Goal: Task Accomplishment & Management: Use online tool/utility

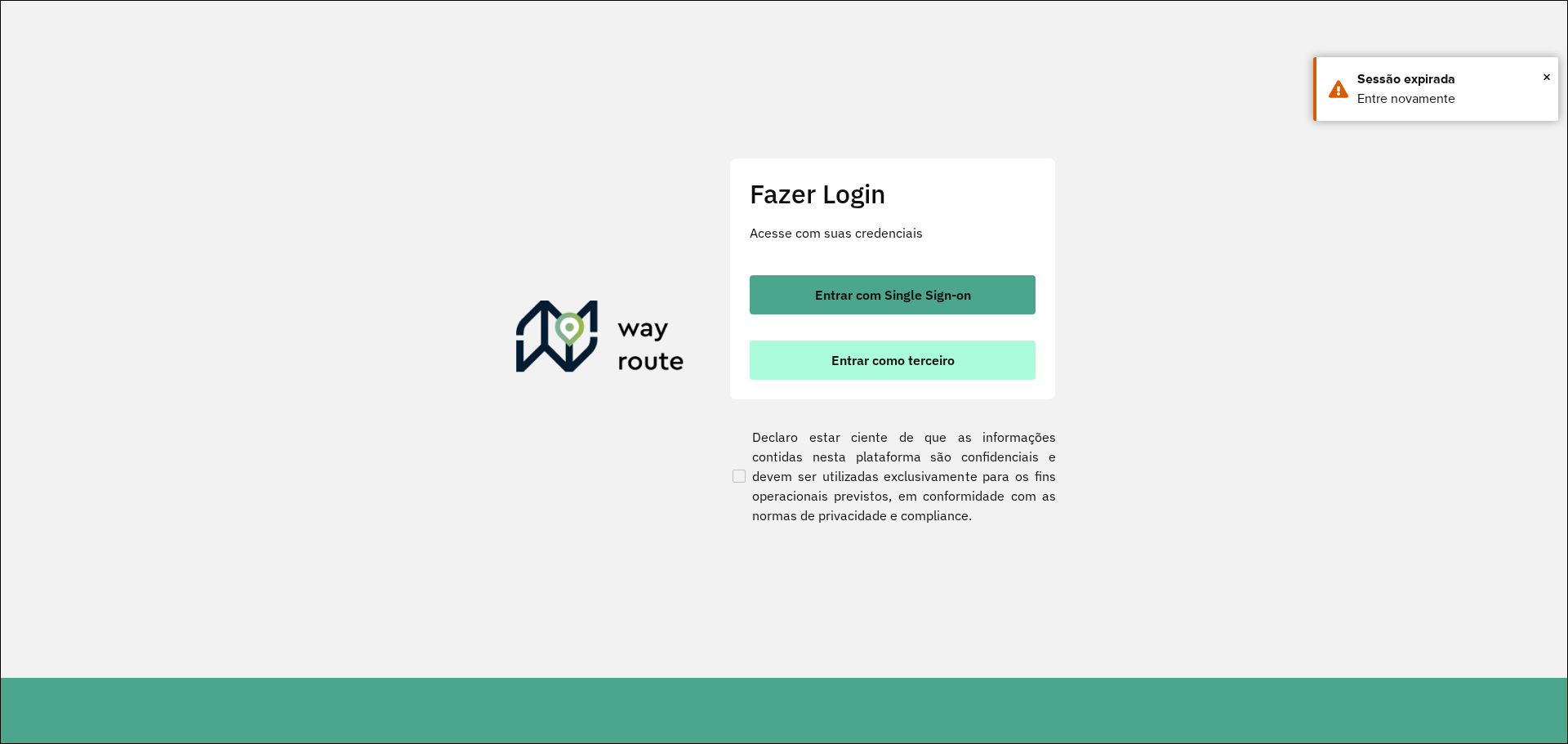
click at [914, 359] on span "Entrar como terceiro" at bounding box center [892, 360] width 123 height 13
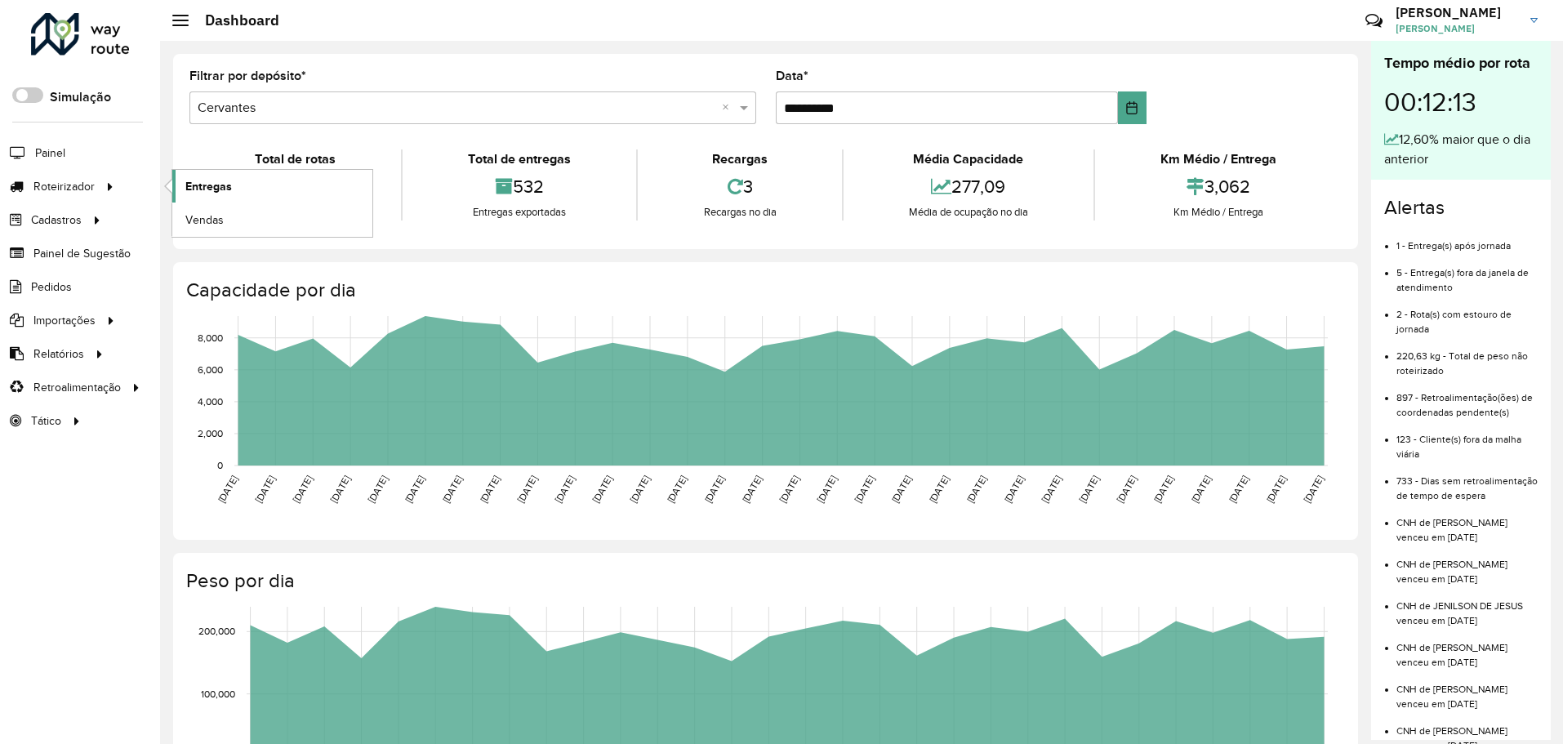
click at [212, 188] on span "Entregas" at bounding box center [208, 186] width 47 height 17
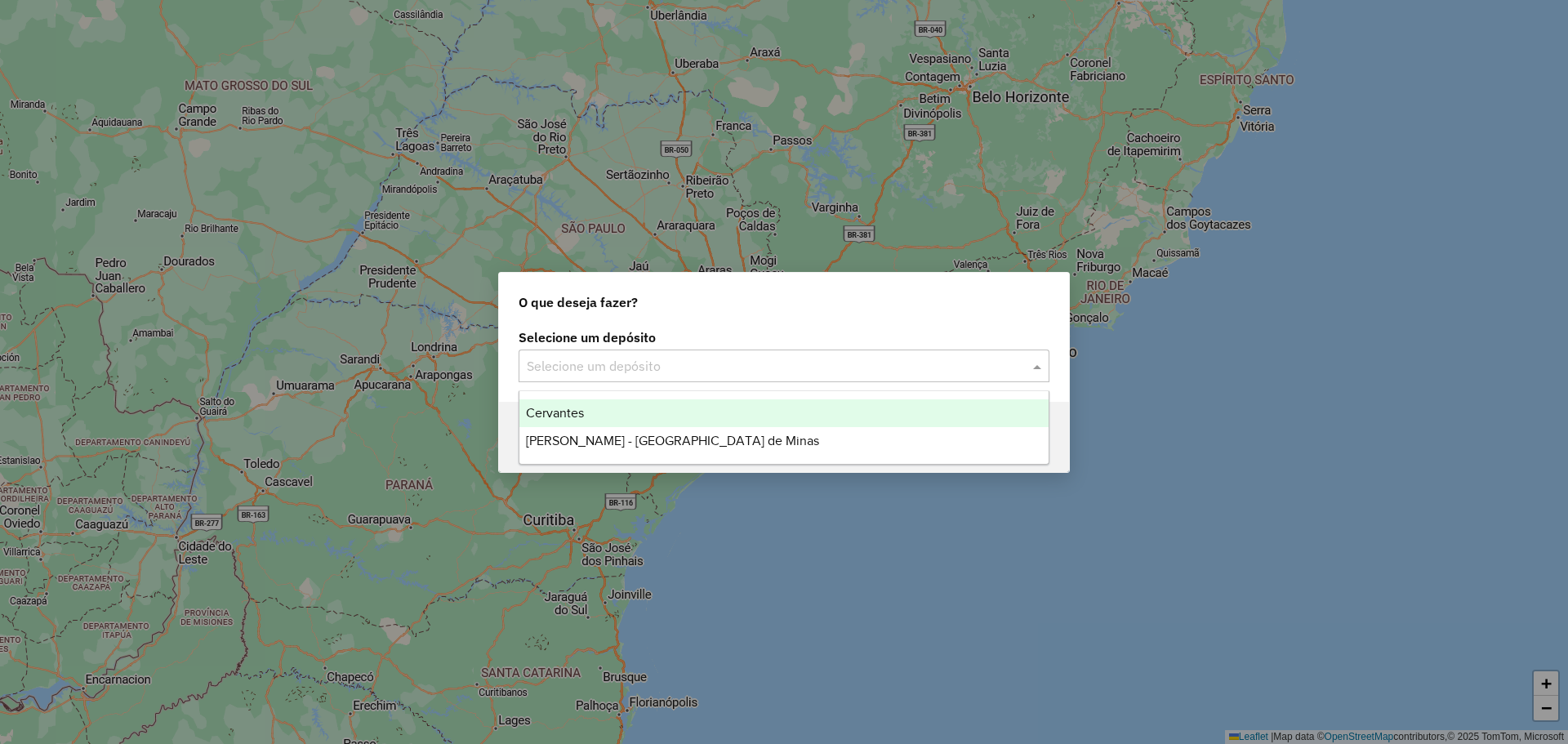
click at [714, 368] on input "text" at bounding box center [768, 367] width 482 height 20
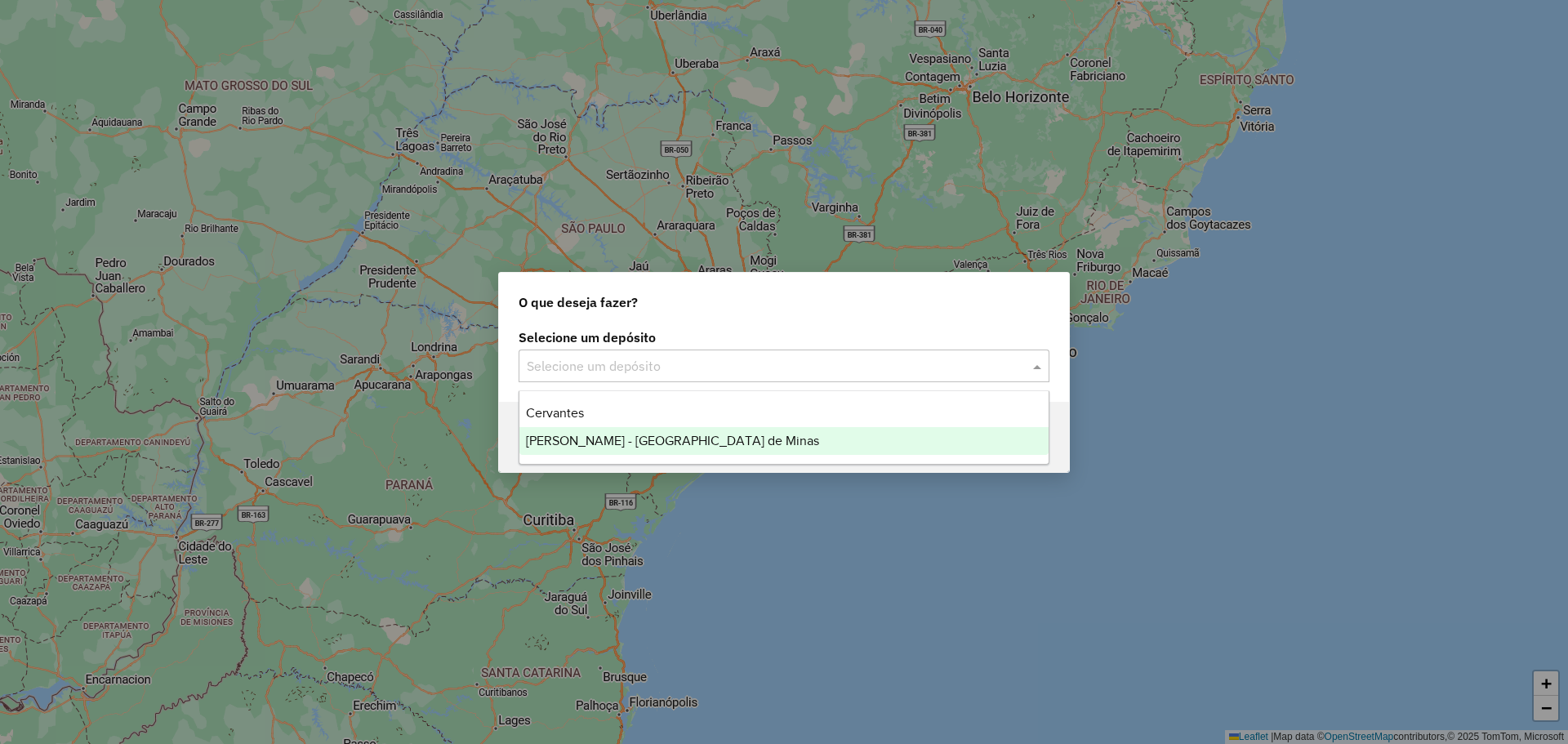
click at [663, 438] on span "Cervantes - [GEOGRAPHIC_DATA] de Minas" at bounding box center [672, 441] width 293 height 14
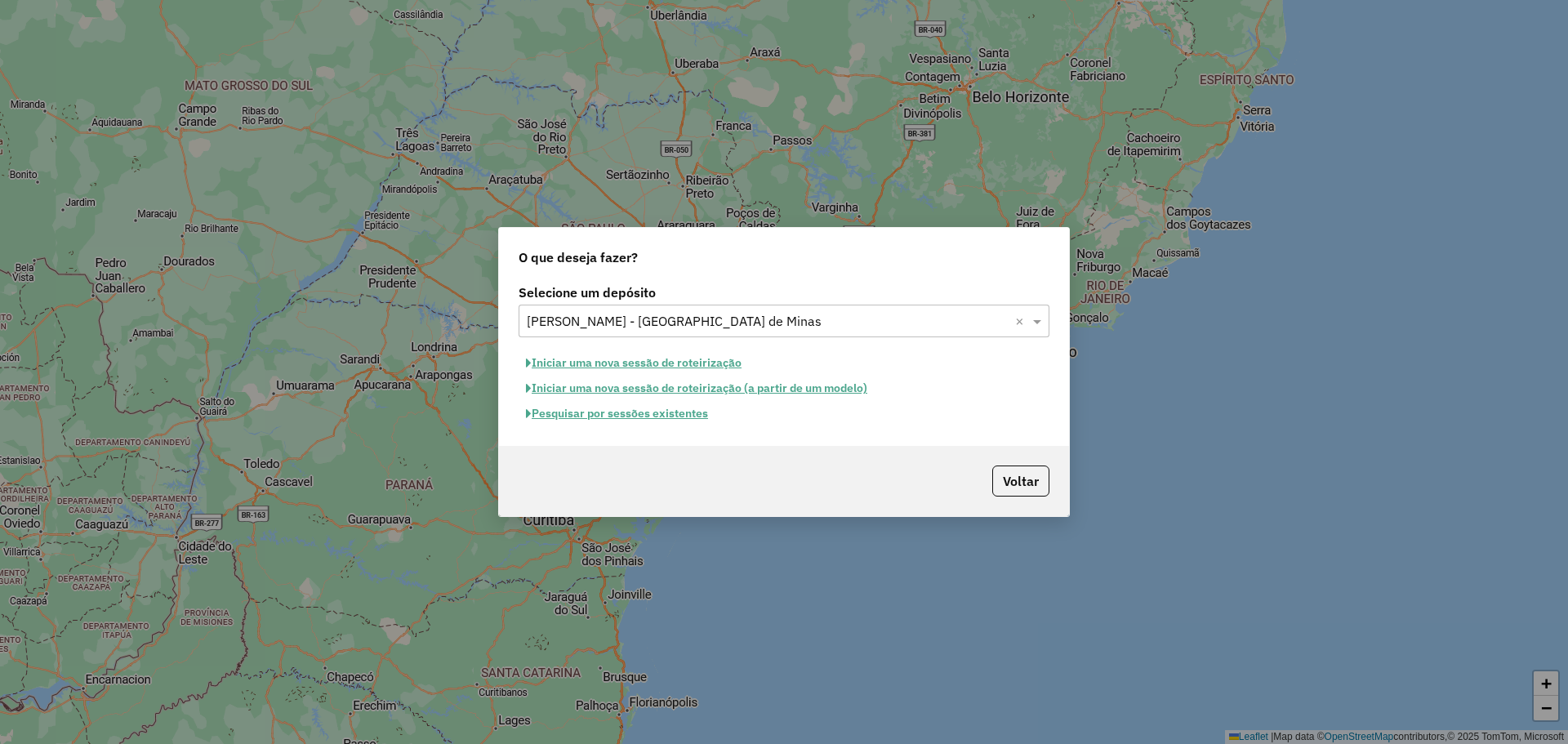
click at [682, 409] on button "Pesquisar por sessões existentes" at bounding box center [616, 413] width 197 height 25
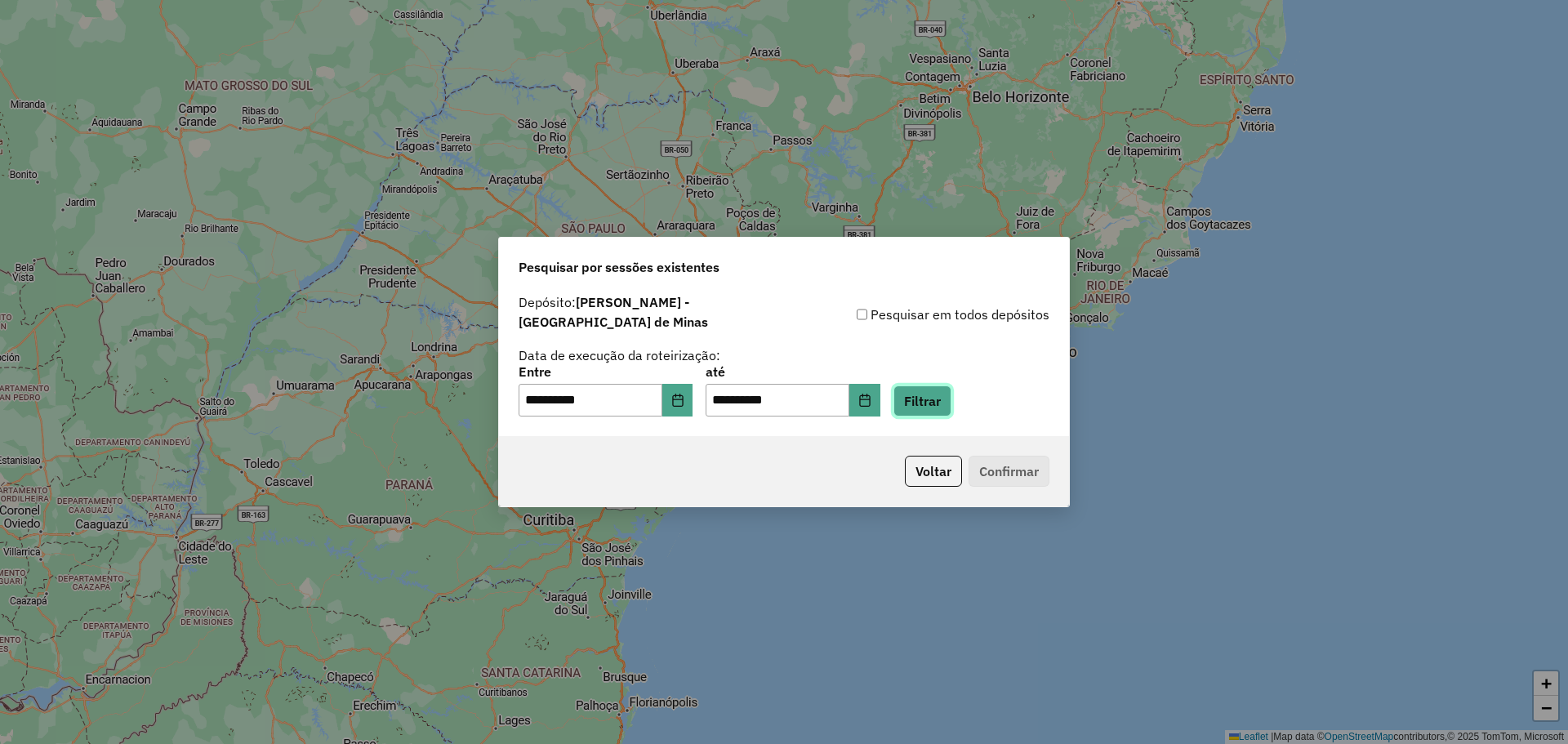
click at [933, 398] on button "Filtrar" at bounding box center [922, 400] width 58 height 31
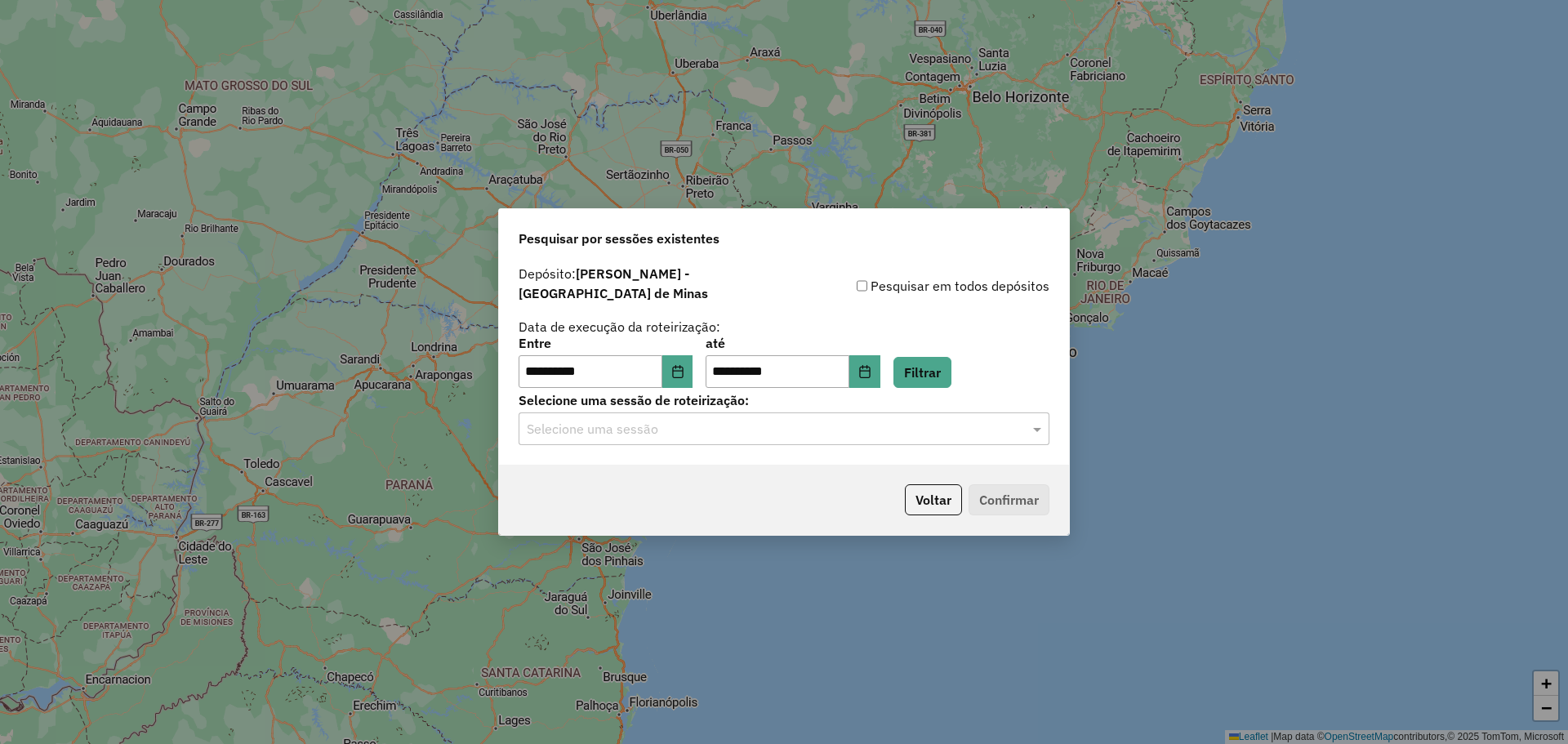
click at [647, 420] on input "text" at bounding box center [768, 430] width 482 height 20
click at [668, 456] on div "977031 - 12/08/2025 17:28" at bounding box center [783, 468] width 529 height 28
click at [1019, 476] on div "Voltar Confirmar" at bounding box center [784, 500] width 570 height 70
click at [1019, 491] on button "Confirmar" at bounding box center [1008, 499] width 81 height 31
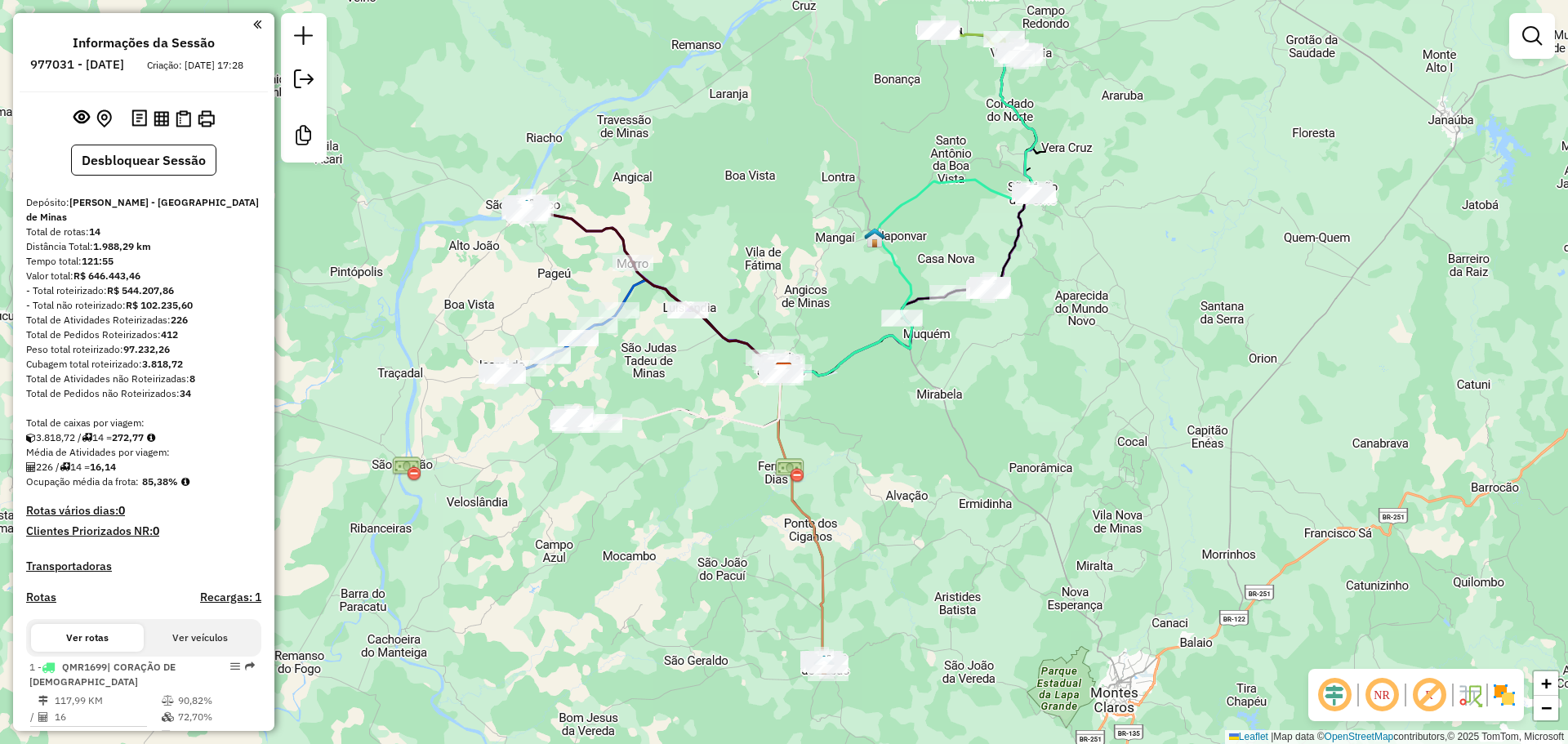
click at [260, 24] on div "Informações da Sessão 977031 - 12/08/2025 Criação: 08/08/2025 17:28 Desbloquear…" at bounding box center [143, 372] width 261 height 718
click at [301, 33] on em at bounding box center [304, 36] width 20 height 20
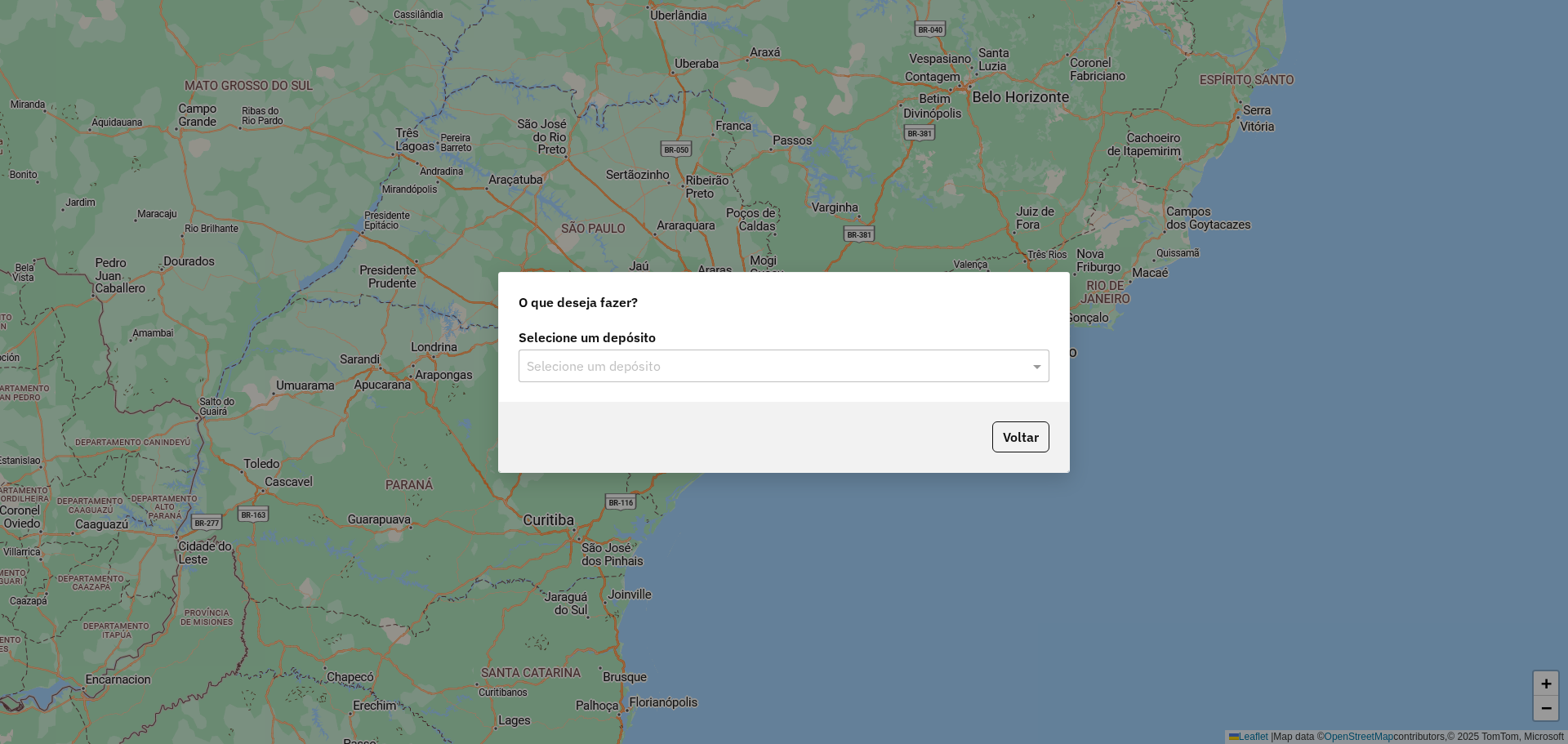
click at [655, 372] on input "text" at bounding box center [768, 367] width 482 height 20
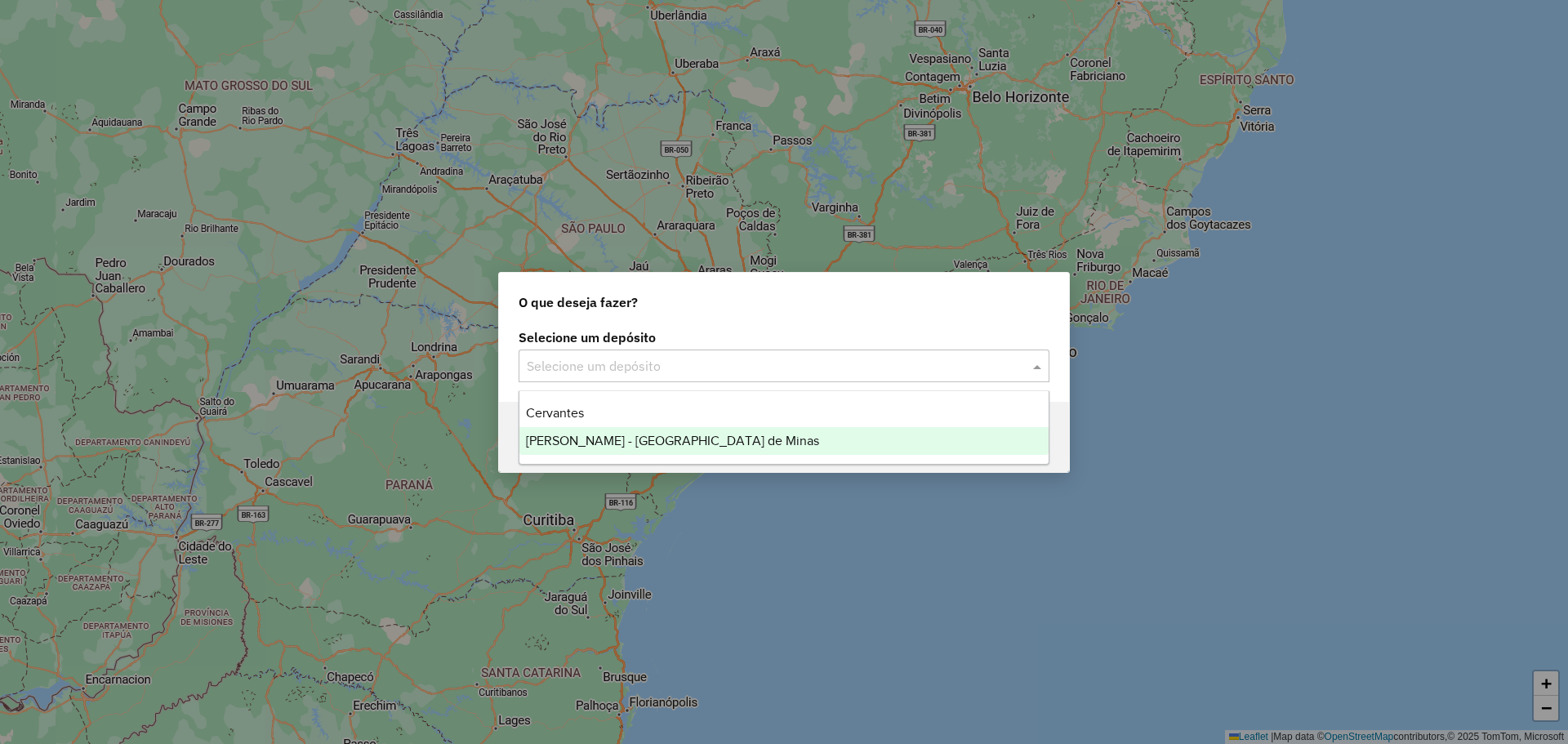
click at [634, 440] on span "Cervantes - [GEOGRAPHIC_DATA] de Minas" at bounding box center [672, 441] width 293 height 14
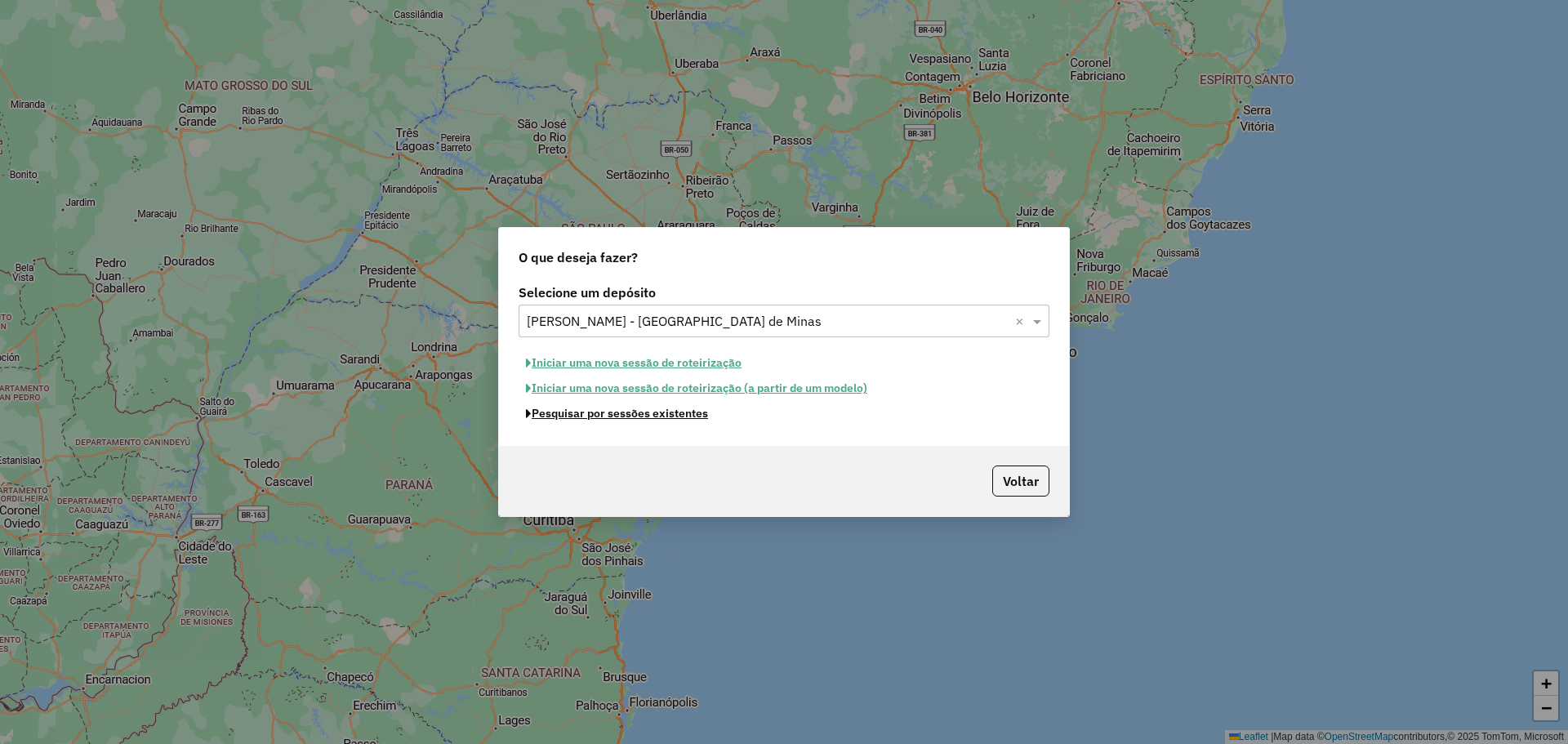
click at [674, 417] on button "Pesquisar por sessões existentes" at bounding box center [616, 413] width 197 height 25
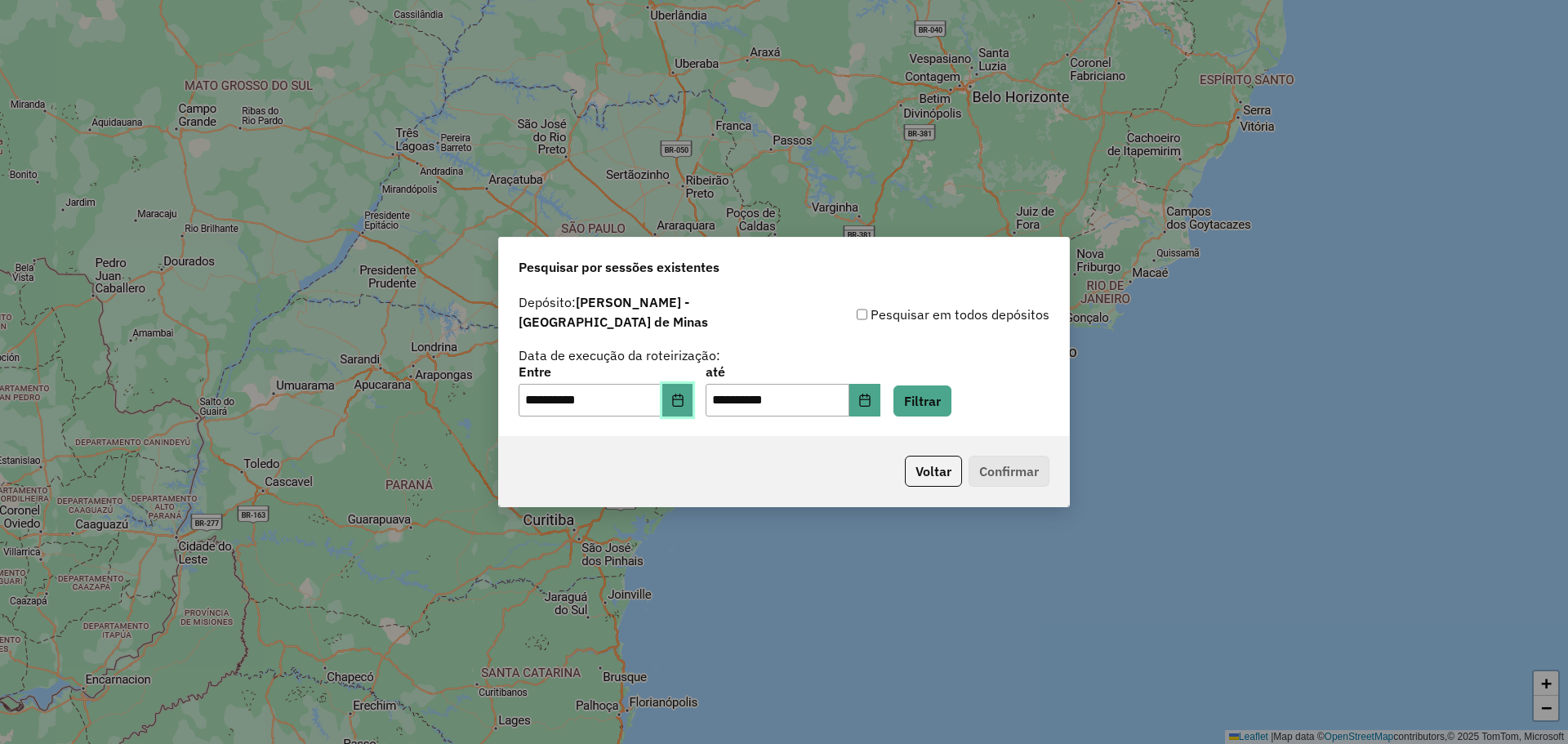
click at [675, 390] on button "Choose Date" at bounding box center [677, 400] width 31 height 33
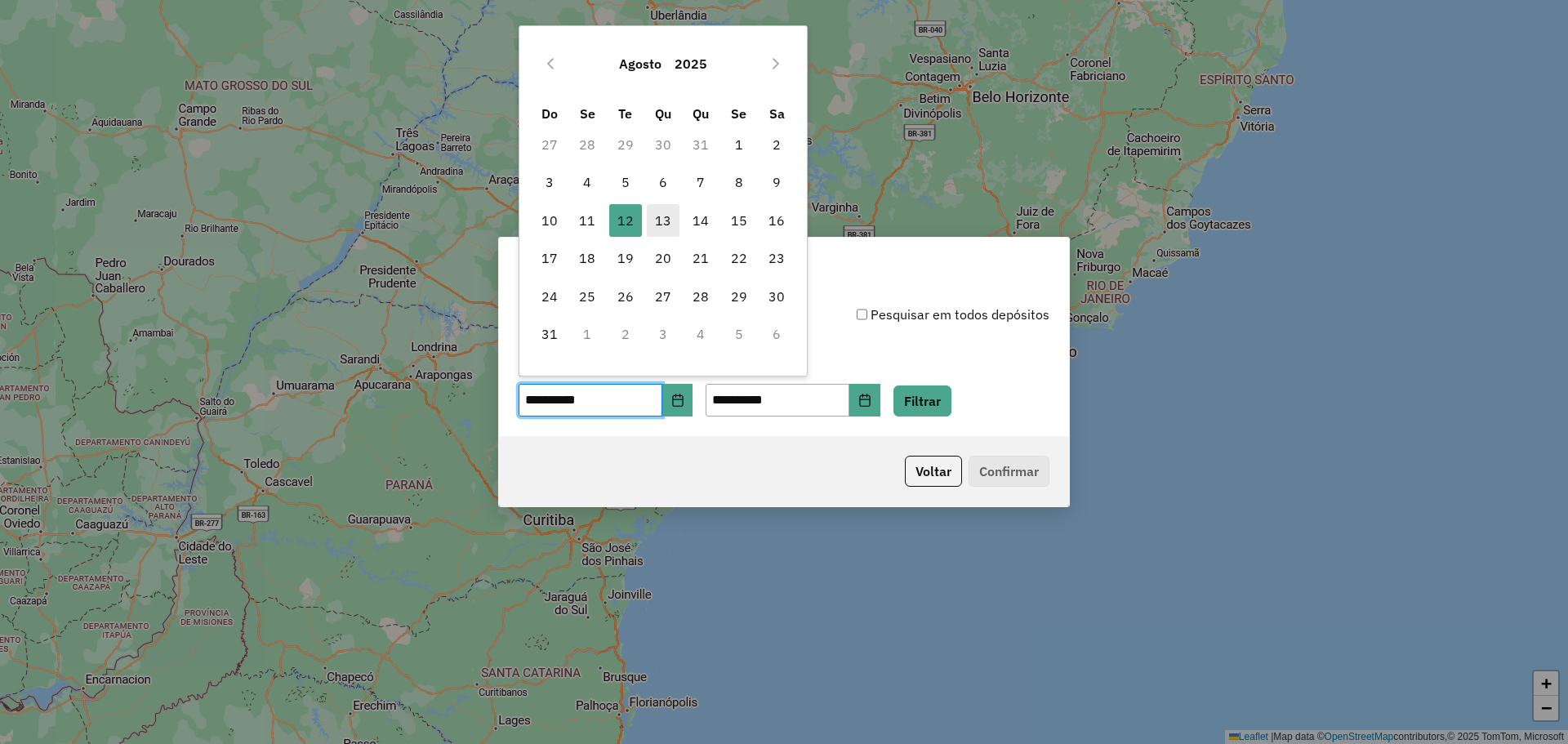
click at [660, 220] on span "13" at bounding box center [663, 220] width 33 height 33
type input "**********"
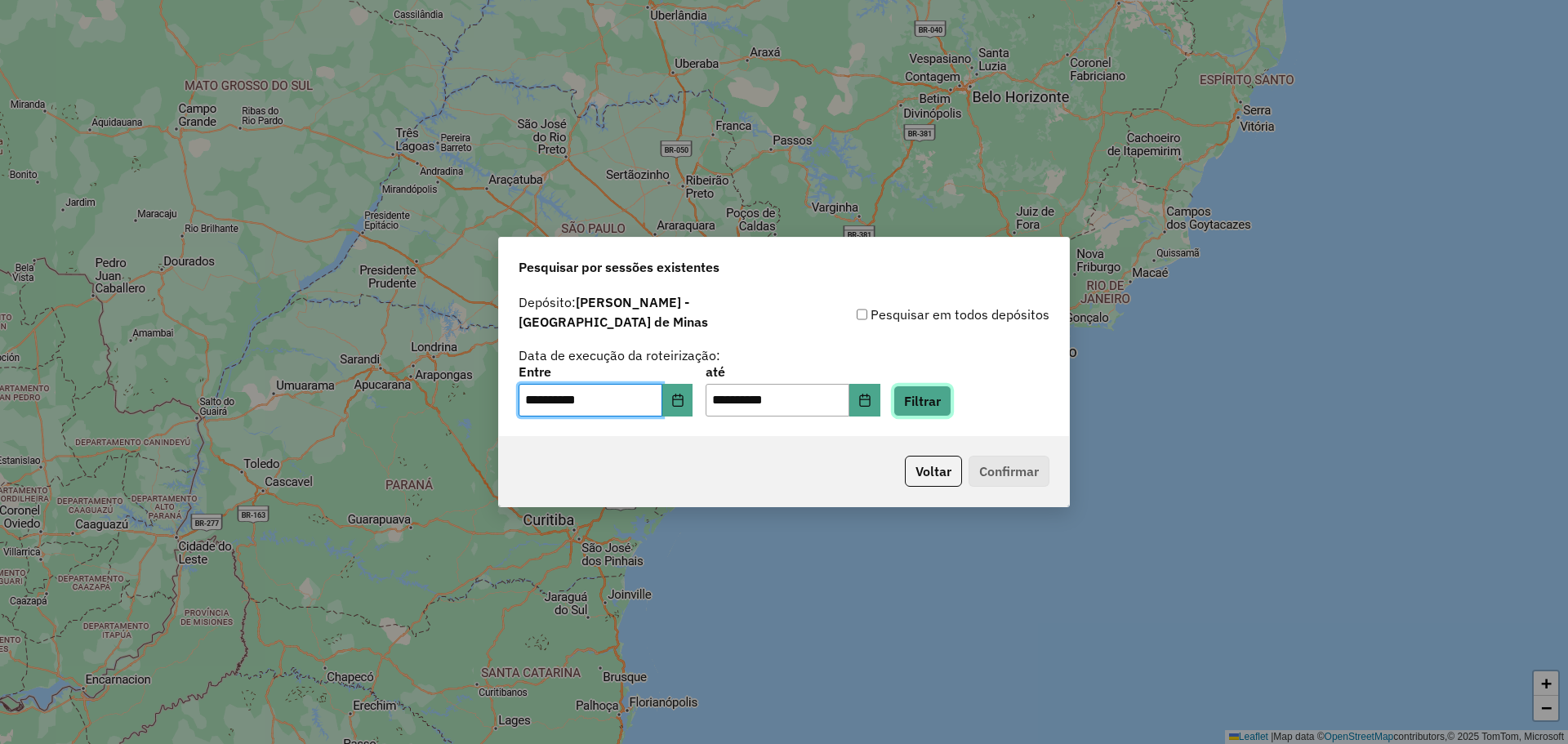
click at [941, 389] on button "Filtrar" at bounding box center [922, 400] width 58 height 31
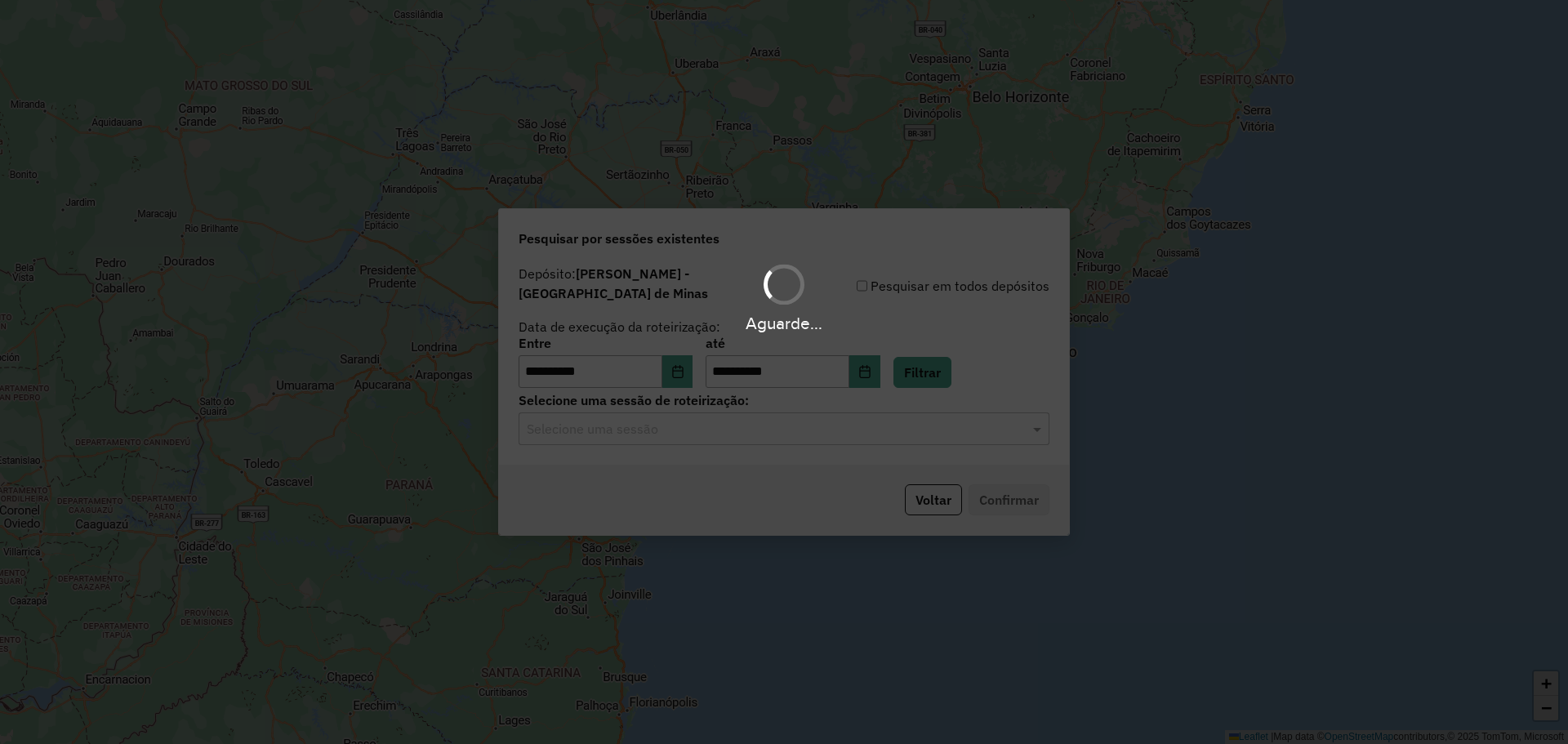
click at [720, 420] on input "text" at bounding box center [768, 430] width 482 height 20
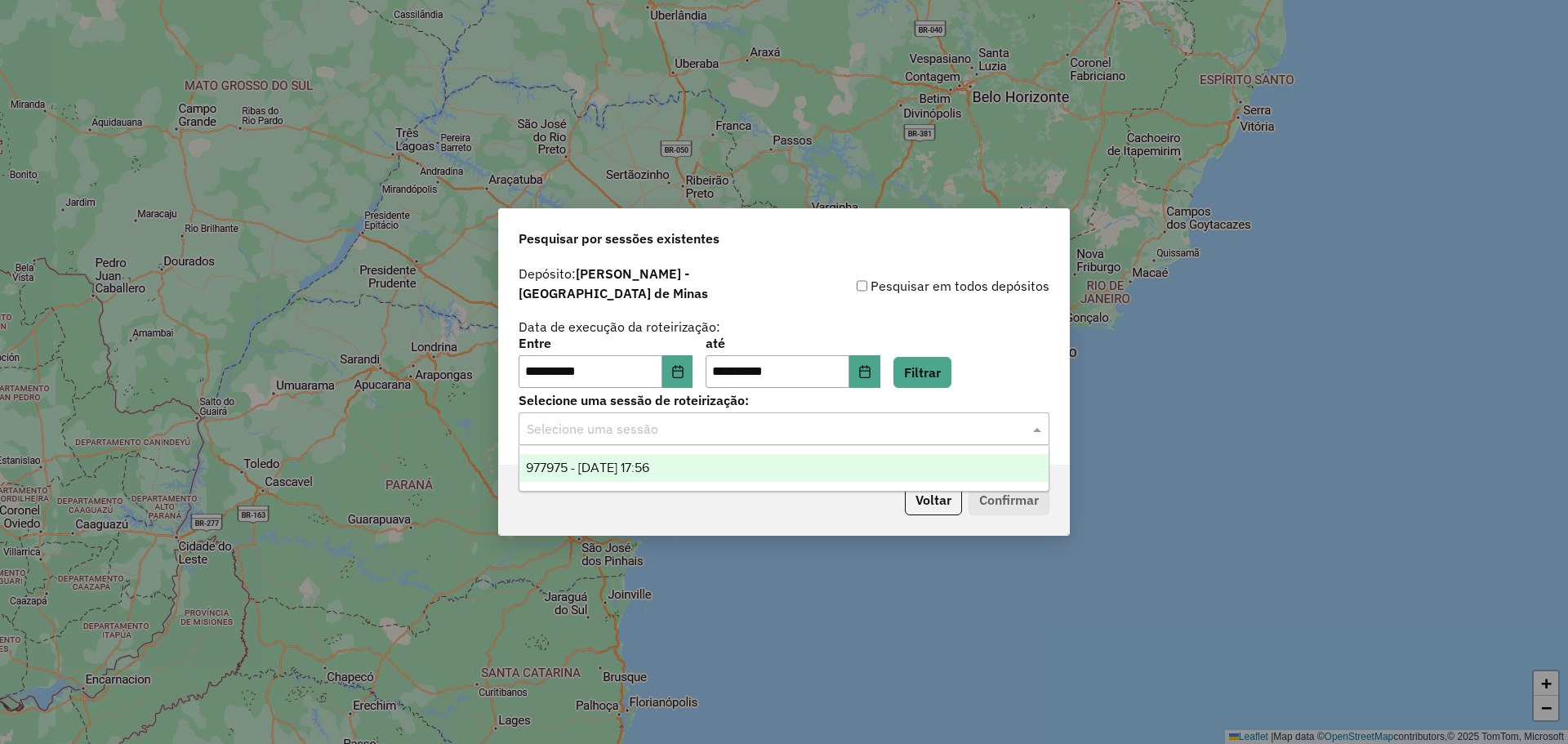
click at [702, 465] on div "977975 - 13/08/2025 17:56" at bounding box center [783, 468] width 529 height 28
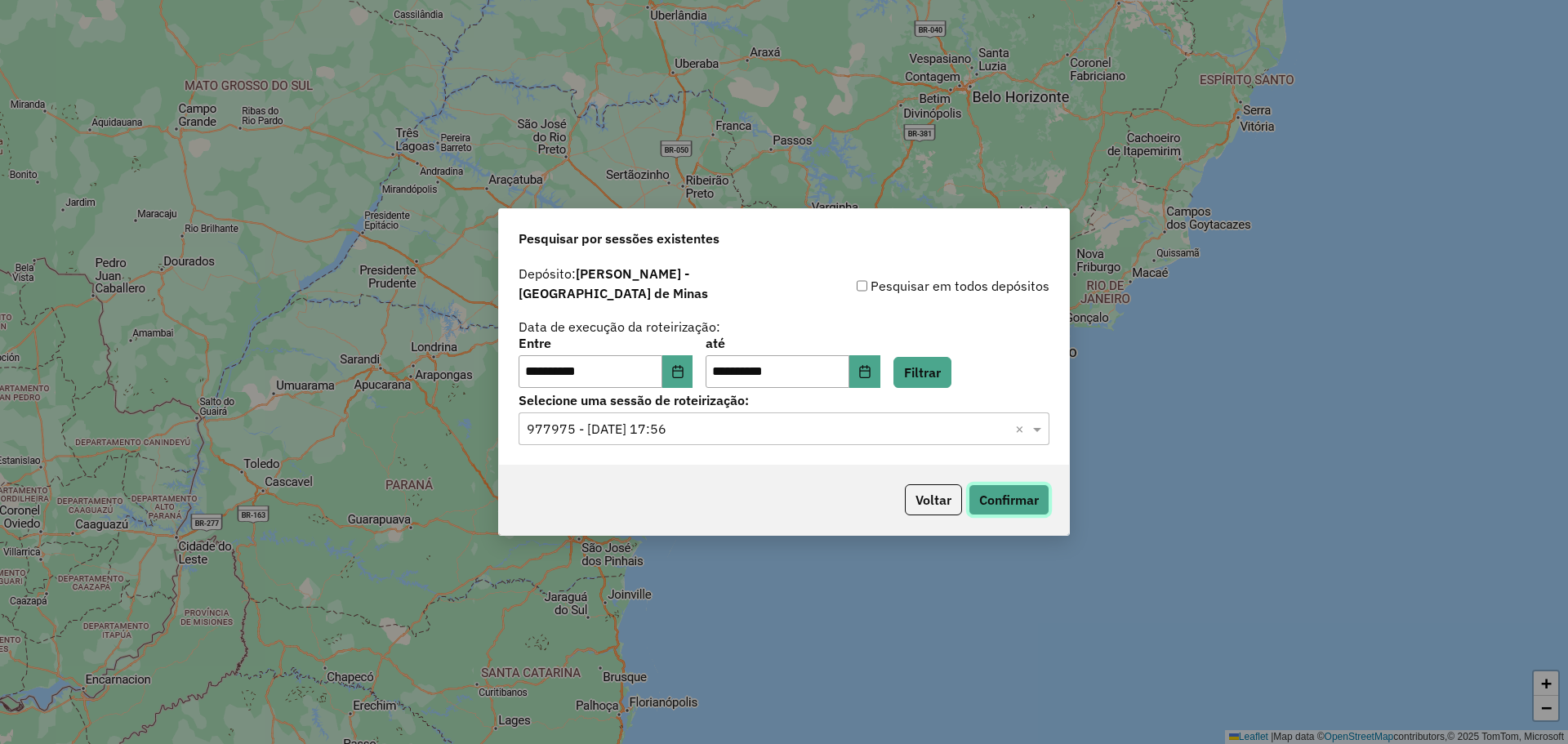
click at [1006, 493] on button "Confirmar" at bounding box center [1008, 499] width 81 height 31
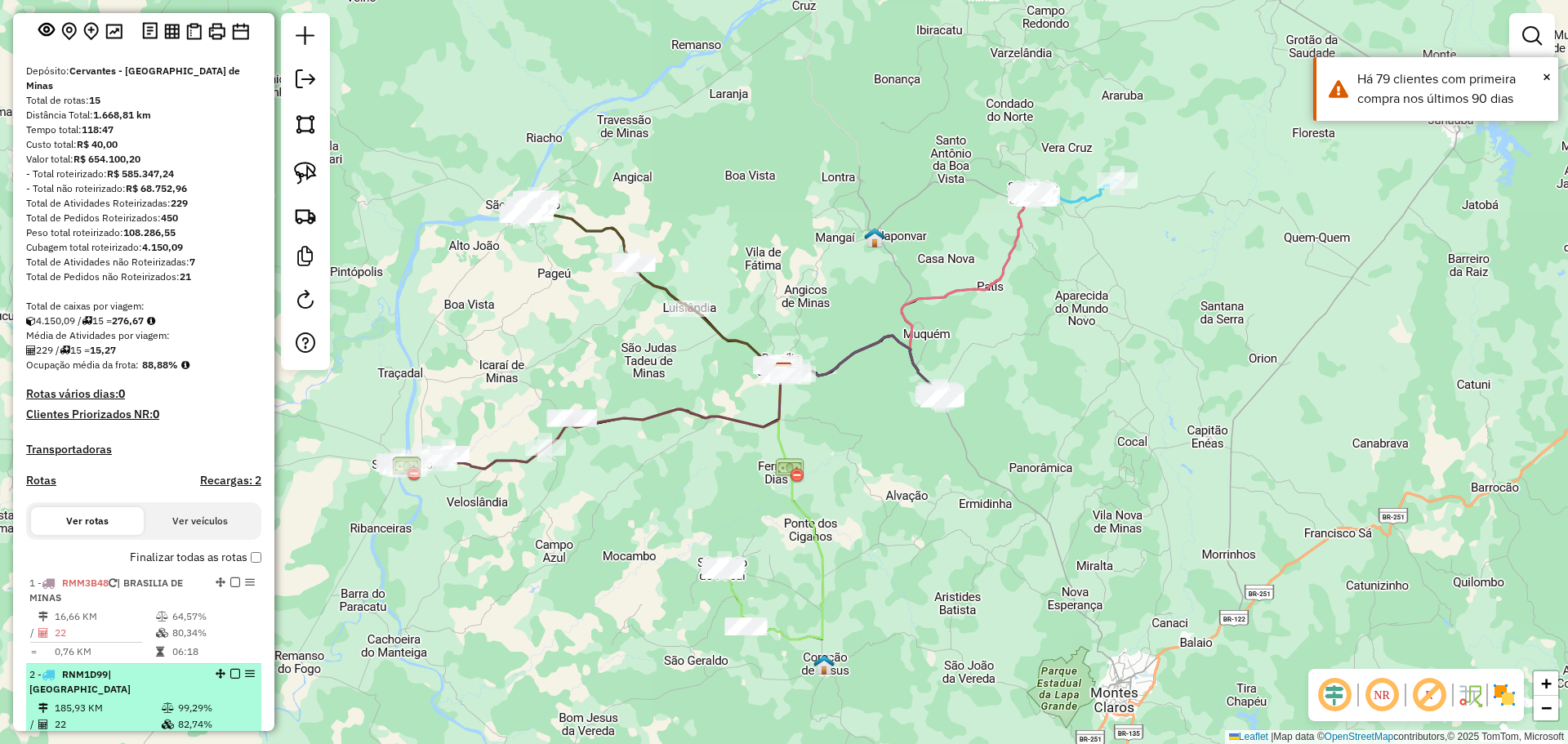
scroll to position [245, 0]
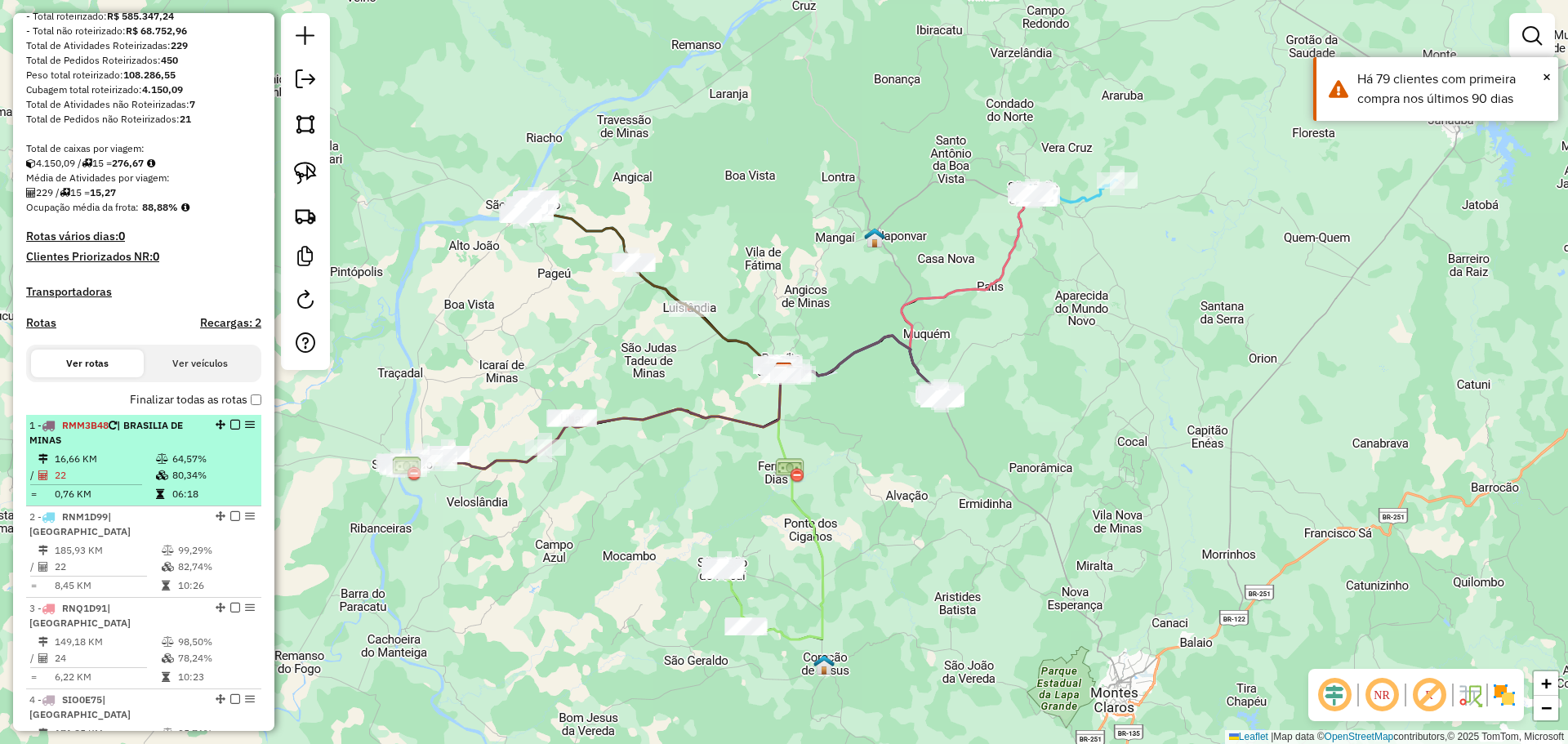
click at [142, 441] on div "1 - RMM3B48 | [GEOGRAPHIC_DATA] DE MINAS" at bounding box center [115, 432] width 173 height 29
select select "**********"
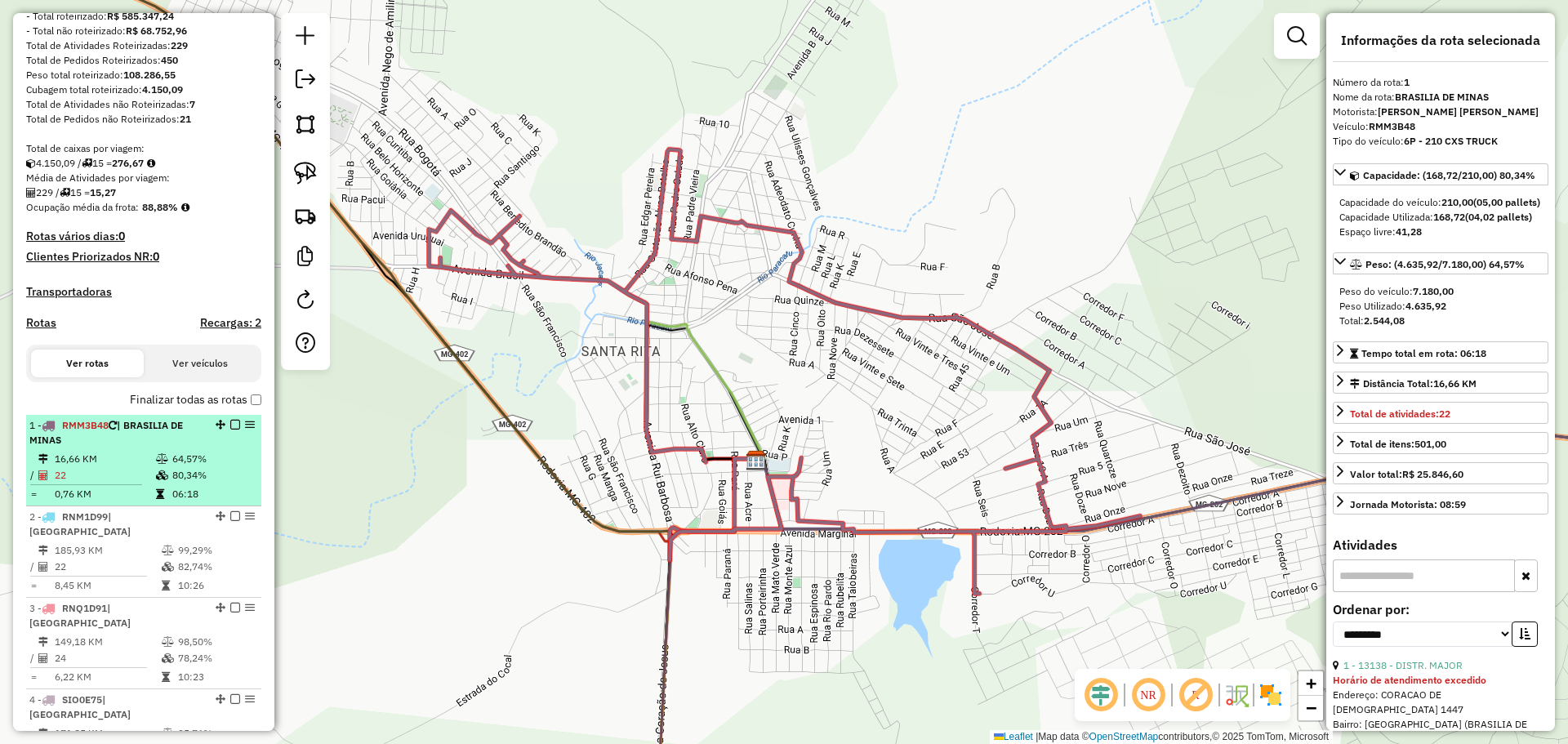
click at [142, 441] on div "1 - RMM3B48 | [GEOGRAPHIC_DATA] DE MINAS" at bounding box center [115, 432] width 173 height 29
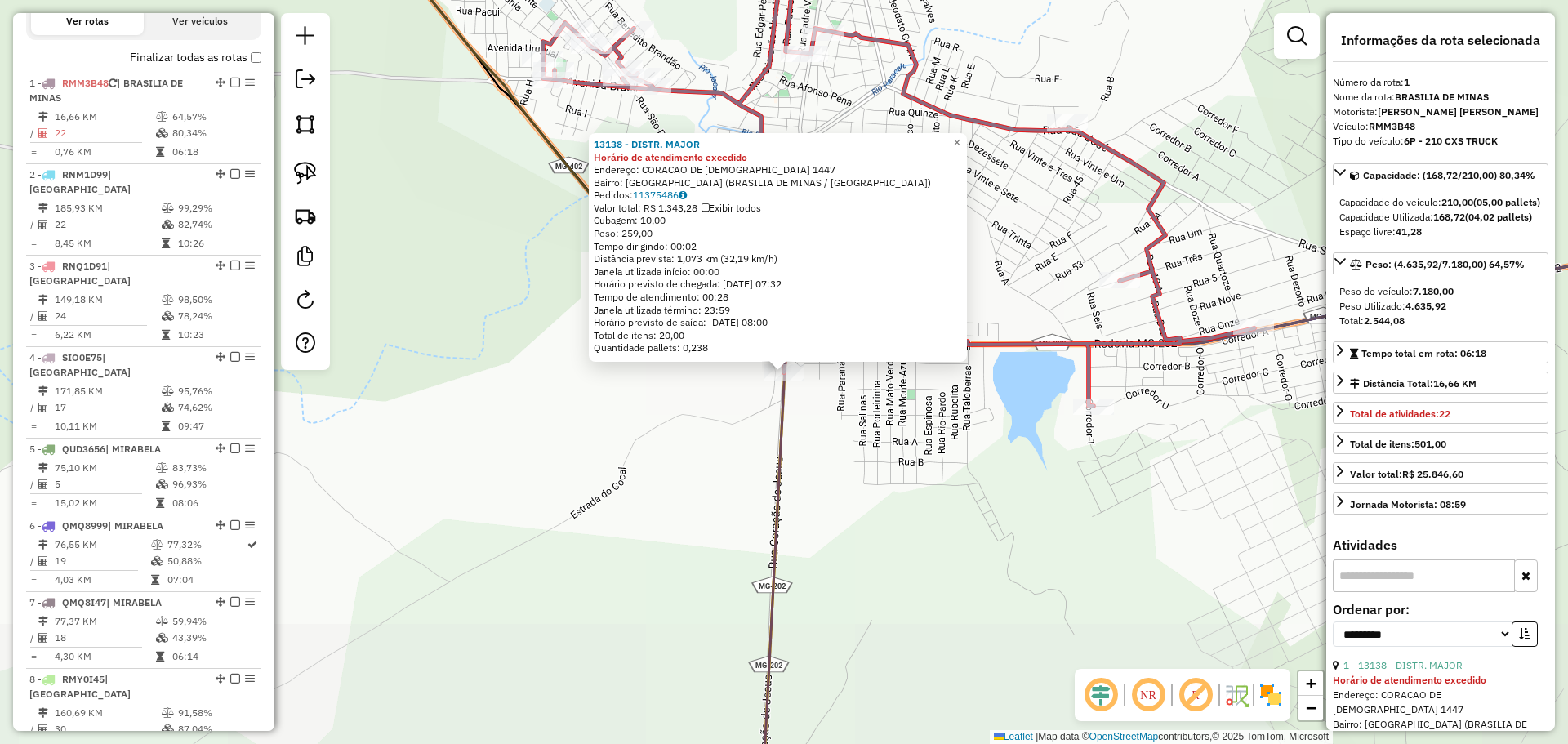
scroll to position [647, 0]
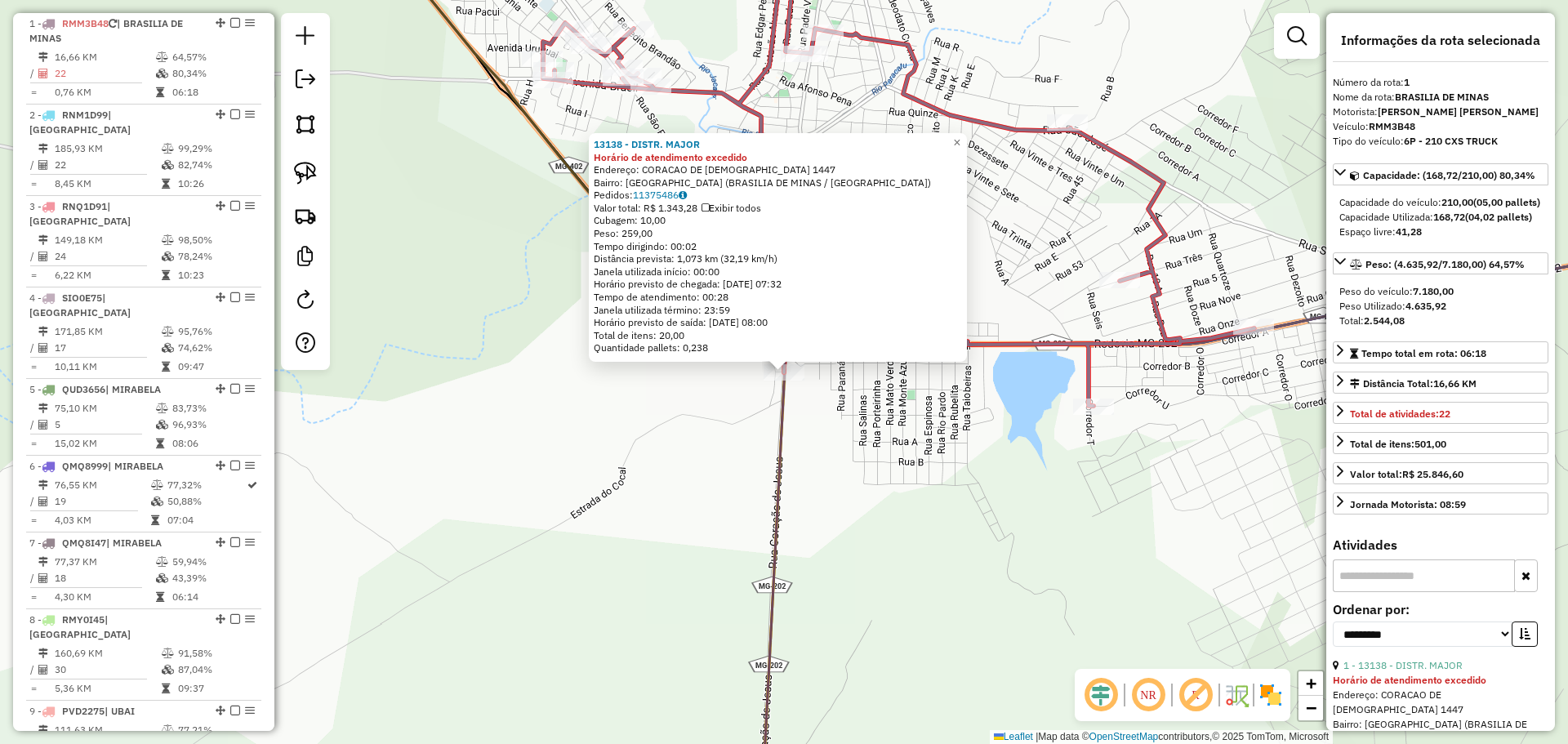
click at [701, 466] on div "13138 - DISTR. MAJOR Horário de atendimento excedido Endereço: CORACAO DE JESUS…" at bounding box center [784, 372] width 1568 height 744
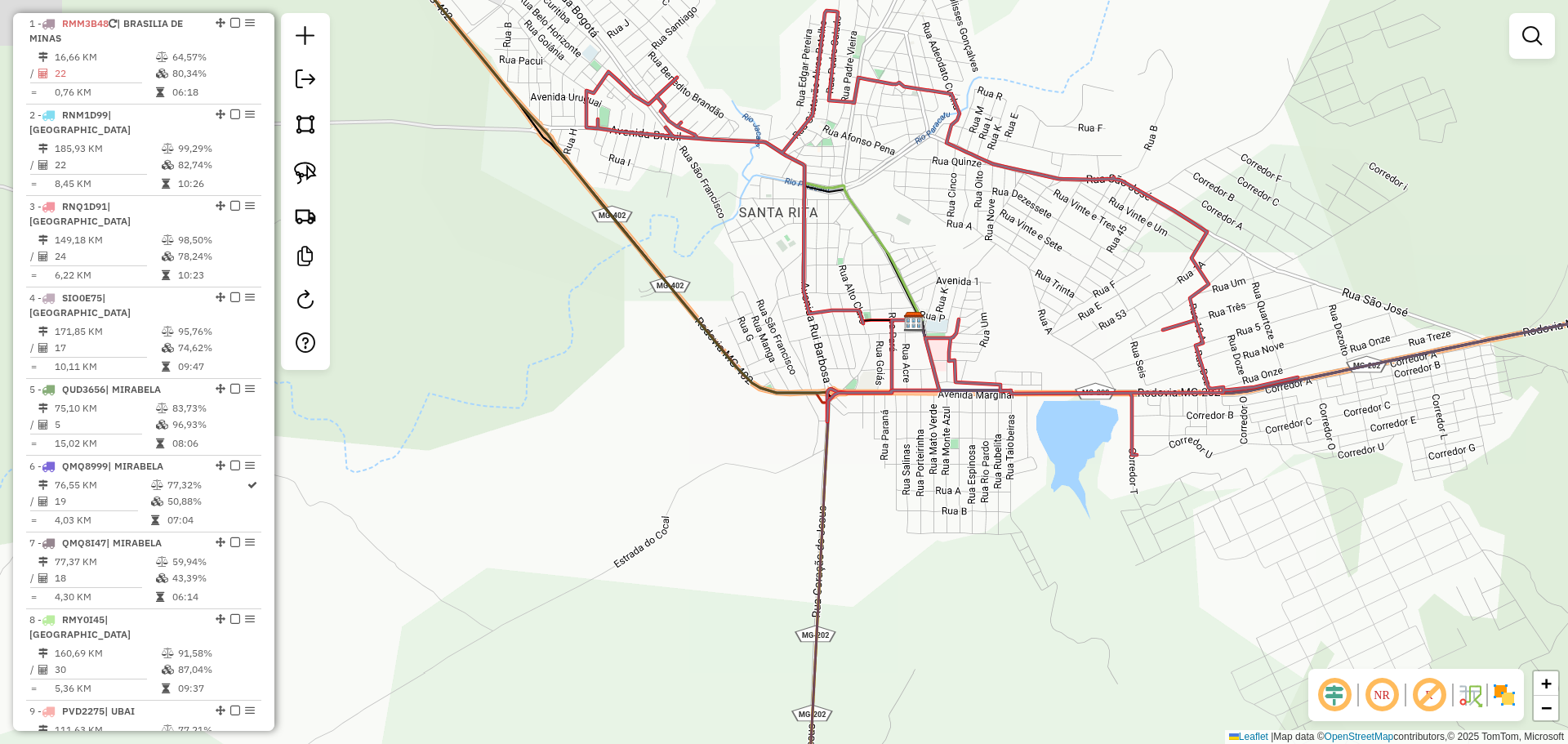
drag, startPoint x: 593, startPoint y: 405, endPoint x: 670, endPoint y: 500, distance: 121.9
click at [670, 500] on div "Janela de atendimento Grade de atendimento Capacidade Transportadoras Veículos …" at bounding box center [784, 372] width 1568 height 744
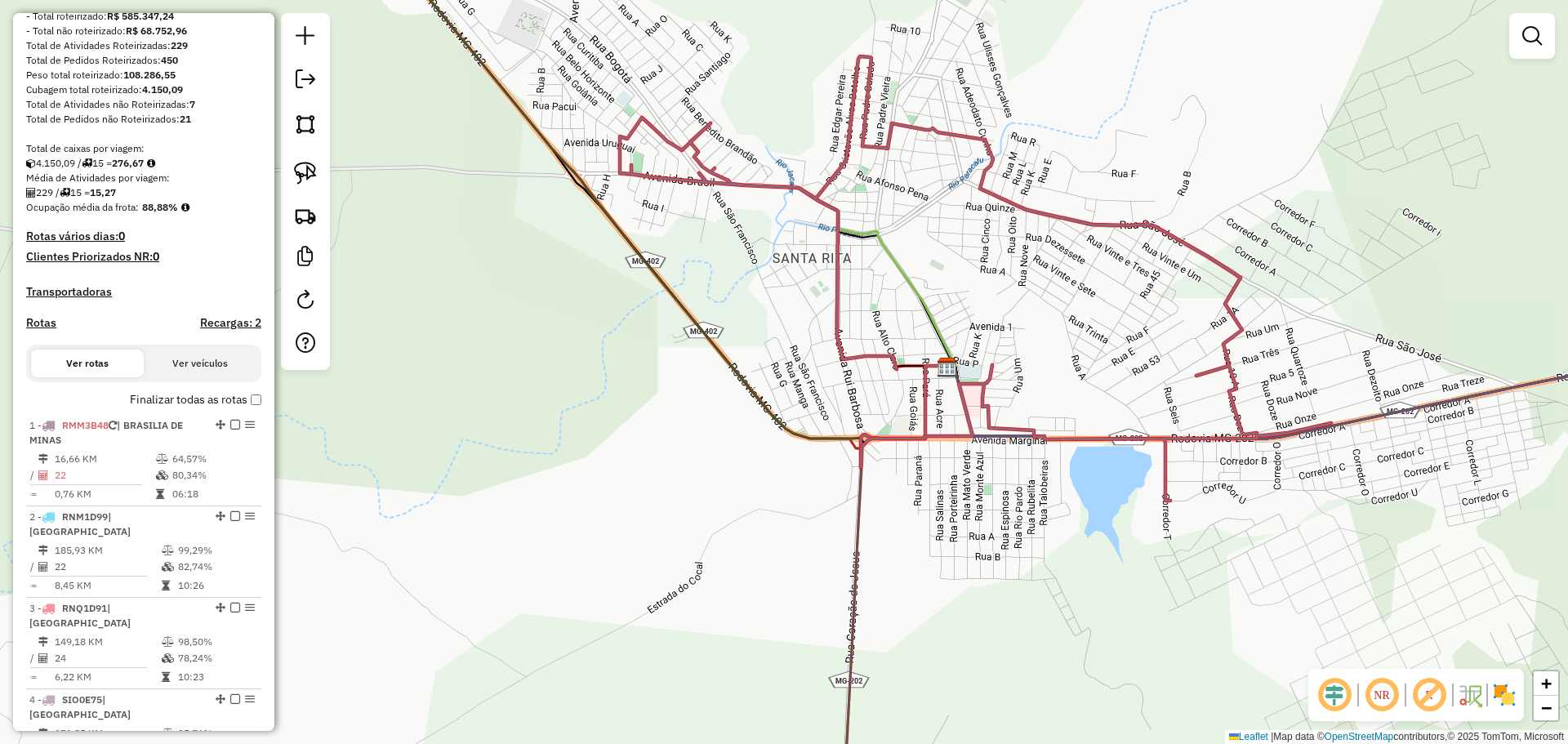
scroll to position [238, 0]
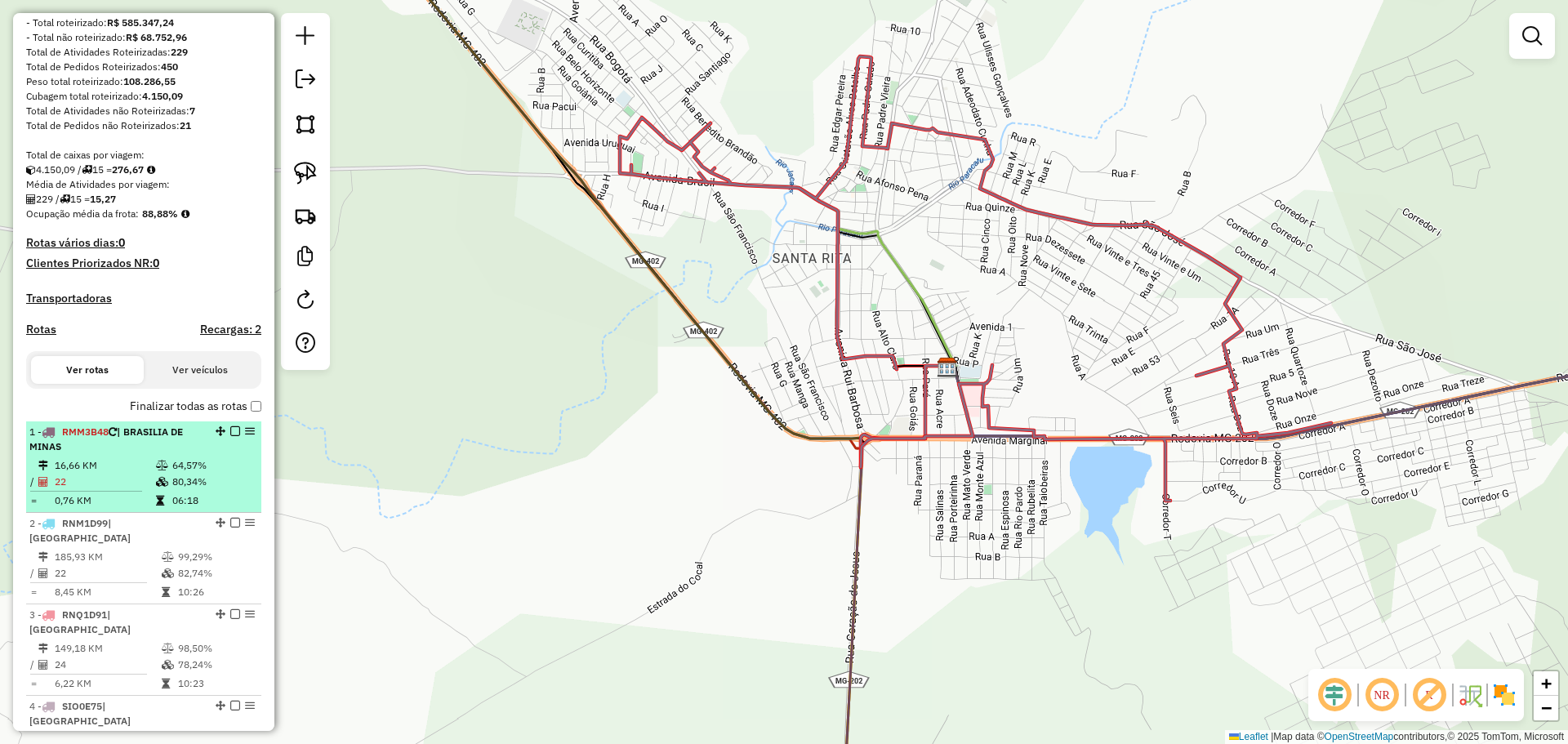
click at [145, 442] on div "1 - RMM3B48 | [GEOGRAPHIC_DATA] DE MINAS" at bounding box center [115, 439] width 173 height 29
select select "**********"
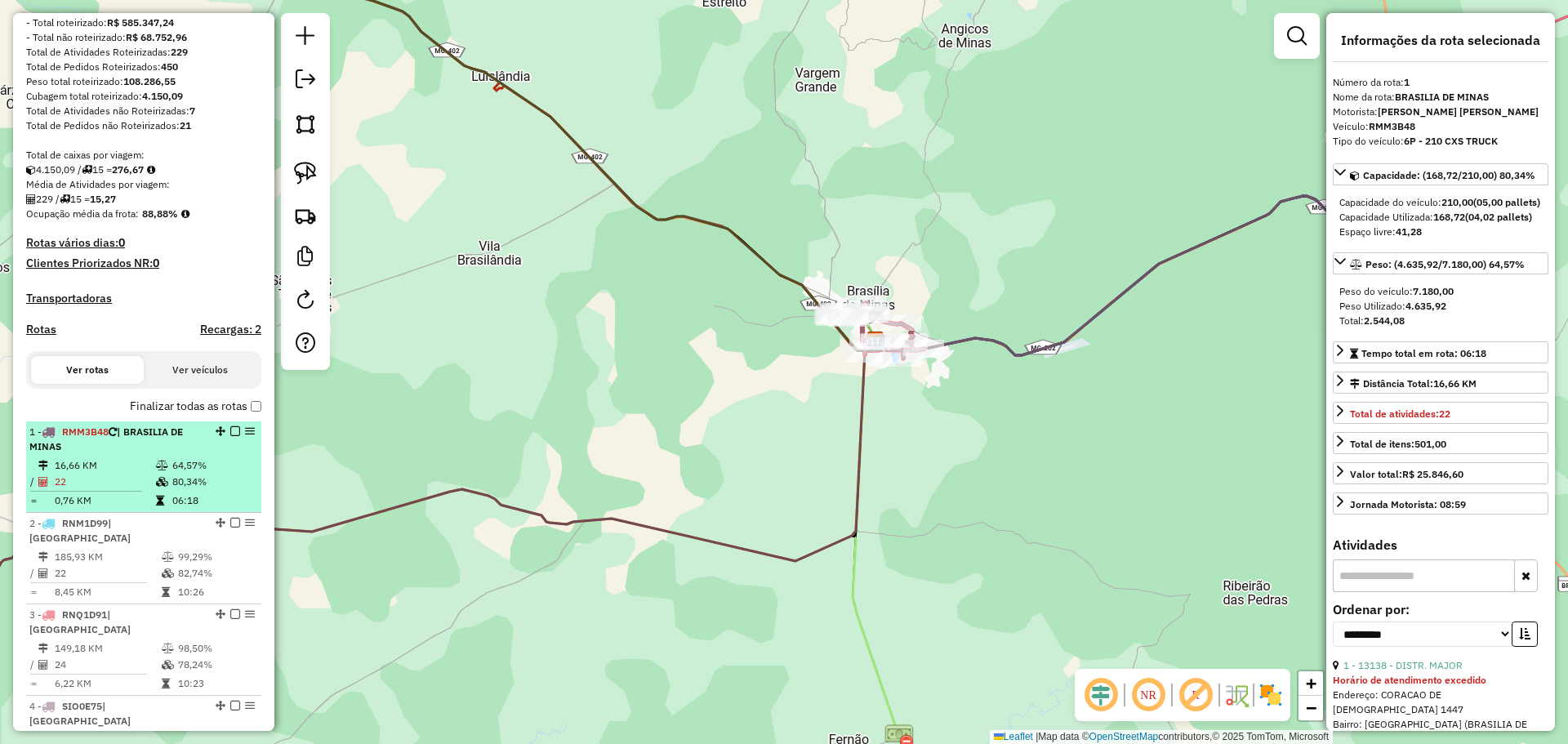
click at [115, 468] on td "16,66 KM" at bounding box center [104, 465] width 101 height 16
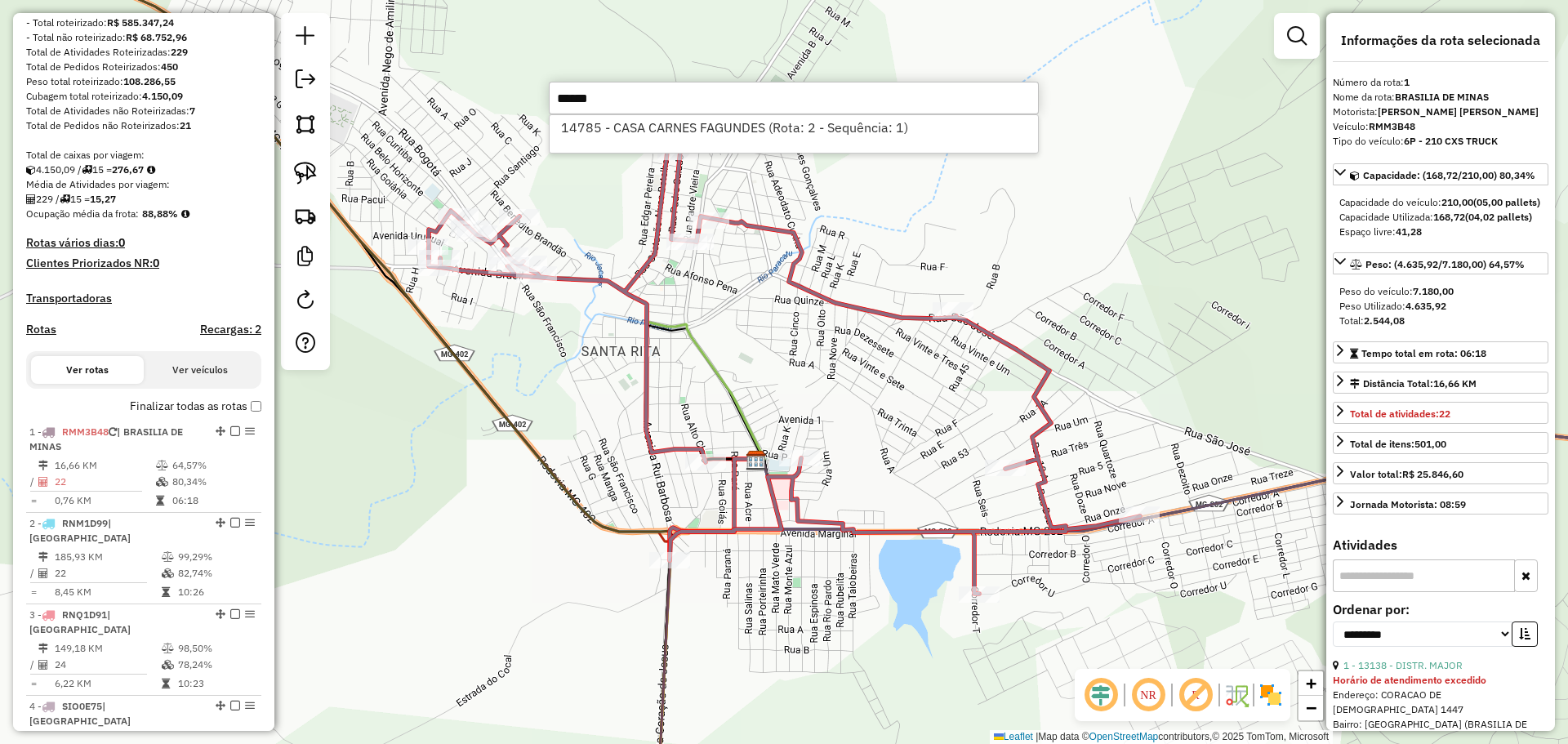
type input "*****"
click at [754, 140] on div "14785 - CASA CARNES FAGUNDES (Rota: 2 - Sequência: 1)" at bounding box center [794, 133] width 490 height 39
click at [758, 135] on li "14785 - CASA CARNES FAGUNDES (Rota: 2 - Sequência: 1)" at bounding box center [793, 127] width 488 height 24
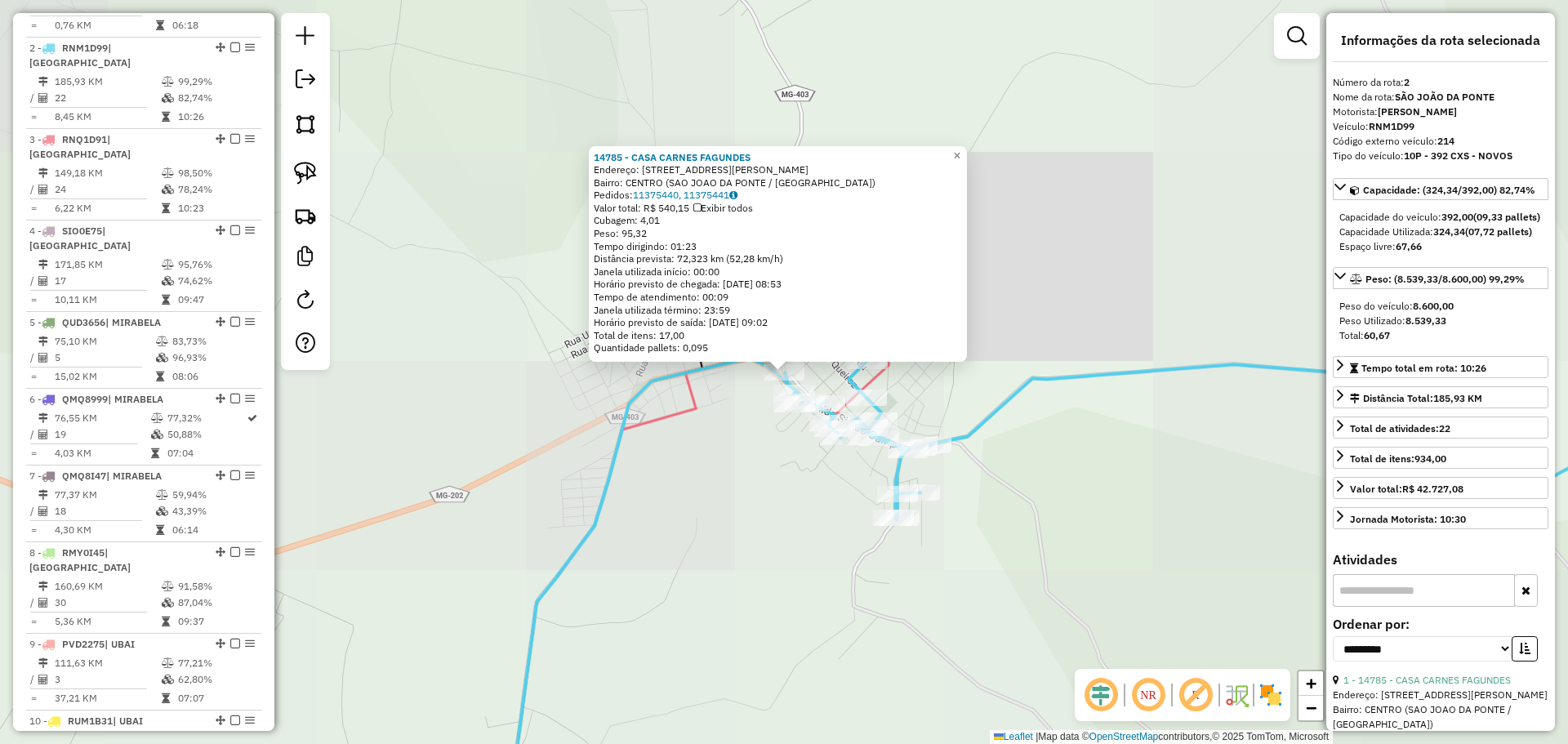
scroll to position [738, 0]
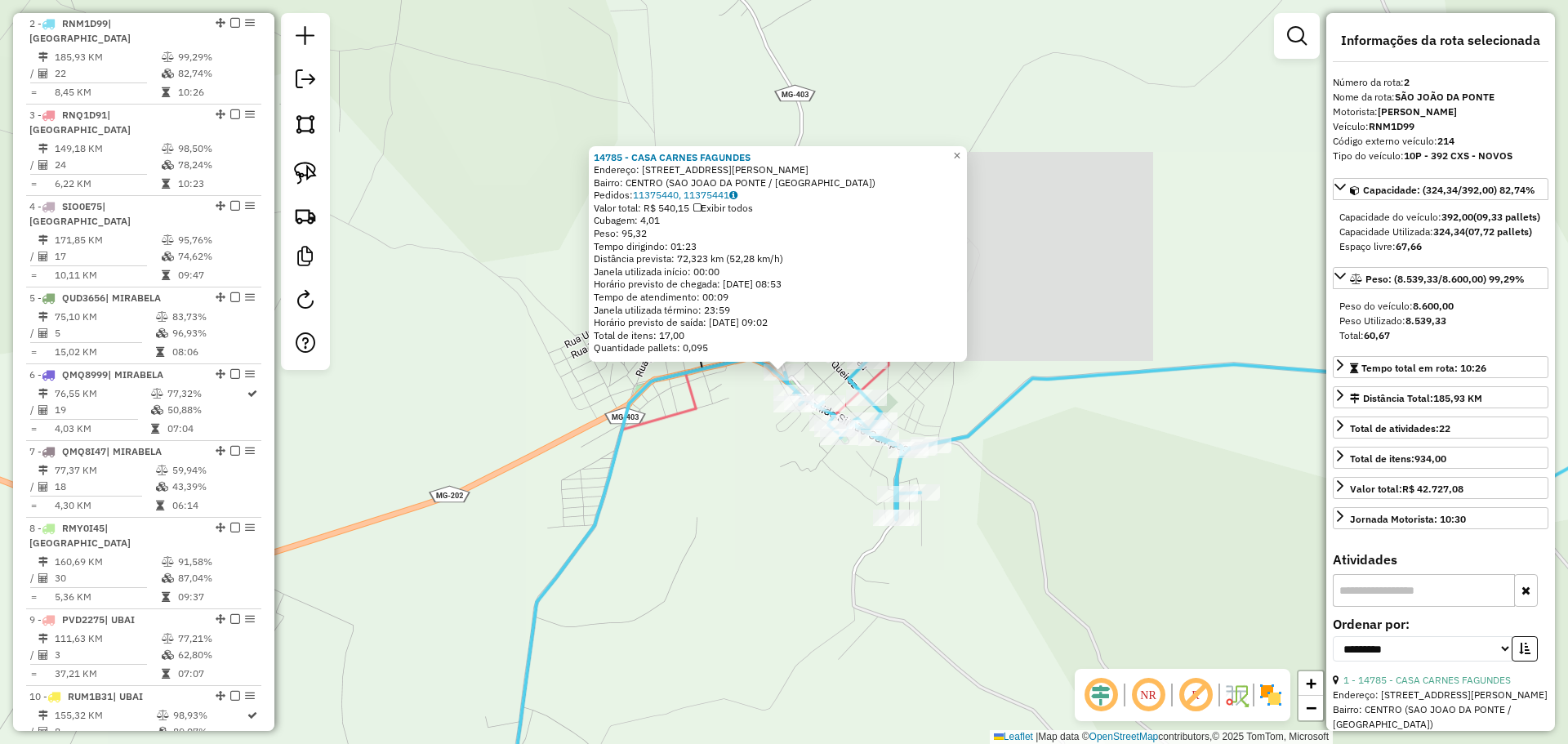
click at [739, 469] on div "Rota 2 - Placa RNM1D99 10985 - [PERSON_NAME] 14785 - CASA CARNES [PERSON_NAME]:…" at bounding box center [784, 372] width 1568 height 744
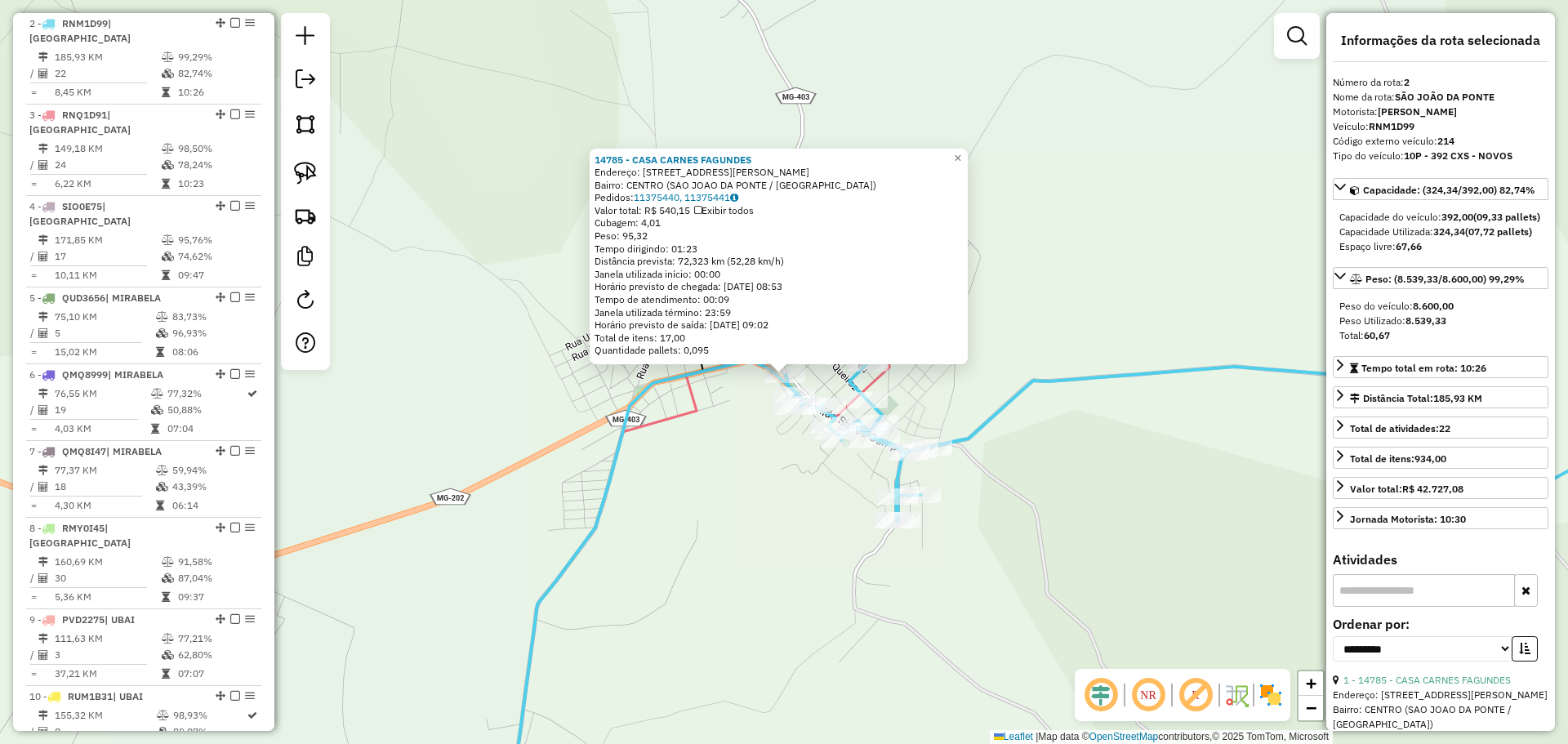
click at [748, 495] on div "14785 - CASA CARNES FAGUNDES Endereço: [PERSON_NAME], 149 Bairro: CENTRO ([GEOG…" at bounding box center [784, 372] width 1568 height 744
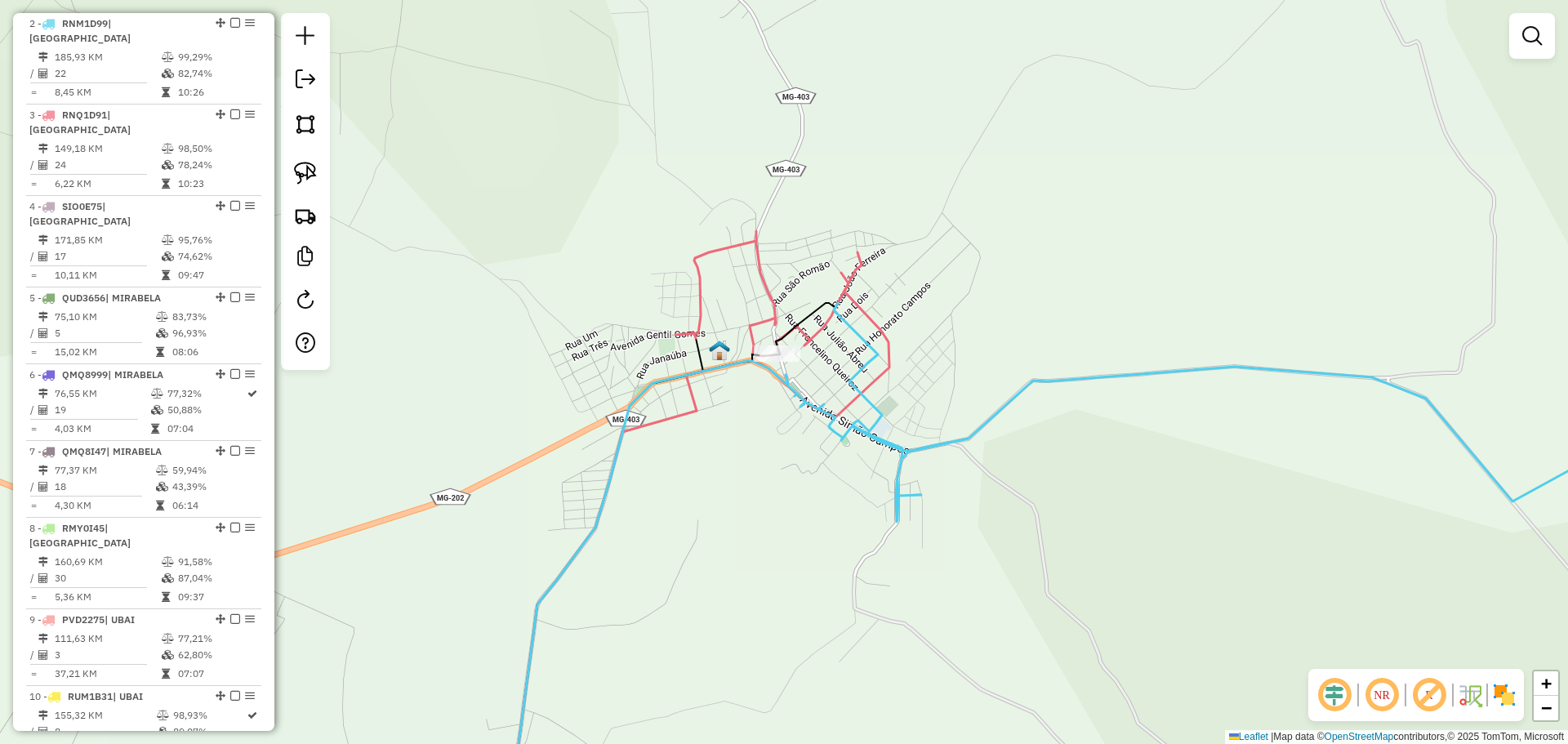
drag, startPoint x: 751, startPoint y: 516, endPoint x: 749, endPoint y: 452, distance: 64.5
click at [749, 453] on div "Janela de atendimento Grade de atendimento Capacidade Transportadoras Veículos …" at bounding box center [784, 372] width 1568 height 744
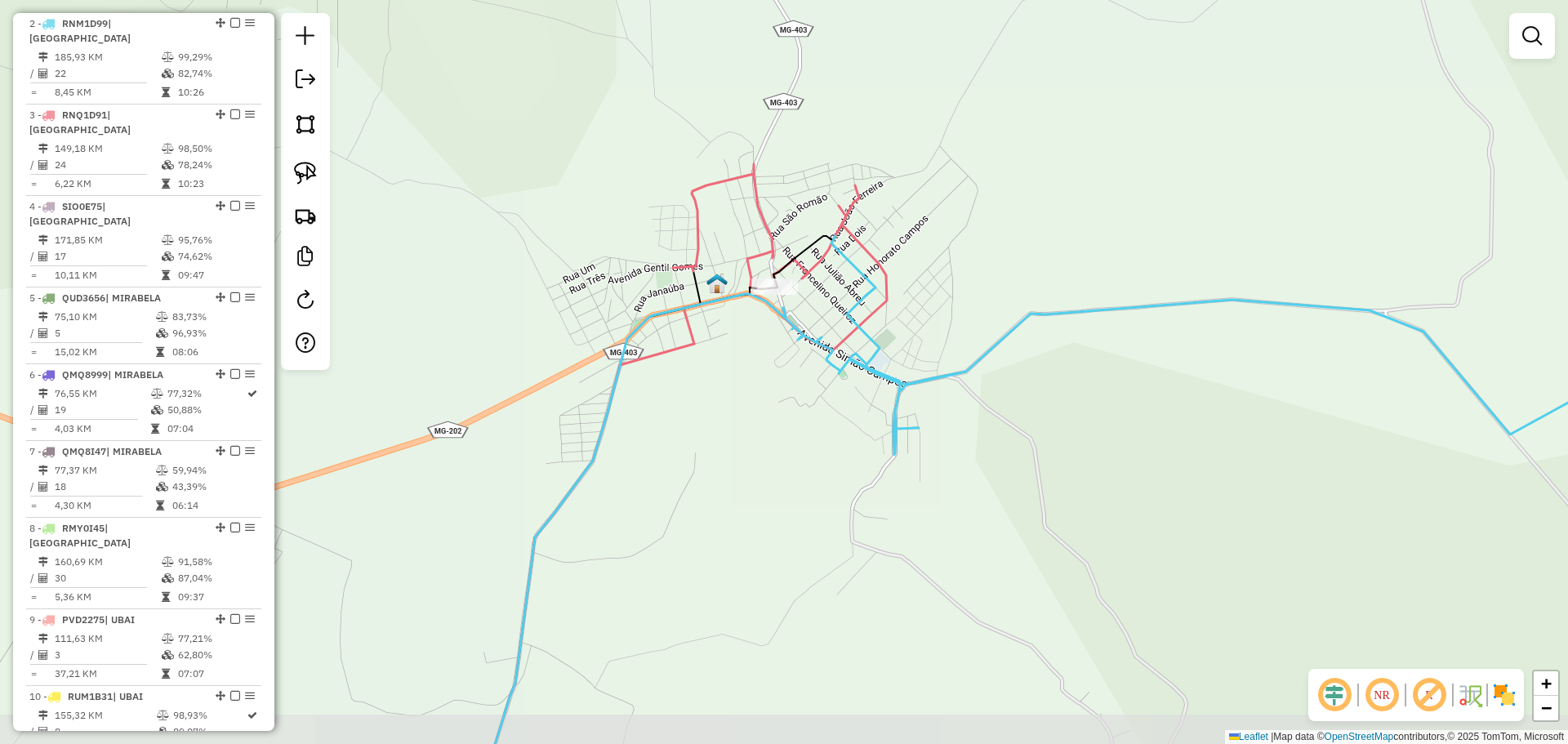
click at [862, 363] on icon at bounding box center [1253, 355] width 941 height 238
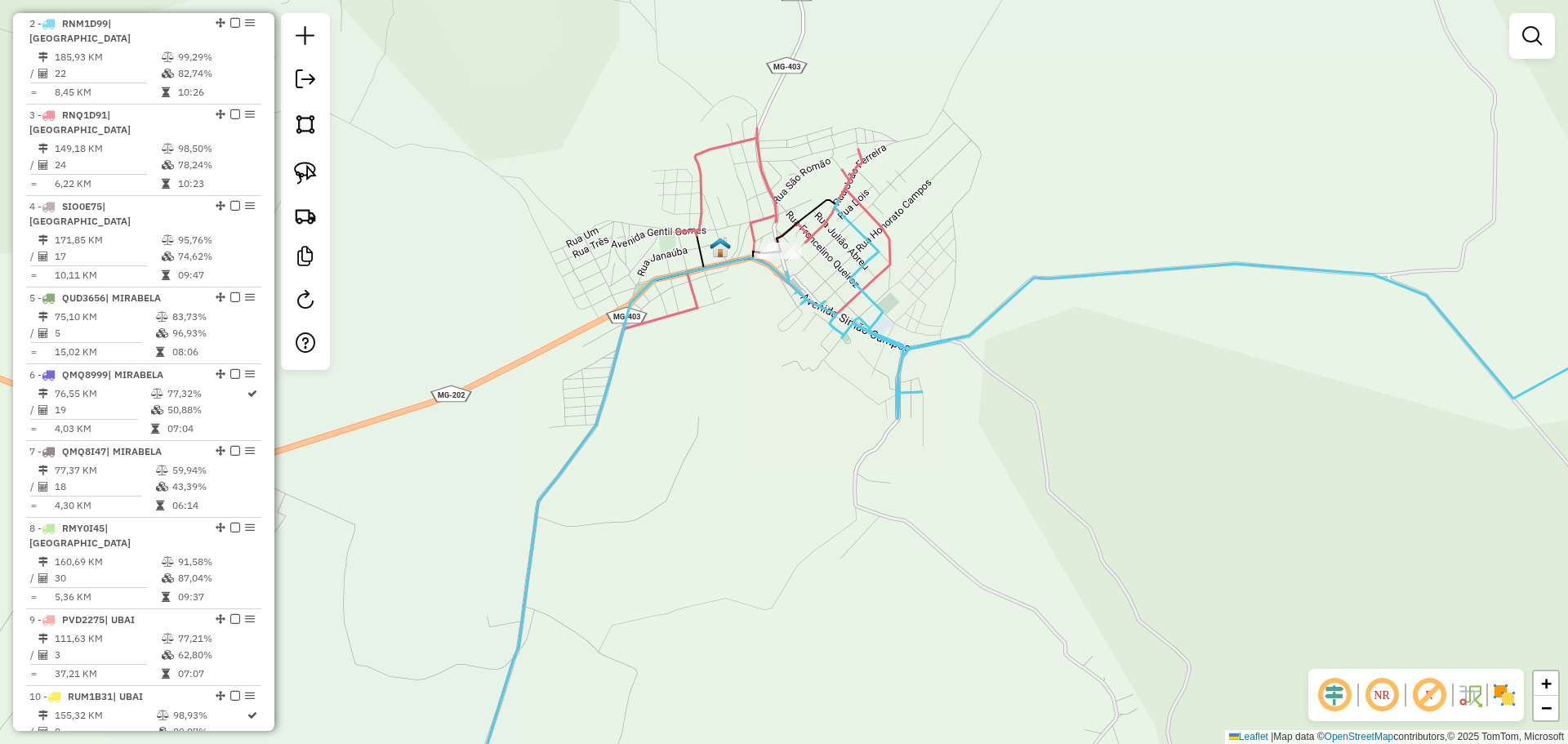
drag, startPoint x: 840, startPoint y: 407, endPoint x: 843, endPoint y: 368, distance: 39.3
click at [843, 368] on div "Janela de atendimento Grade de atendimento Capacidade Transportadoras Veículos …" at bounding box center [784, 372] width 1568 height 744
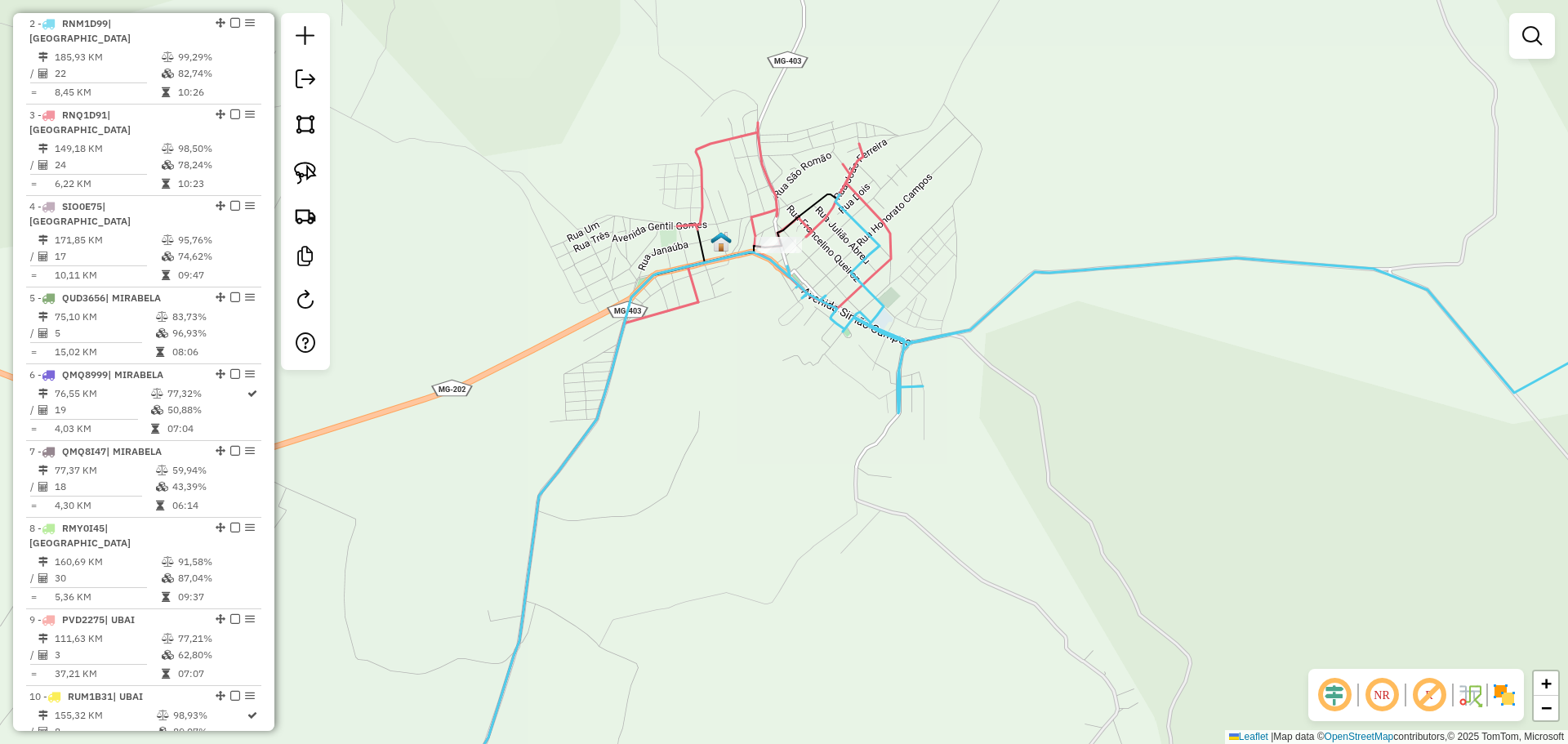
click at [851, 305] on g at bounding box center [863, 356] width 1722 height 924
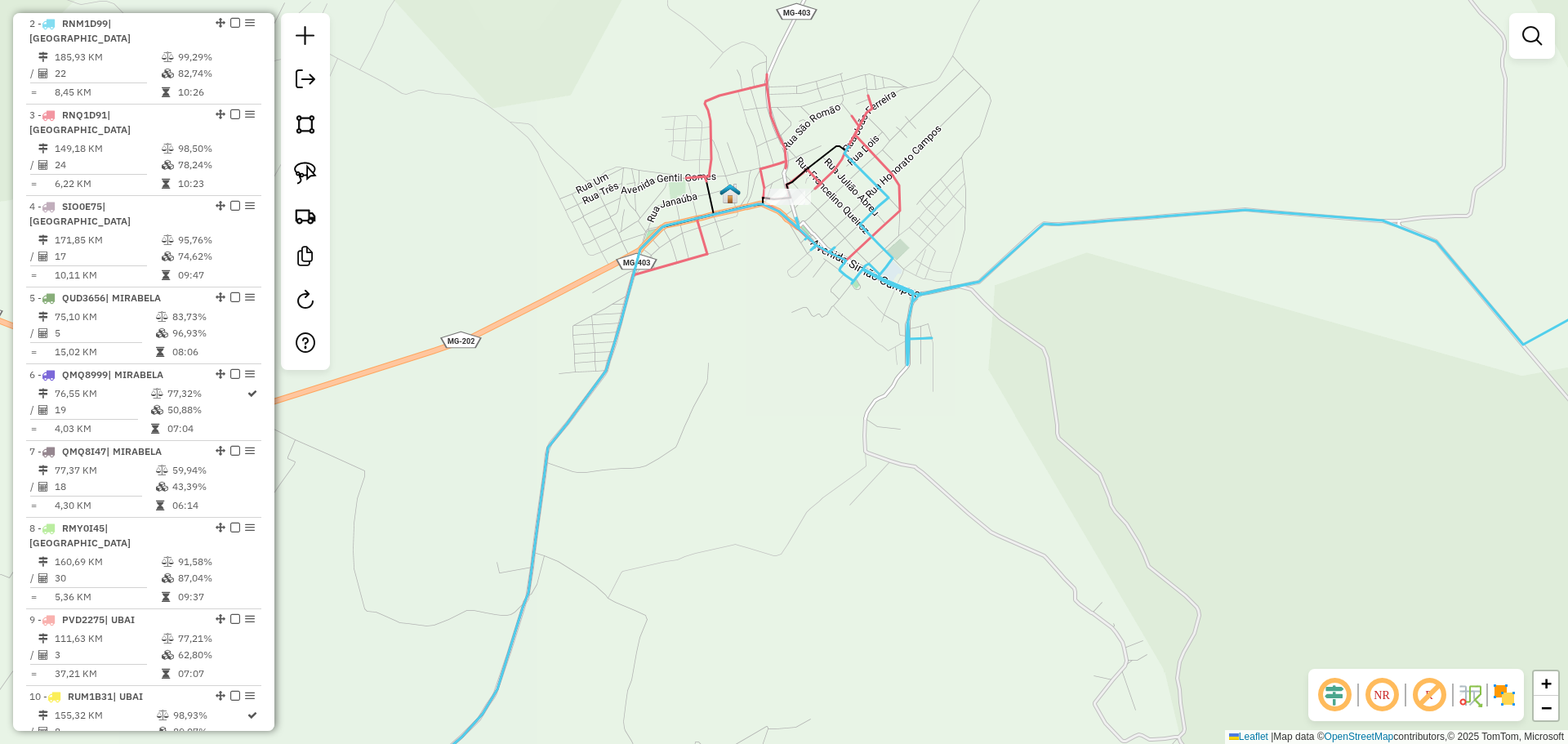
drag, startPoint x: 805, startPoint y: 362, endPoint x: 832, endPoint y: 311, distance: 57.3
click at [807, 357] on div "Janela de atendimento Grade de atendimento Capacidade Transportadoras Veículos …" at bounding box center [784, 372] width 1568 height 744
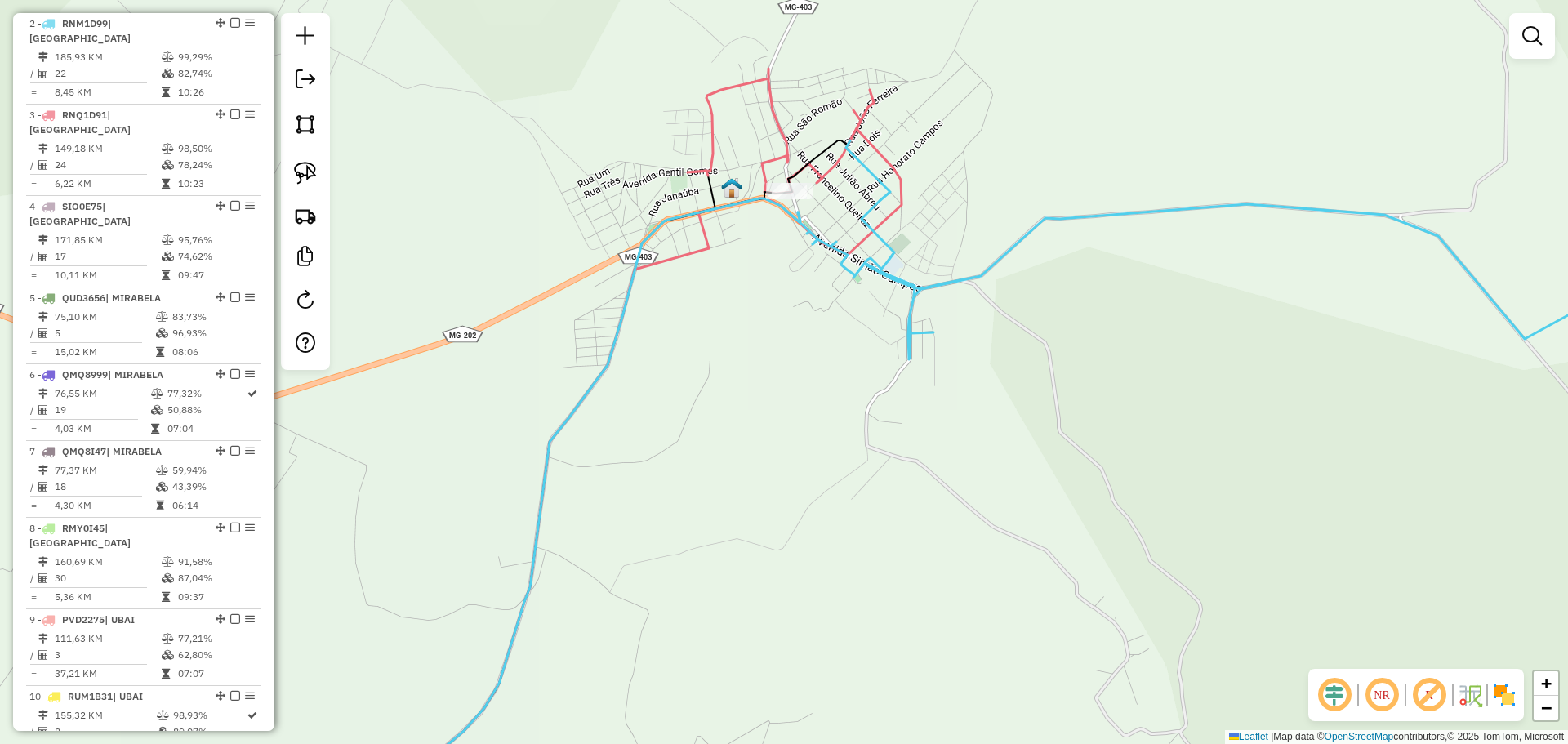
click at [852, 262] on icon at bounding box center [1261, 258] width 927 height 236
select select "**********"
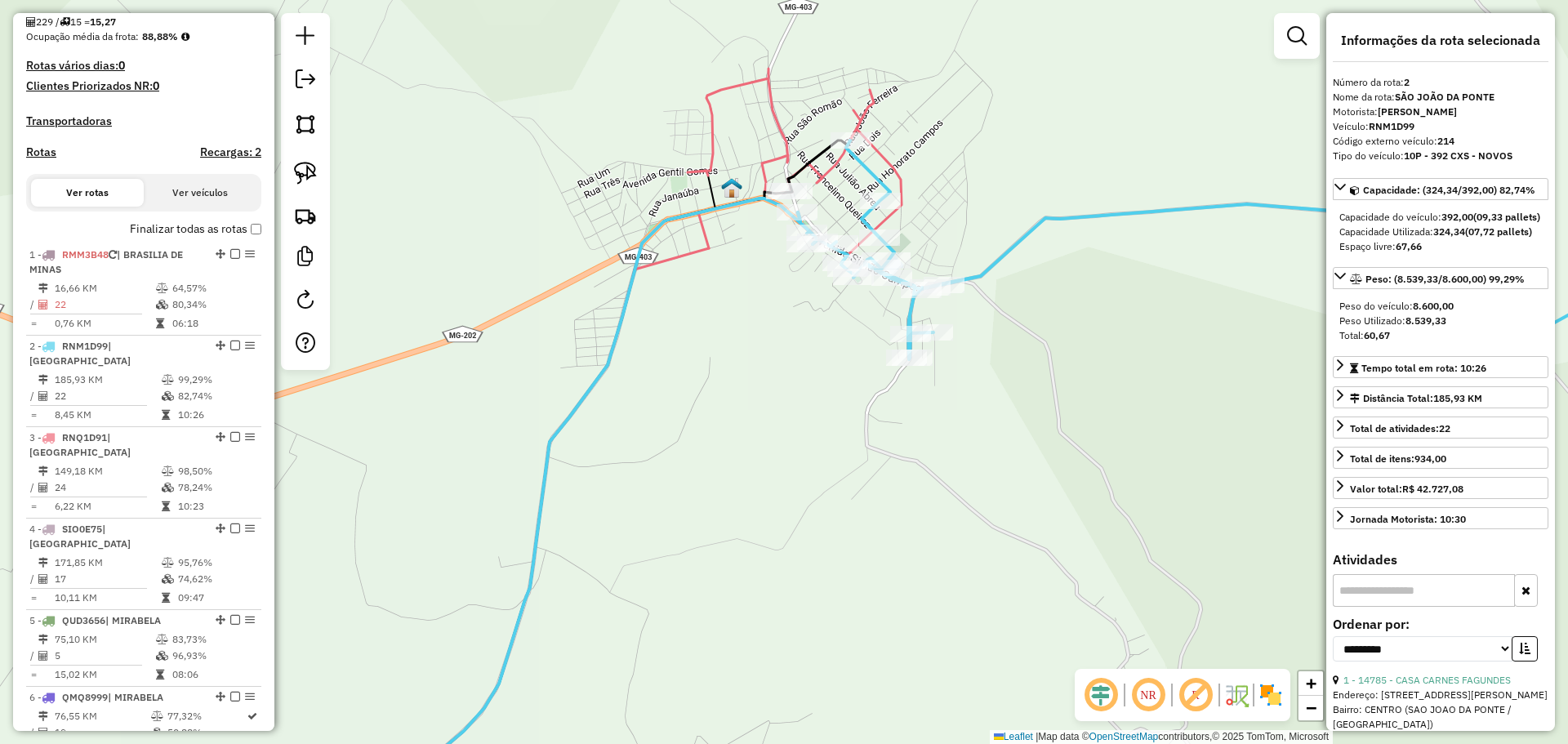
scroll to position [330, 0]
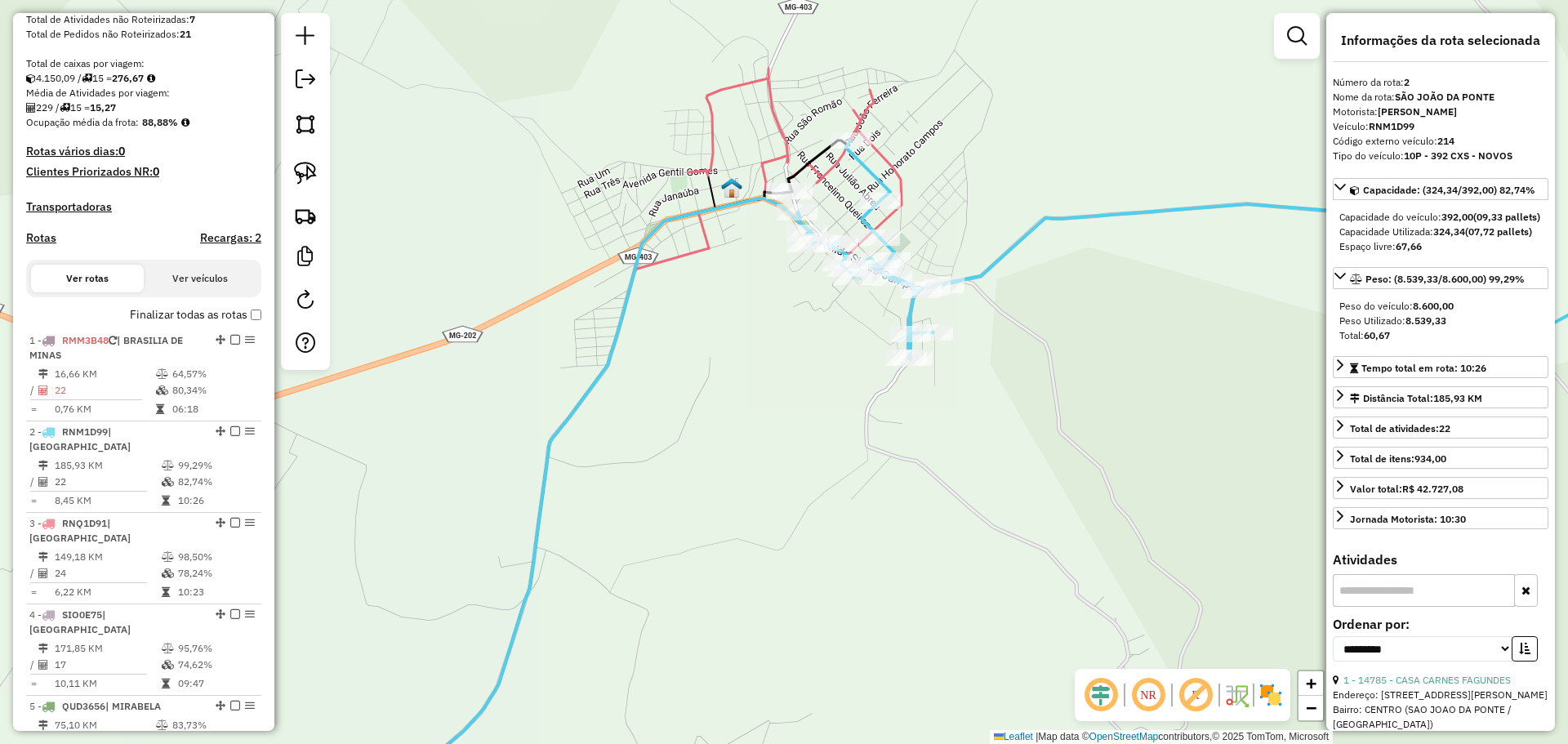
click at [714, 347] on div "Rota 2 - Placa RNM1D99 5694 - CHURRASCARIA [PERSON_NAME] 2 - Placa RNM1D99 3325…" at bounding box center [784, 372] width 1568 height 744
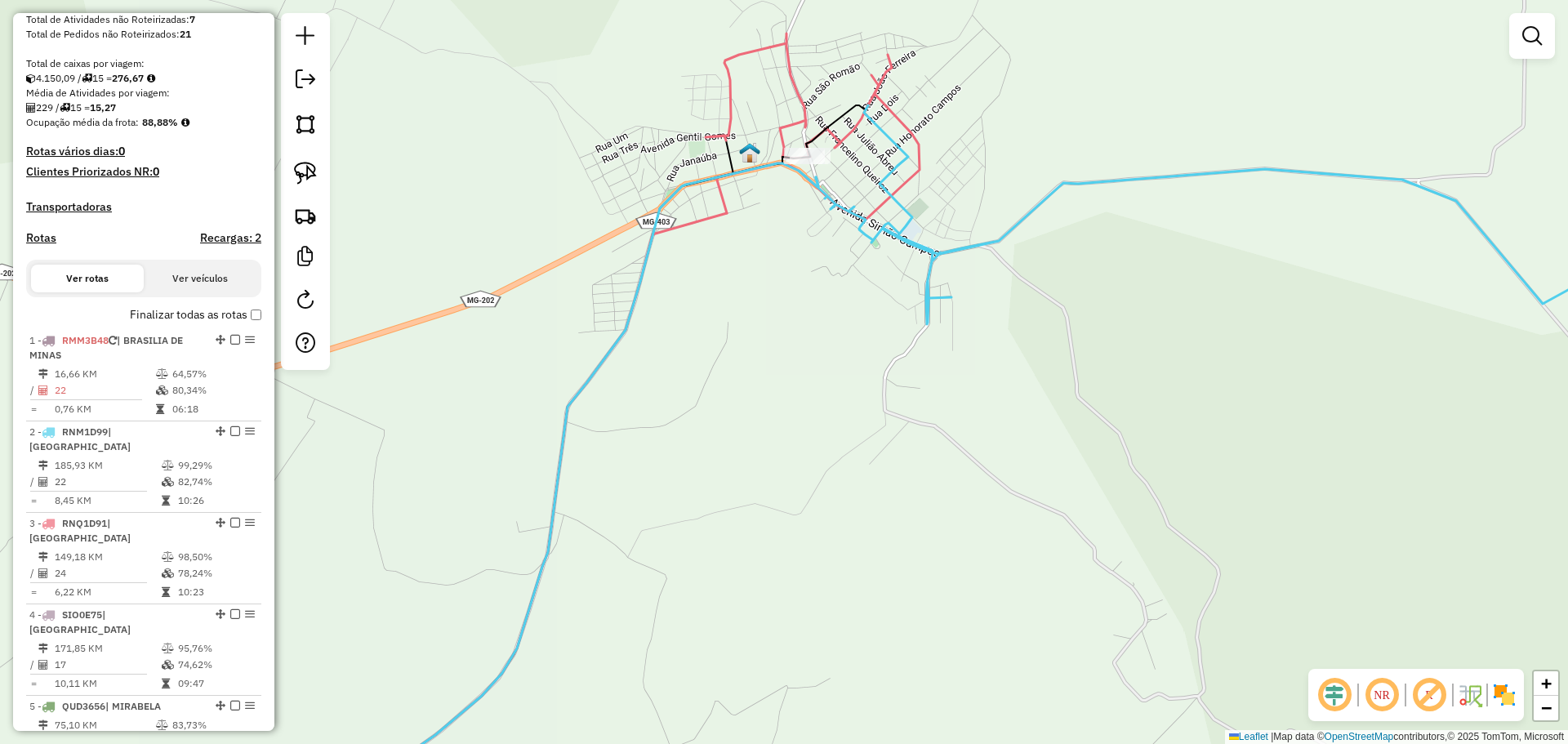
drag, startPoint x: 1063, startPoint y: 361, endPoint x: 1070, endPoint y: 296, distance: 64.9
click at [1071, 298] on div "Janela de atendimento Grade de atendimento Capacidade Transportadoras Veículos …" at bounding box center [784, 372] width 1568 height 744
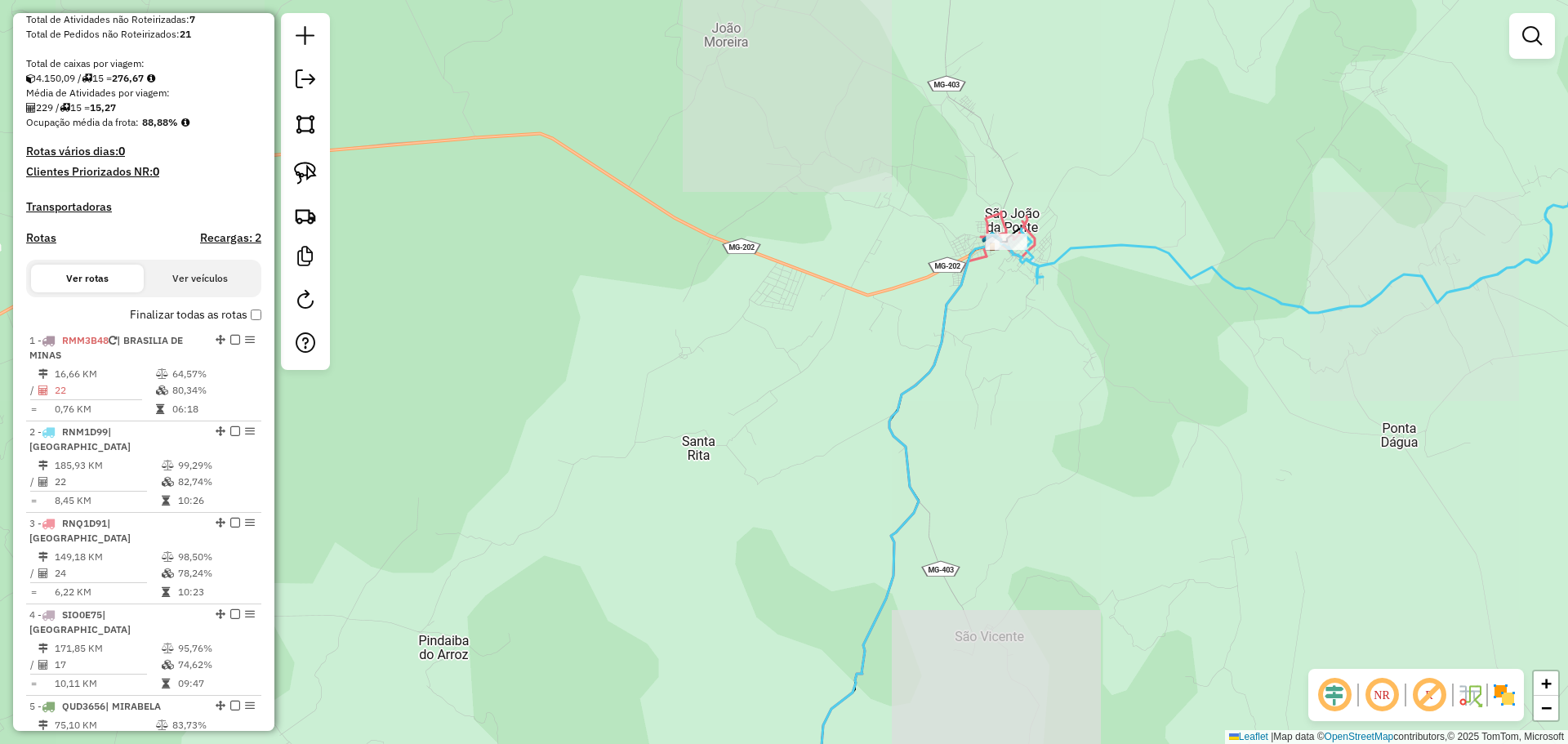
click at [944, 325] on icon at bounding box center [895, 530] width 225 height 575
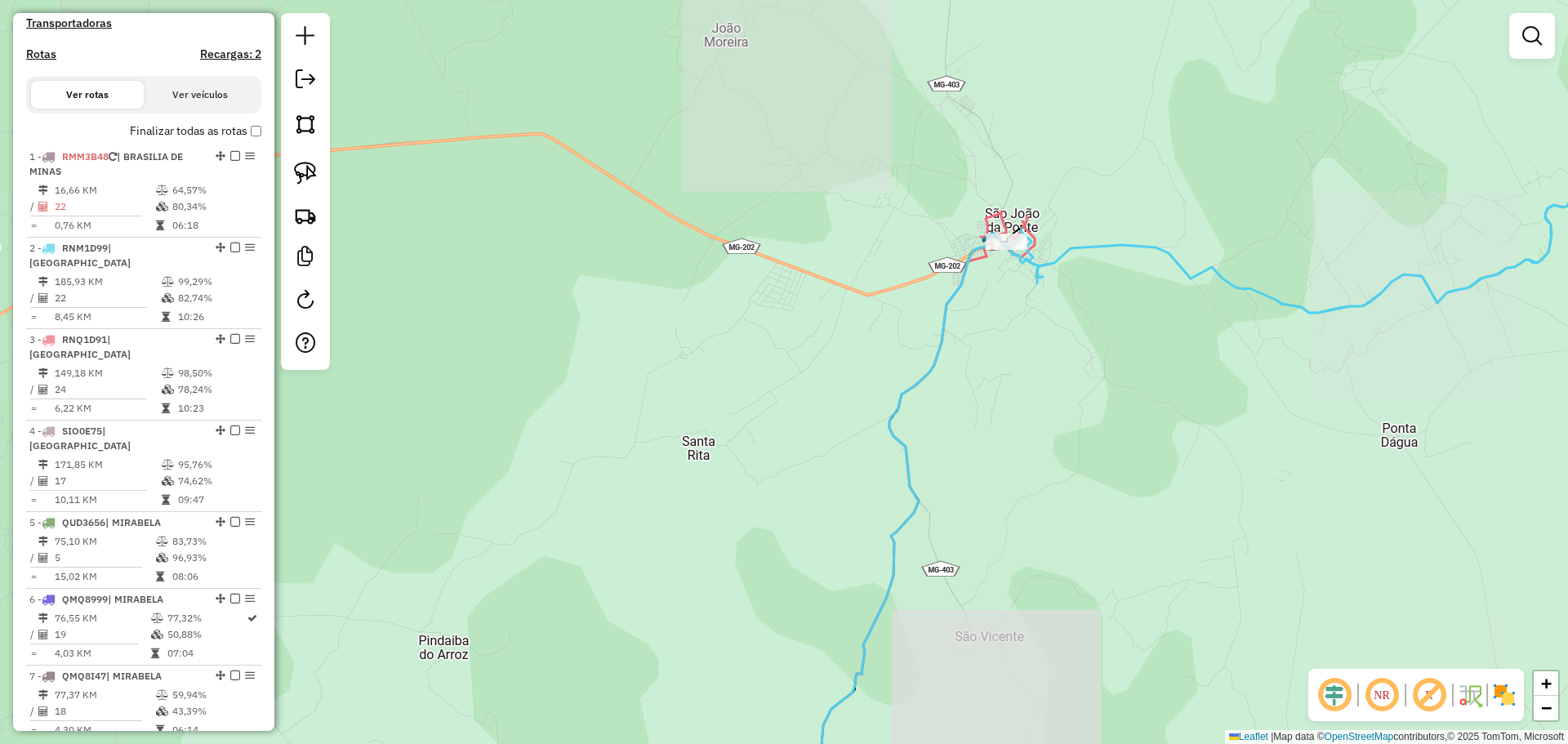
select select "**********"
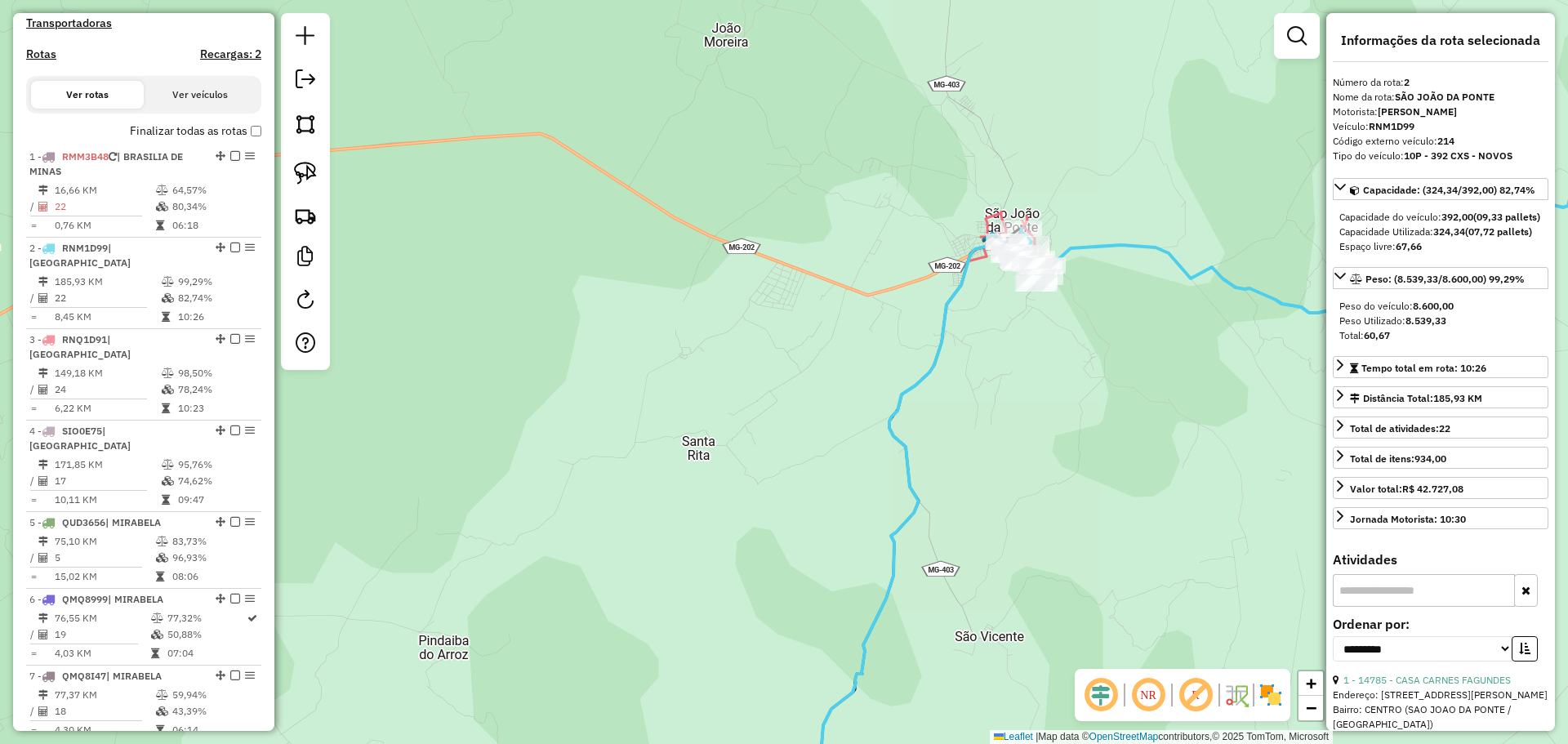
scroll to position [738, 0]
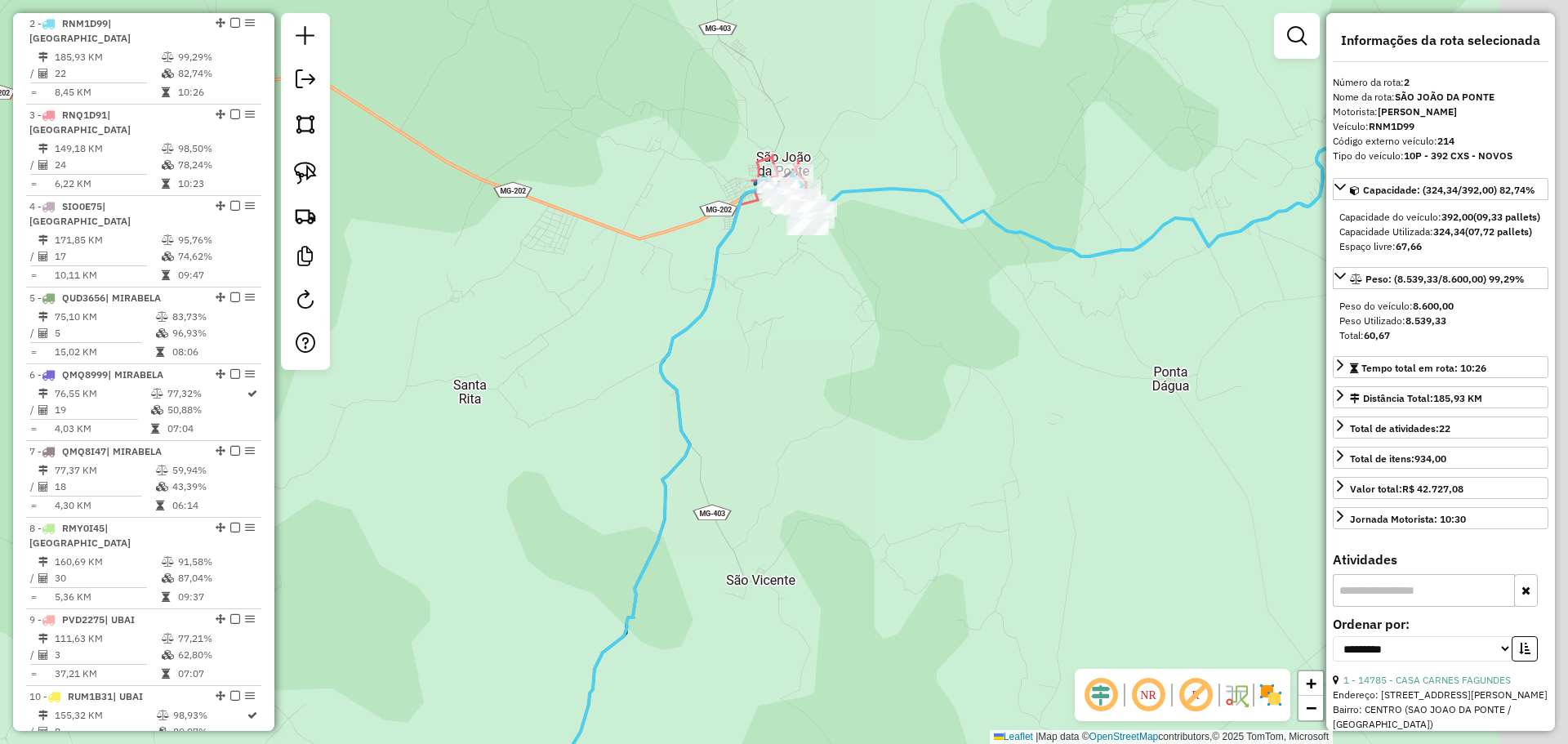
drag, startPoint x: 1025, startPoint y: 392, endPoint x: 802, endPoint y: 337, distance: 229.5
click at [802, 337] on div "Janela de atendimento Grade de atendimento Capacidade Transportadoras Veículos …" at bounding box center [784, 372] width 1568 height 744
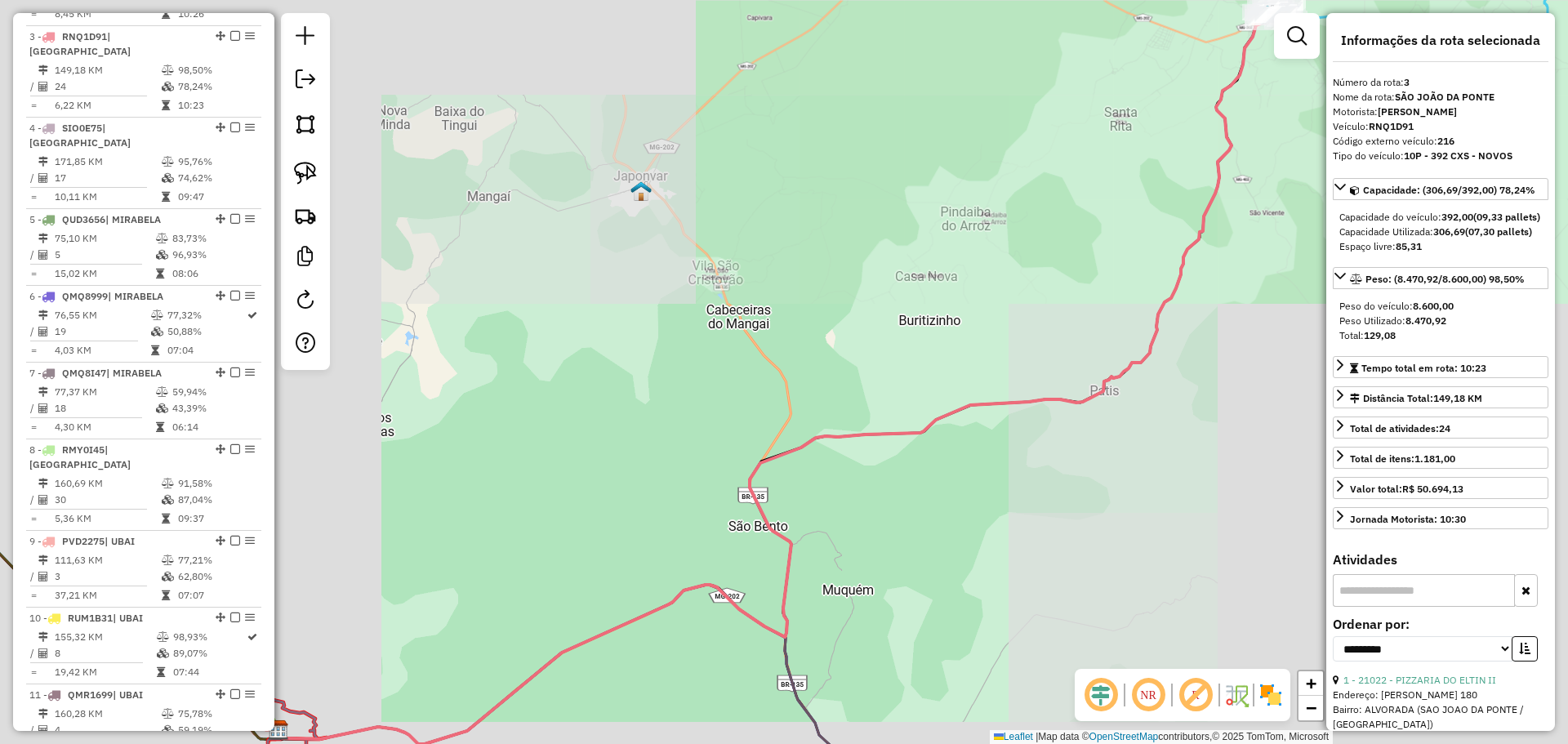
scroll to position [830, 0]
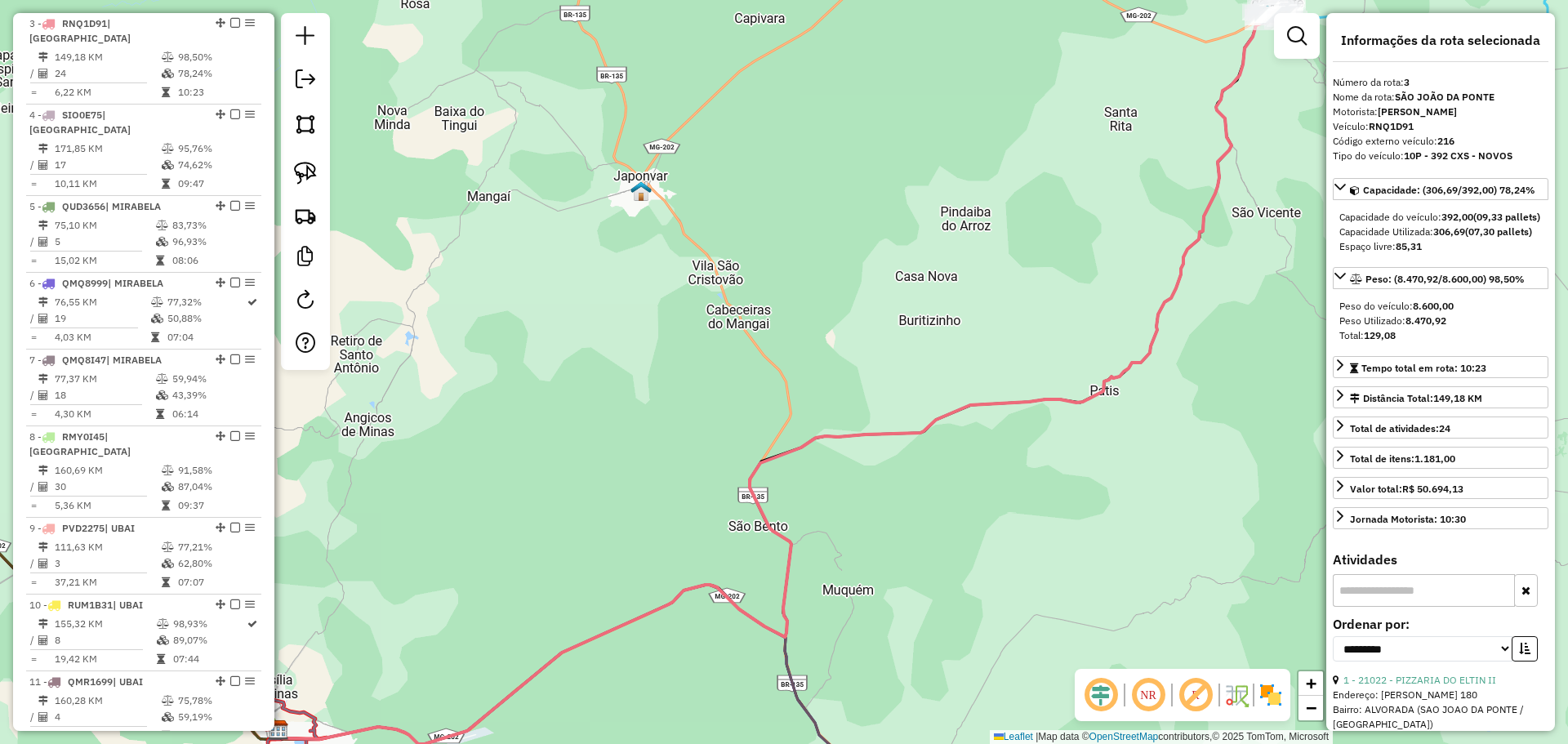
click at [1390, 93] on div "Nome da rota: [GEOGRAPHIC_DATA]" at bounding box center [1440, 97] width 216 height 15
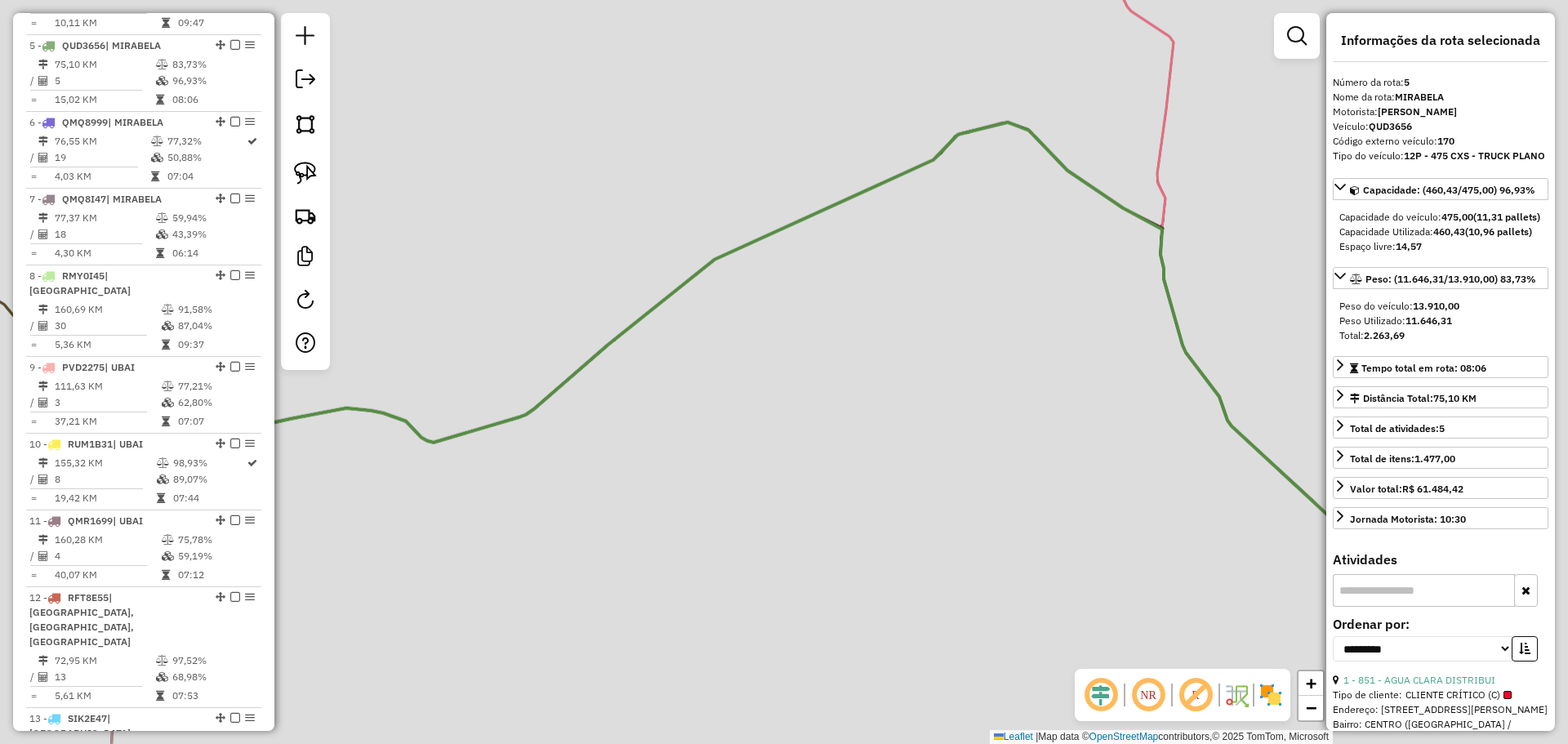
scroll to position [998, 0]
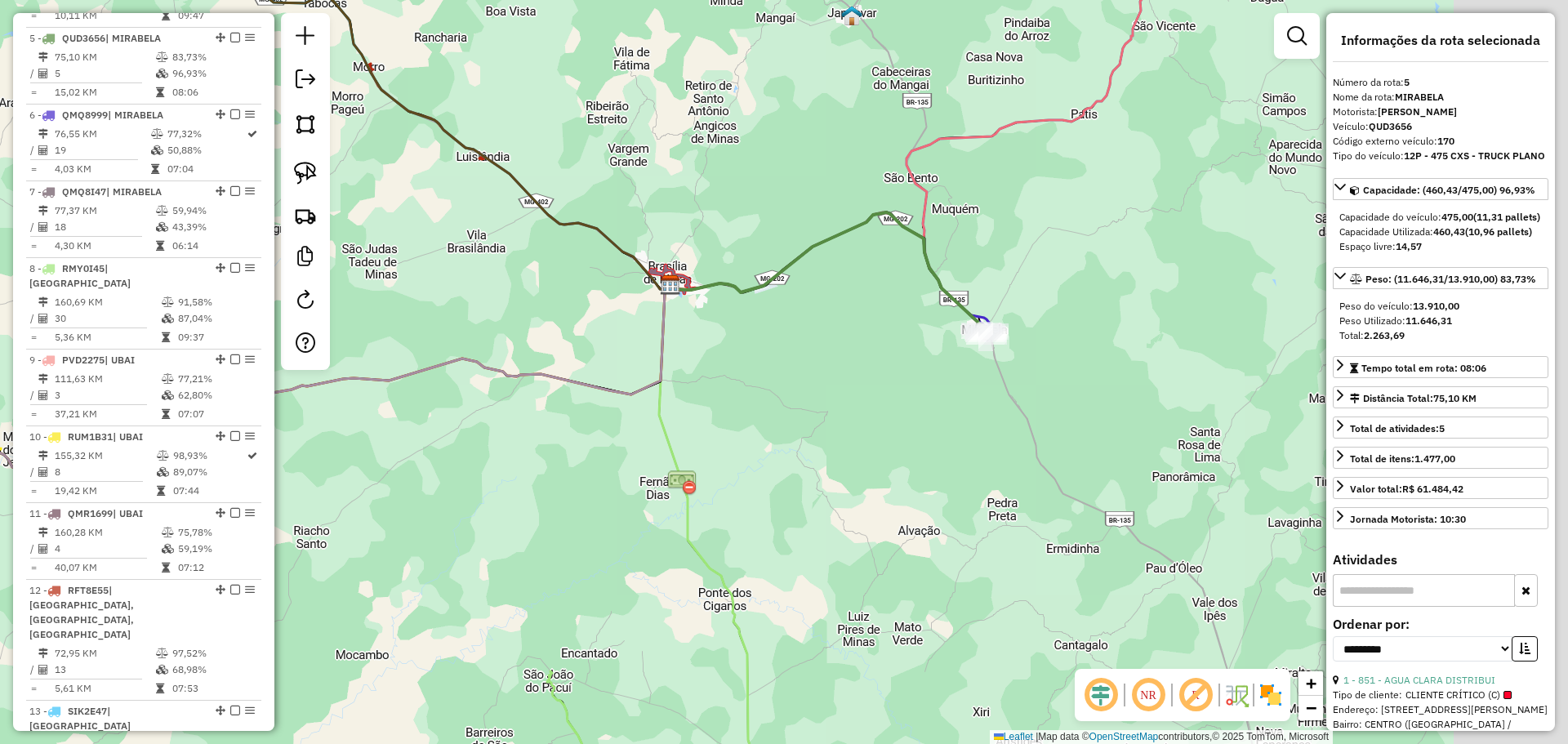
drag, startPoint x: 986, startPoint y: 309, endPoint x: 857, endPoint y: 308, distance: 129.0
click at [857, 308] on div "Janela de atendimento Grade de atendimento Capacidade Transportadoras Veículos …" at bounding box center [784, 372] width 1568 height 744
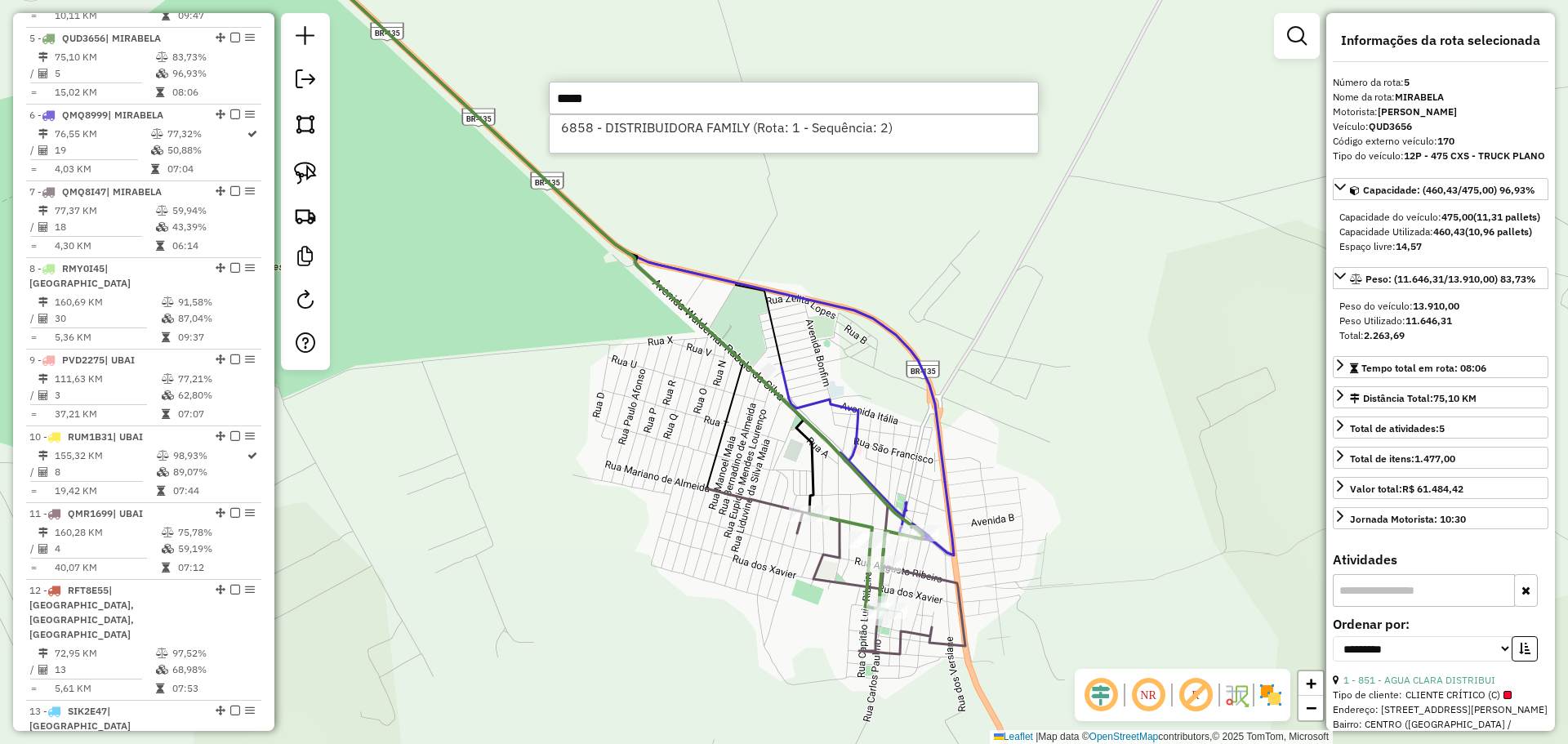
type input "****"
click at [754, 122] on li "6858 - DISTRIBUIDORA FAMILY (Rota: 1 - Sequência: 2)" at bounding box center [793, 127] width 488 height 24
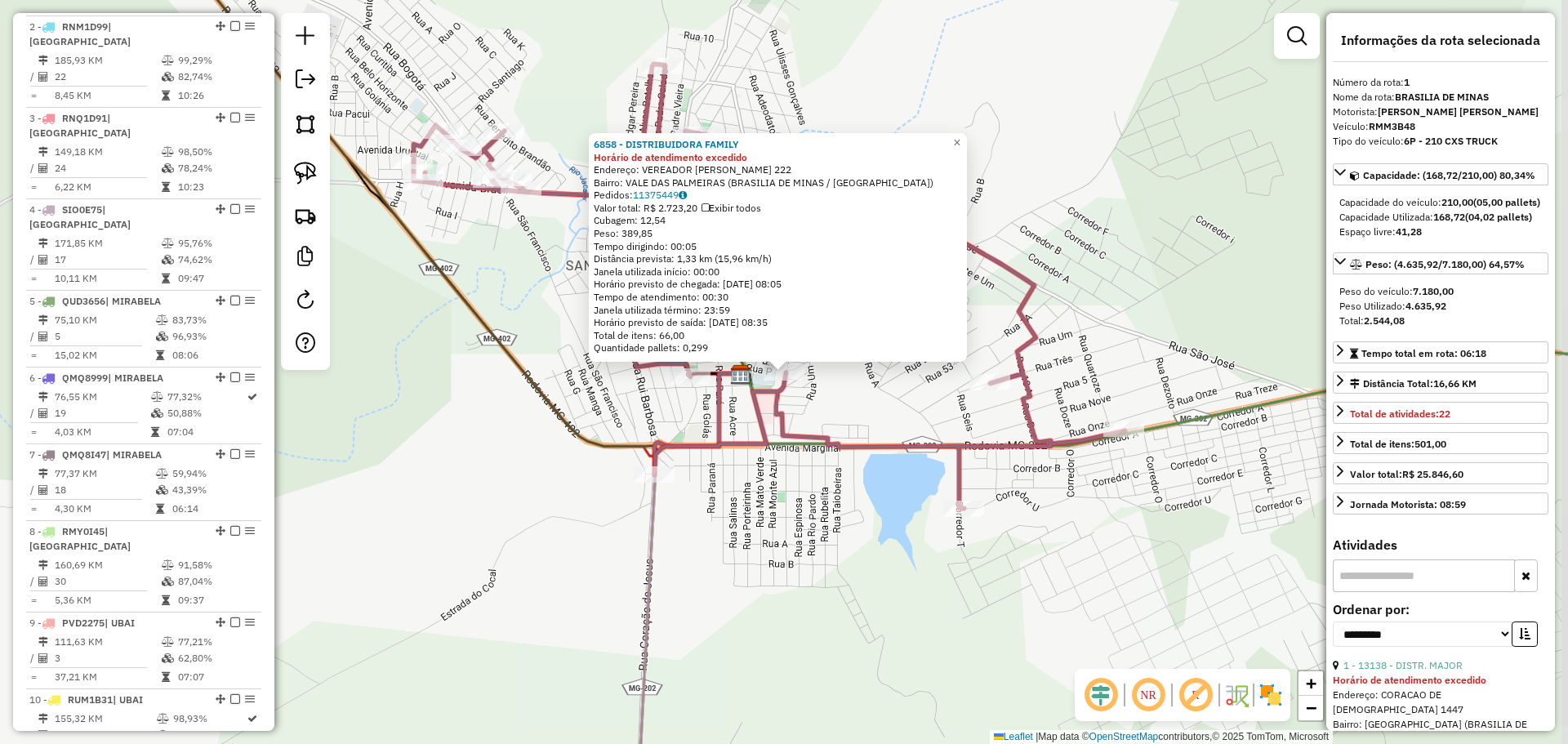
scroll to position [647, 0]
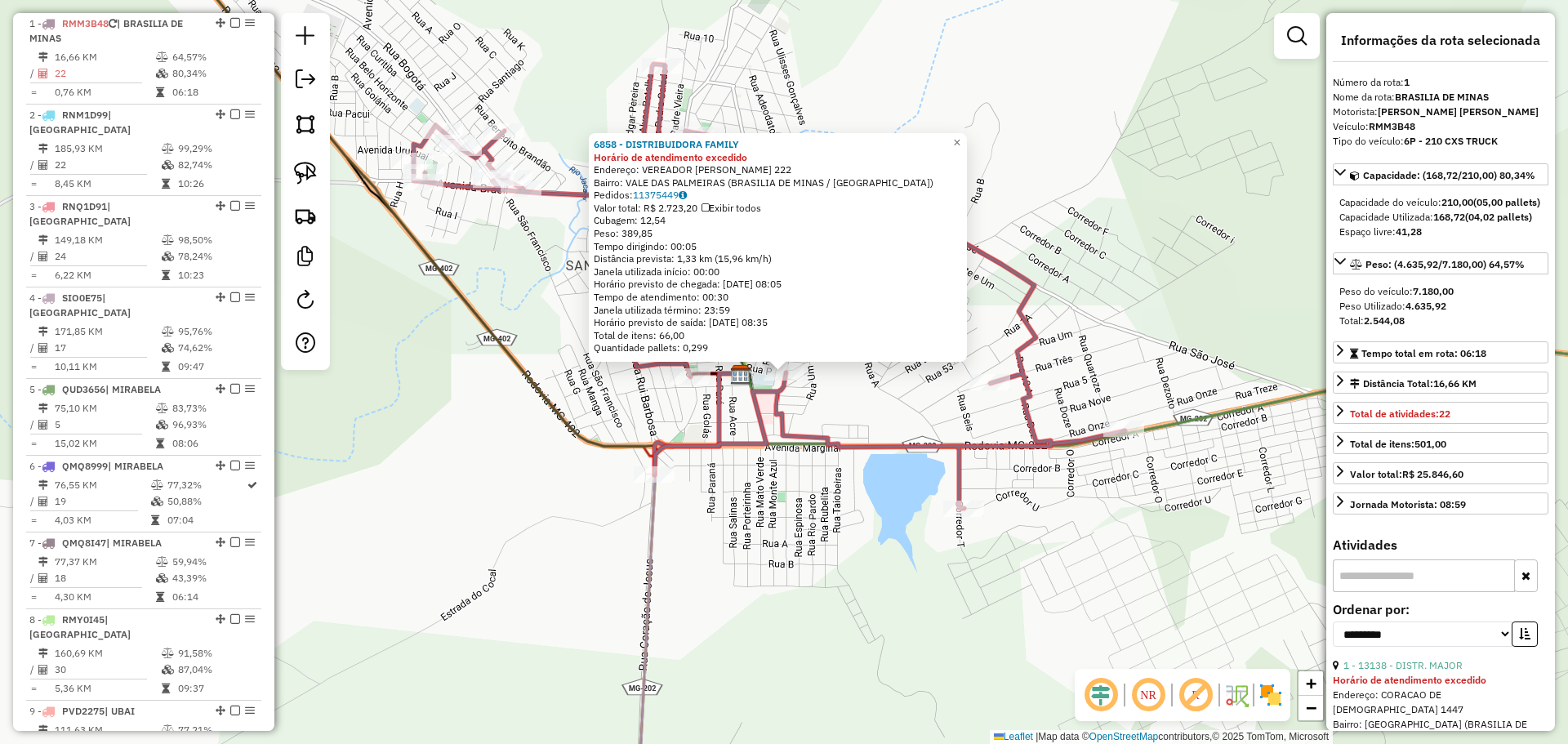
click at [865, 412] on div "6858 - DISTRIBUIDORA FAMILY Horário de atendimento excedido Endereço: VEREADOR …" at bounding box center [784, 372] width 1568 height 744
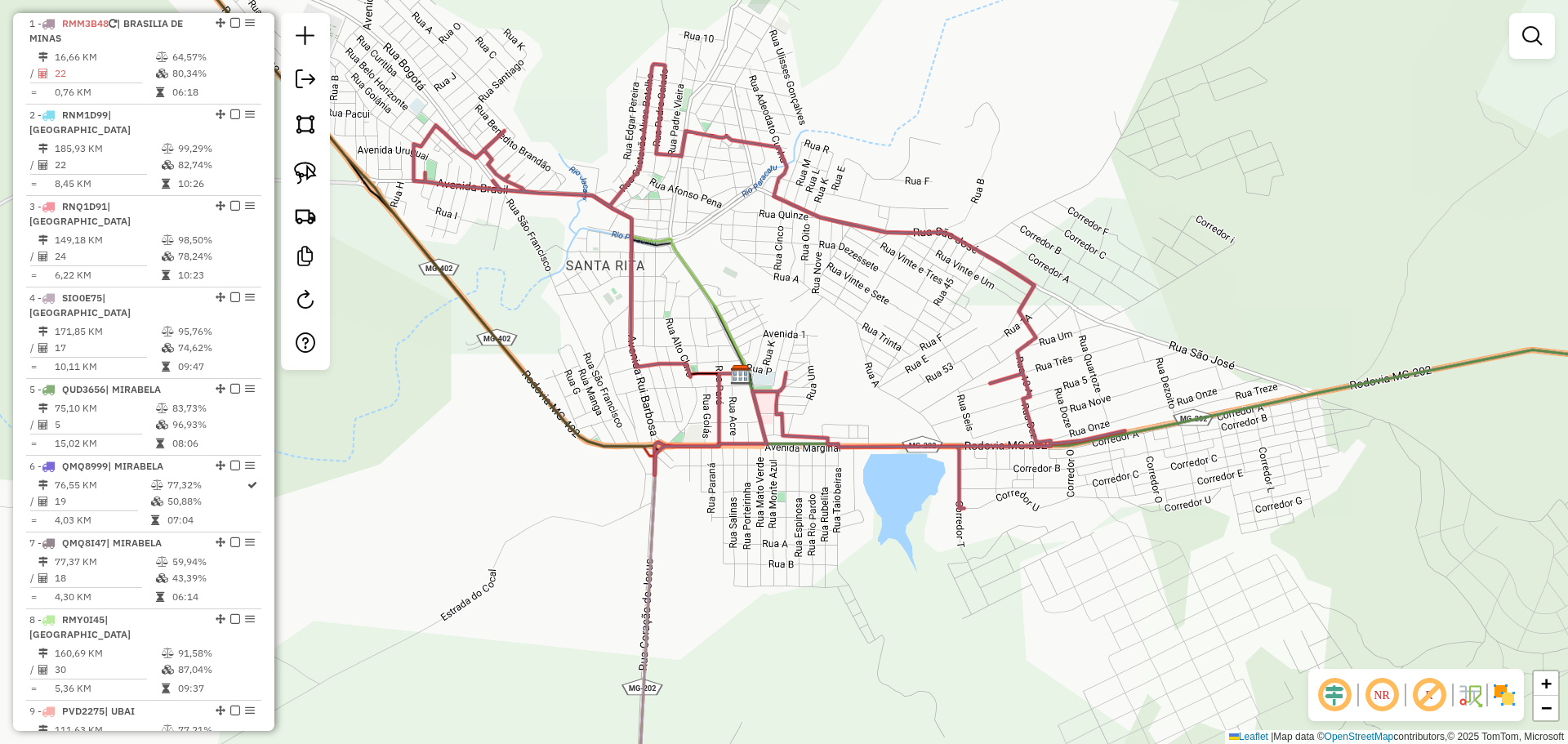
click at [781, 397] on icon at bounding box center [768, 286] width 711 height 444
select select "**********"
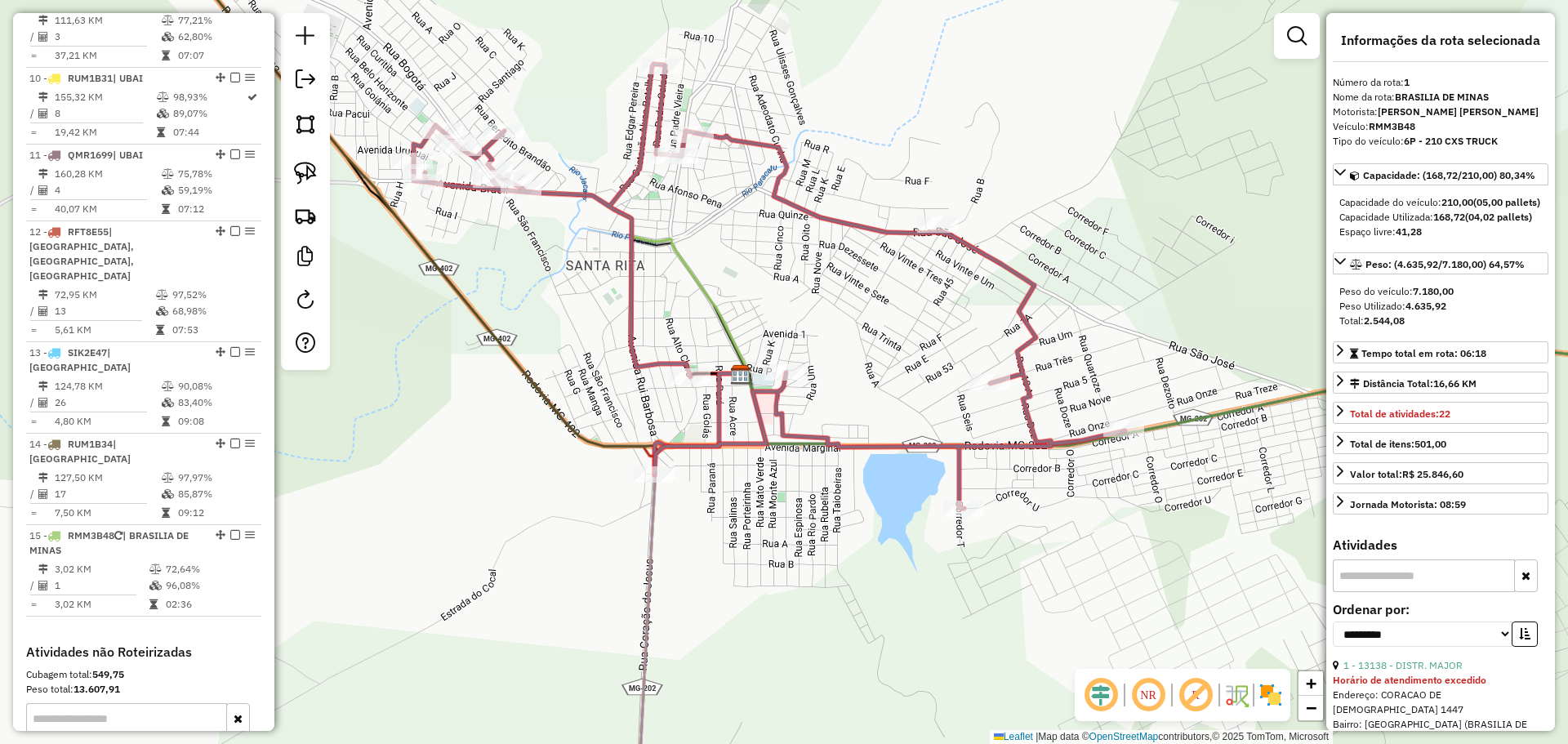
scroll to position [1381, 0]
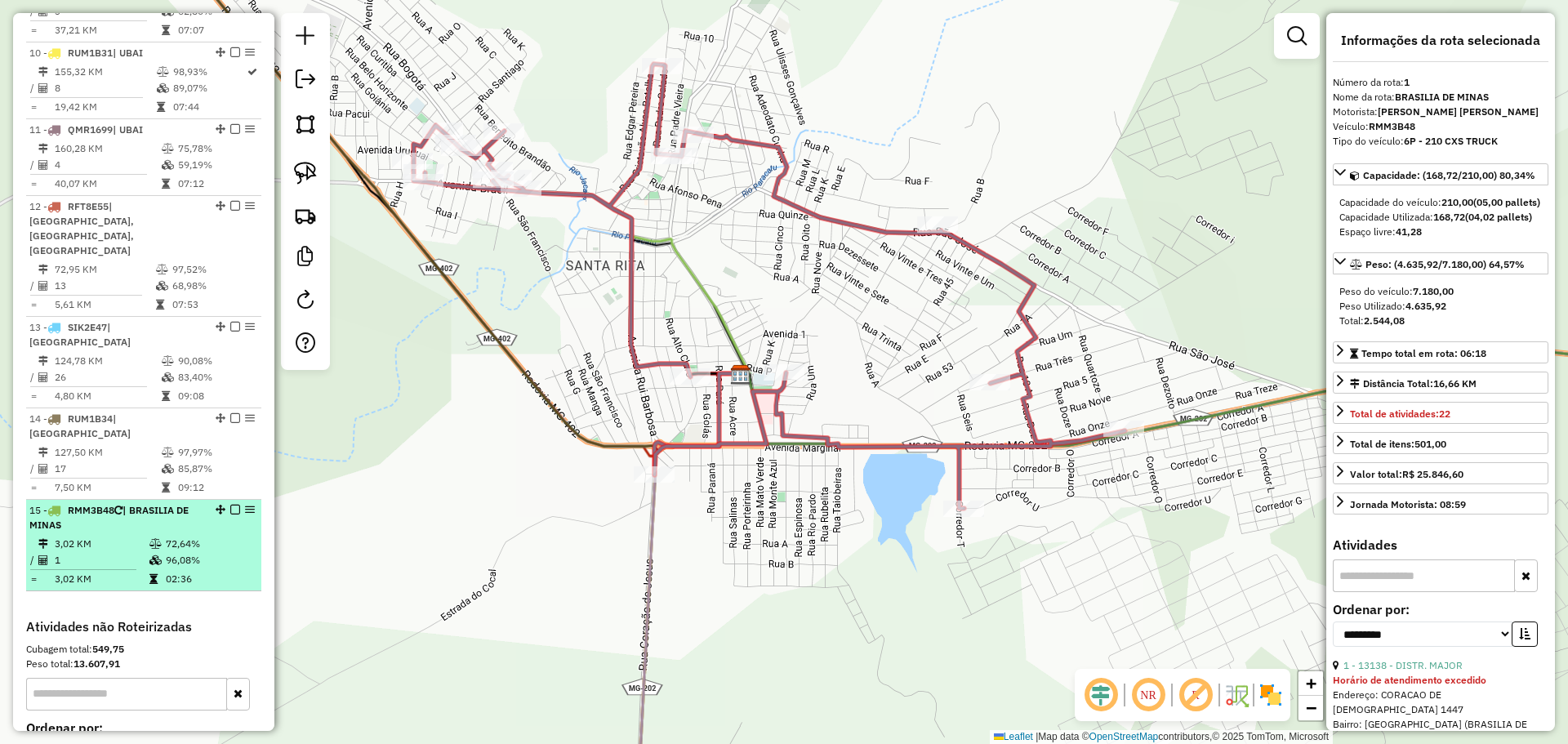
click at [125, 536] on td "3,02 KM" at bounding box center [101, 544] width 95 height 16
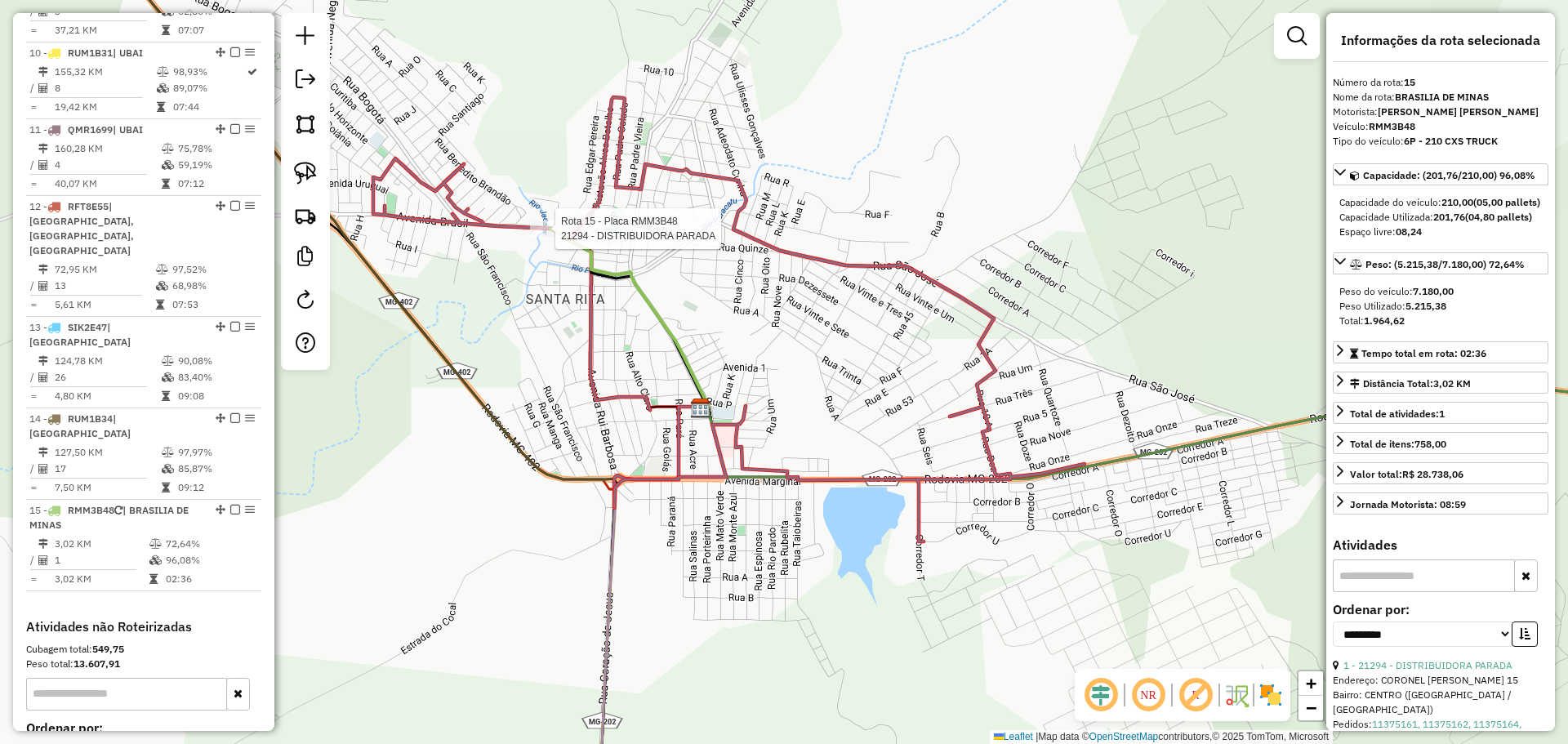
scroll to position [1593, 0]
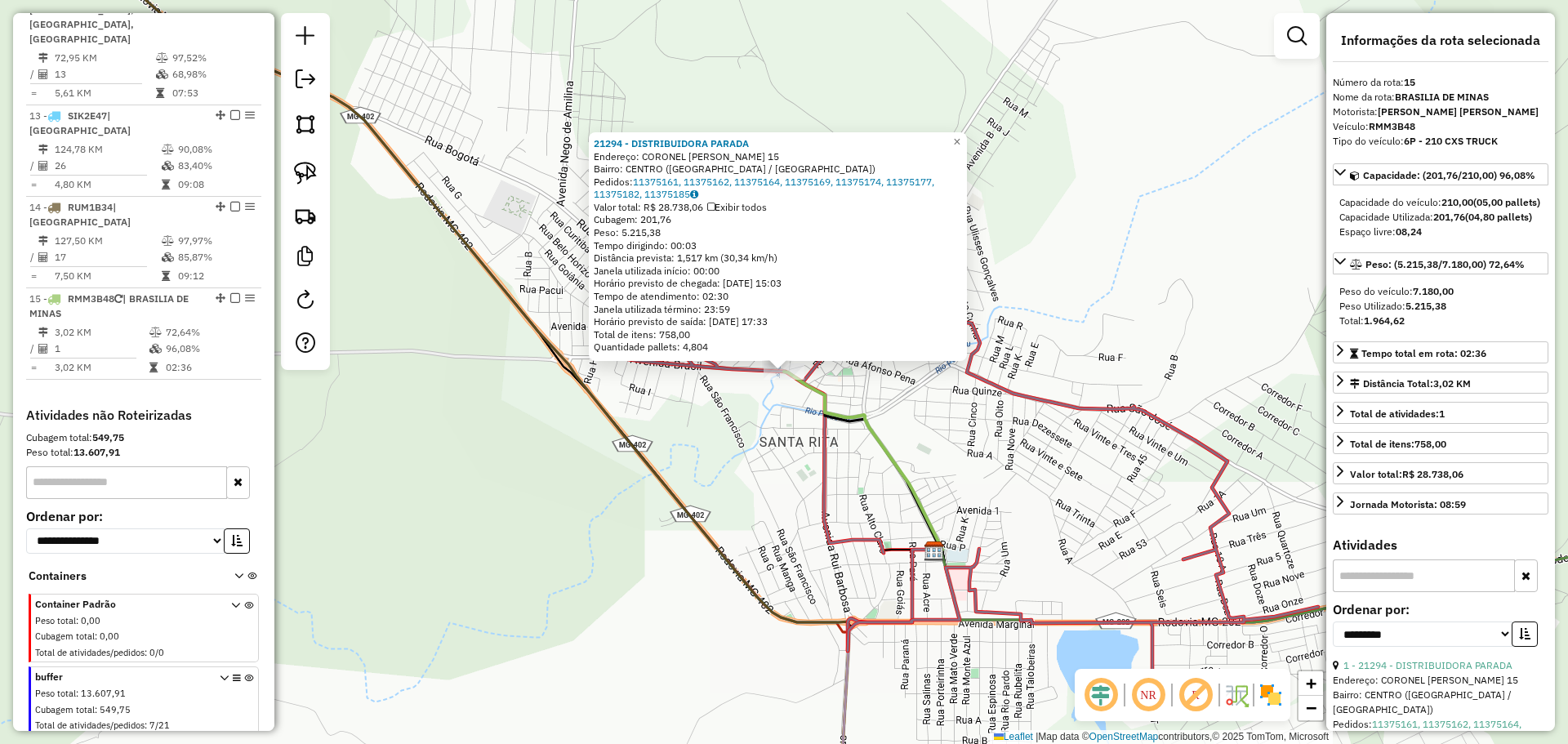
click at [1224, 478] on icon at bounding box center [962, 462] width 711 height 444
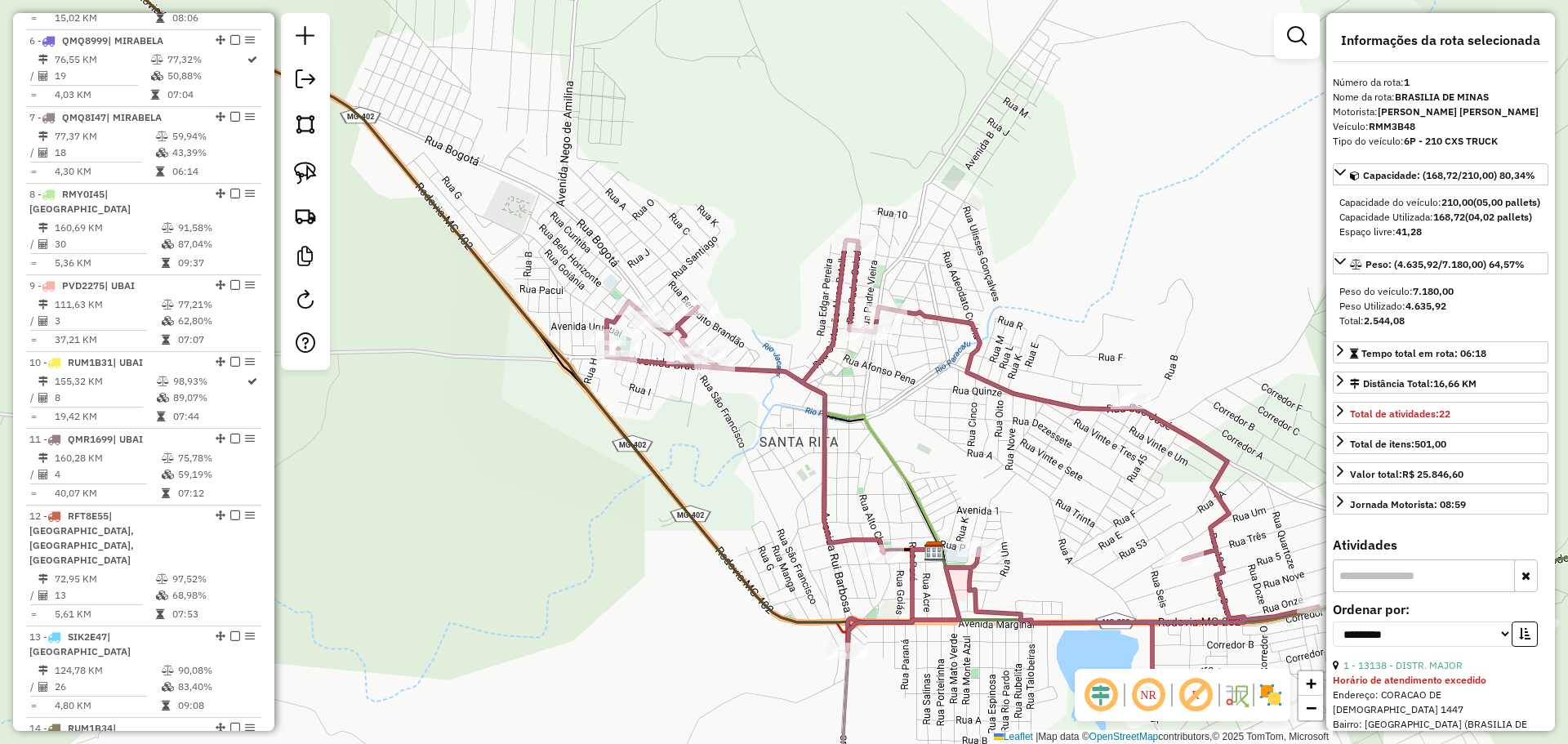
scroll to position [647, 0]
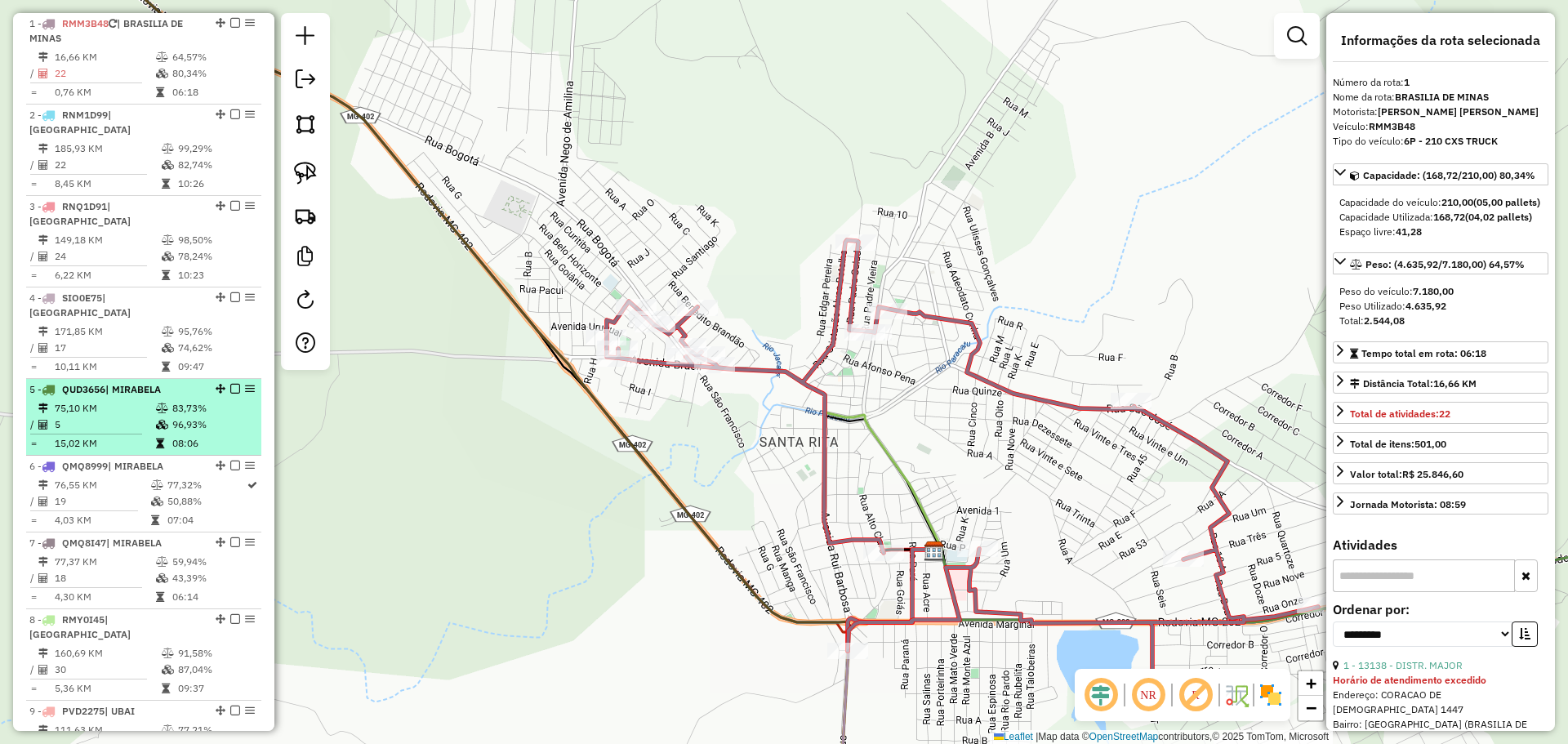
click at [121, 416] on td "5" at bounding box center [104, 424] width 101 height 16
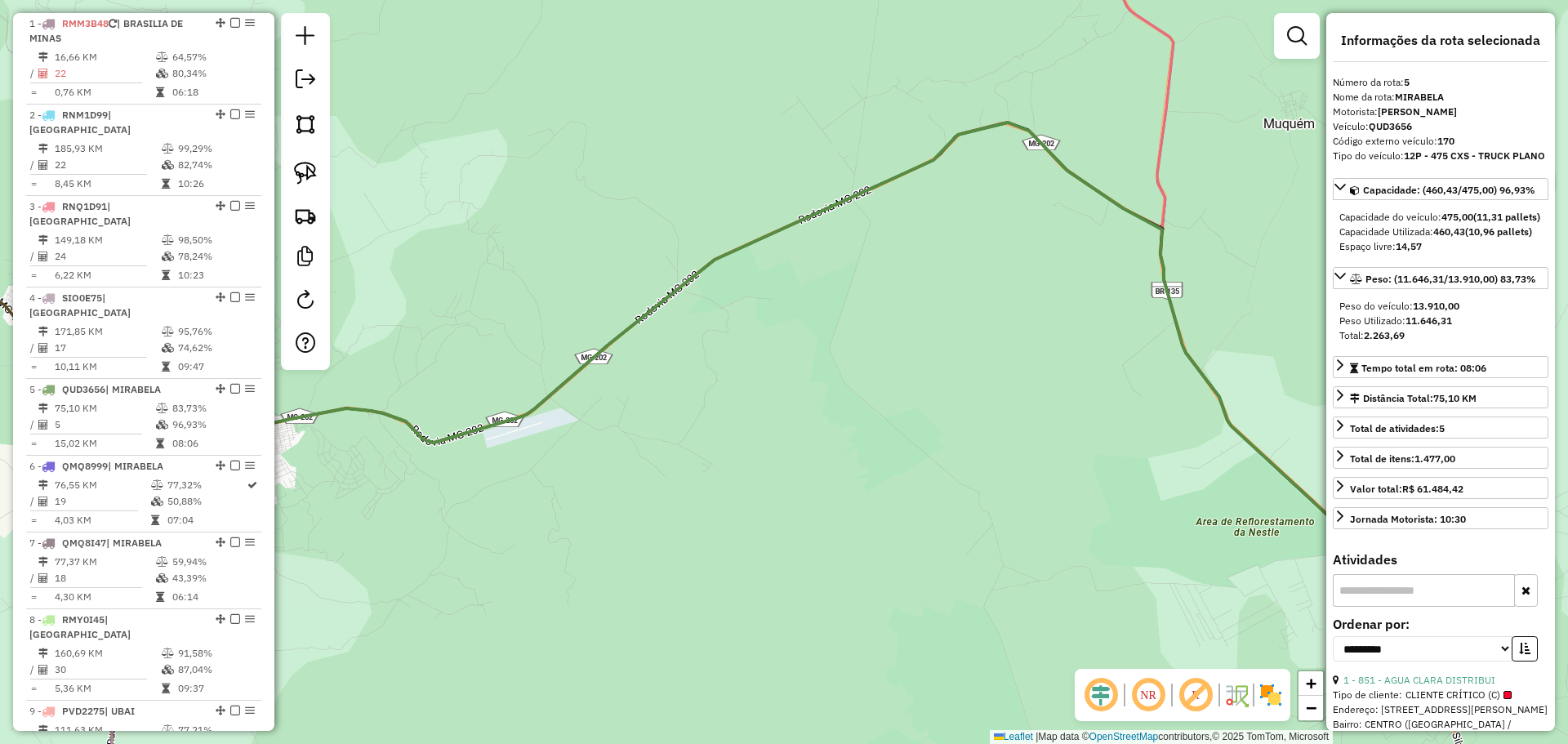
click at [1272, 324] on div "Janela de atendimento Grade de atendimento Capacidade Transportadoras Veículos …" at bounding box center [784, 372] width 1568 height 744
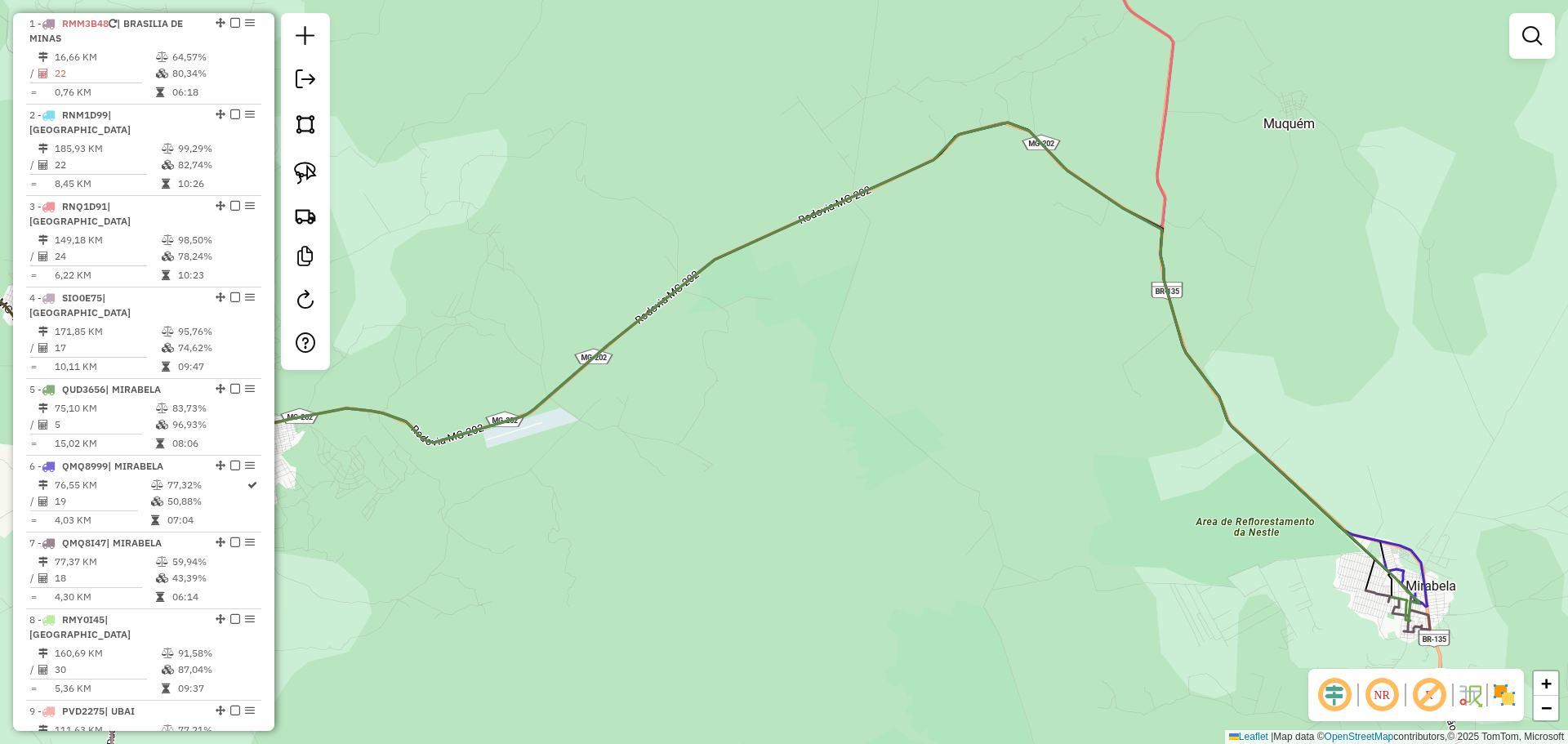
select select "**********"
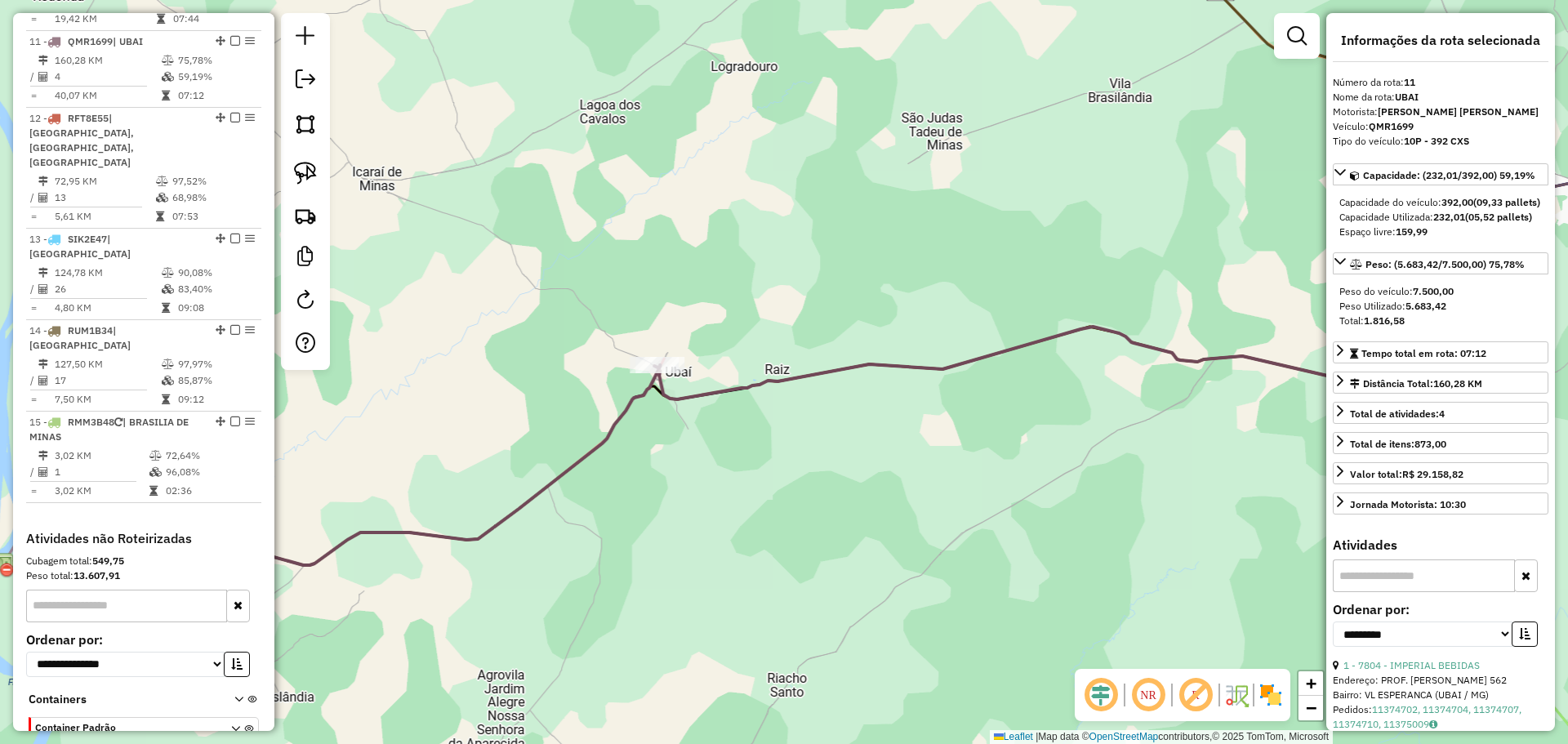
scroll to position [1473, 0]
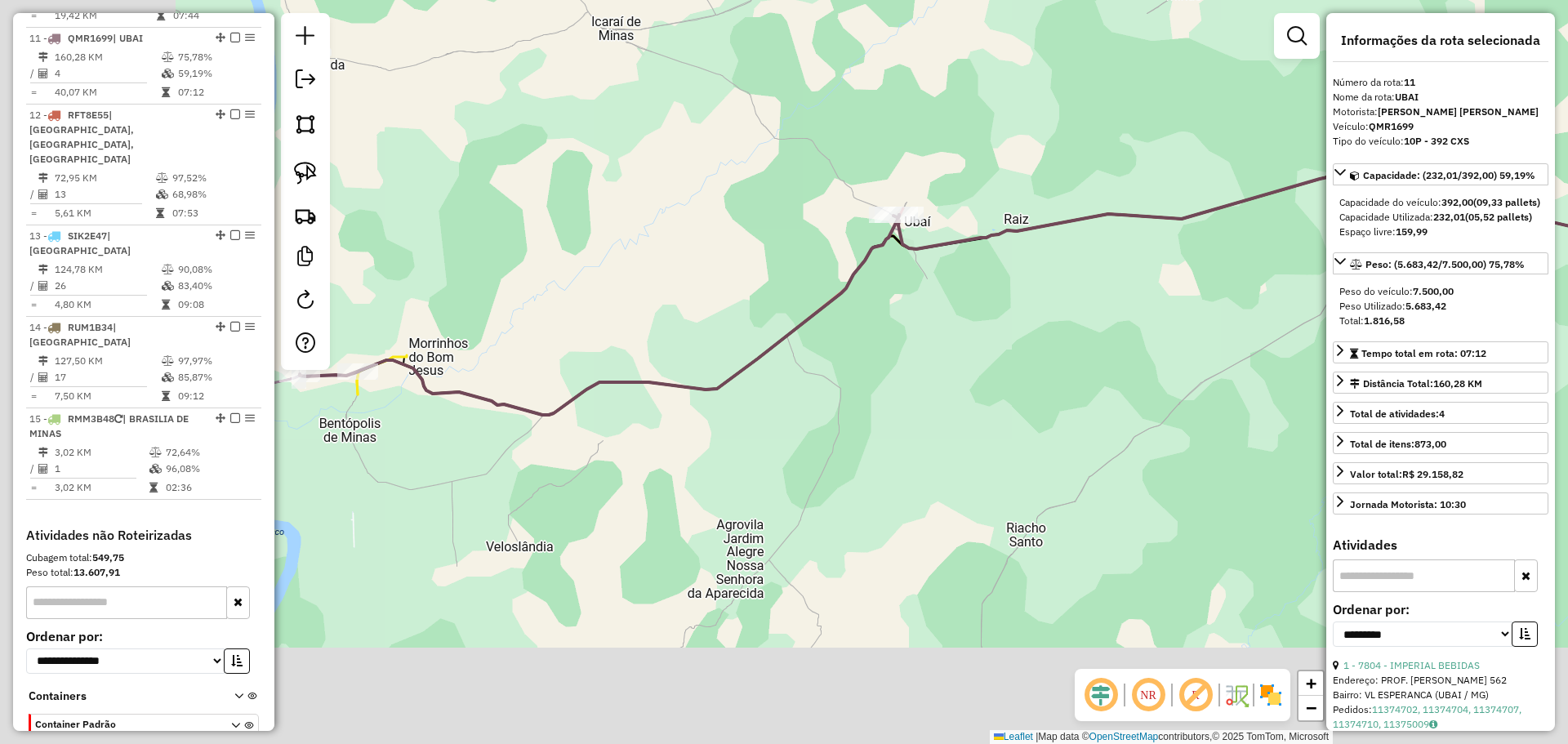
drag, startPoint x: 895, startPoint y: 394, endPoint x: 957, endPoint y: 314, distance: 100.6
click at [954, 338] on div "Janela de atendimento Grade de atendimento Capacidade Transportadoras Veículos …" at bounding box center [784, 372] width 1568 height 744
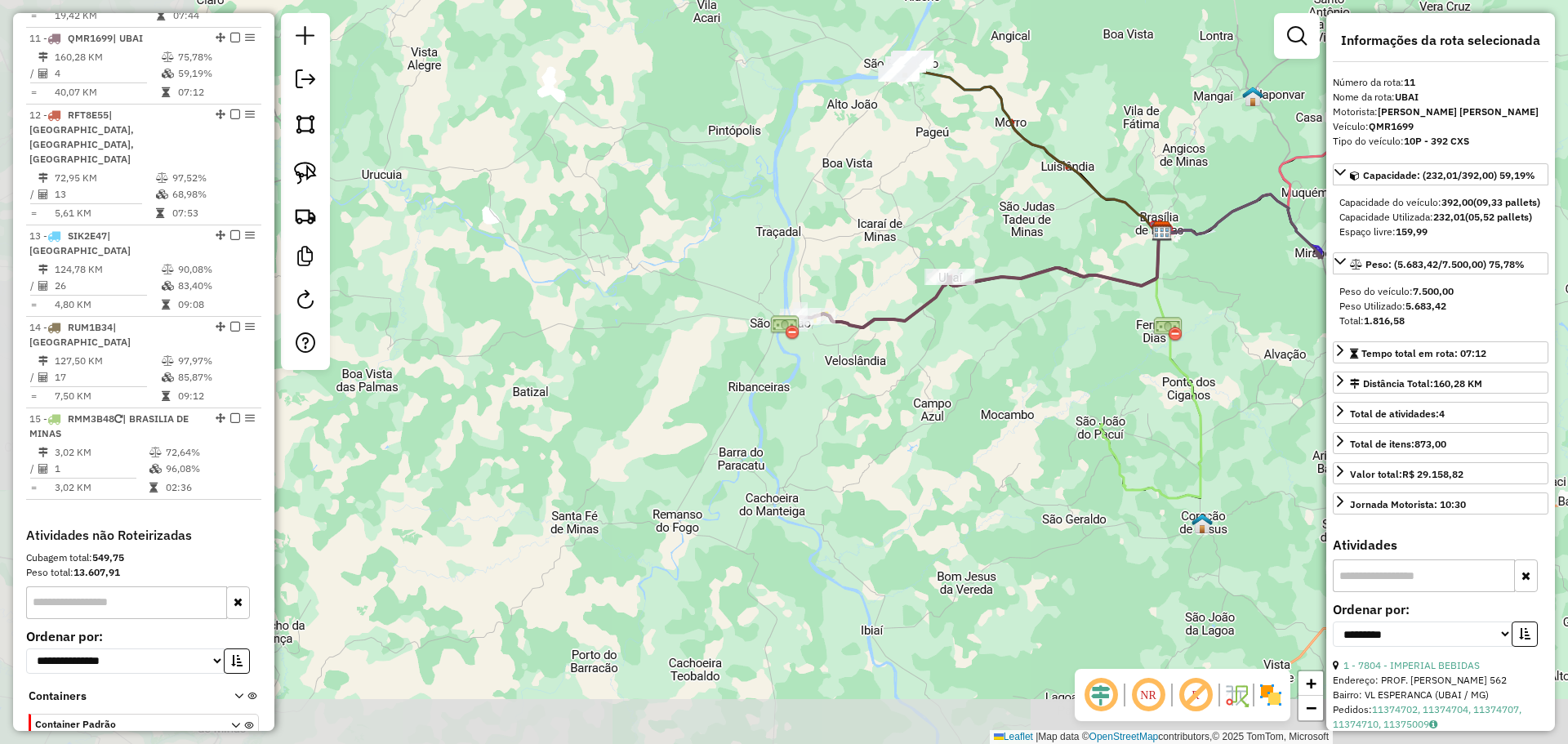
click at [786, 352] on div "Janela de atendimento Grade de atendimento Capacidade Transportadoras Veículos …" at bounding box center [784, 372] width 1568 height 744
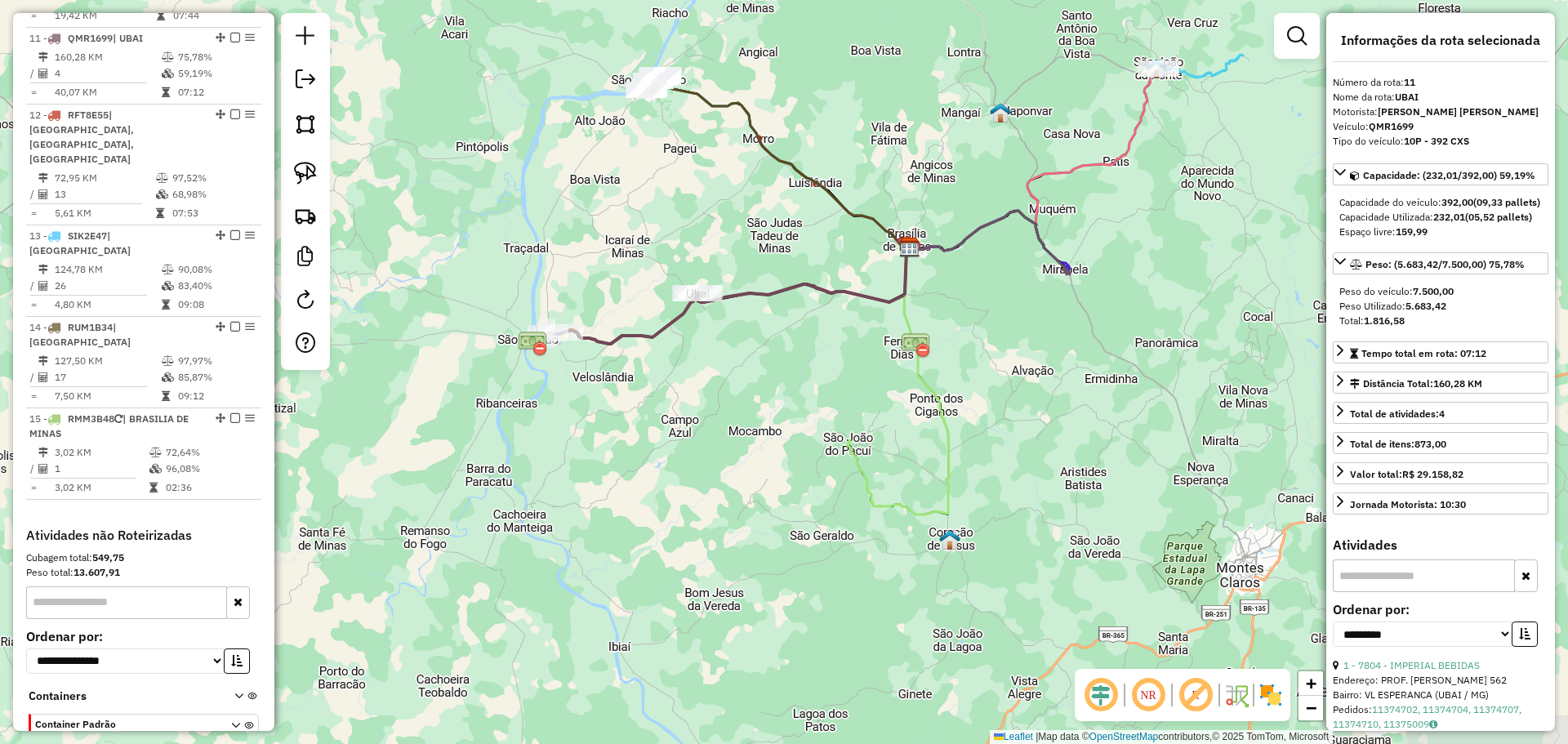
click at [792, 358] on div "Janela de atendimento Grade de atendimento Capacidade Transportadoras Veículos …" at bounding box center [784, 372] width 1568 height 744
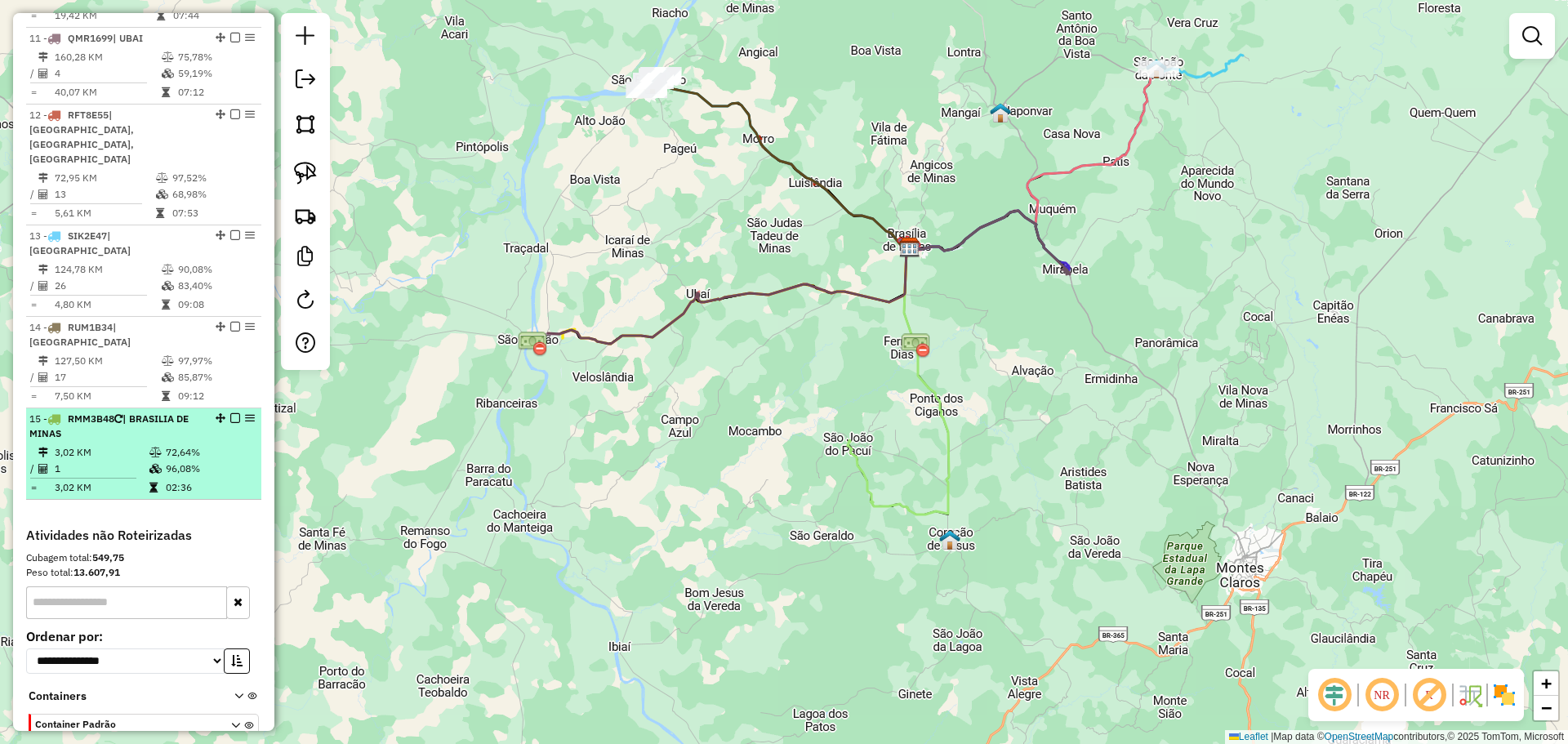
click at [110, 444] on td "3,02 KM" at bounding box center [101, 452] width 95 height 16
select select "**********"
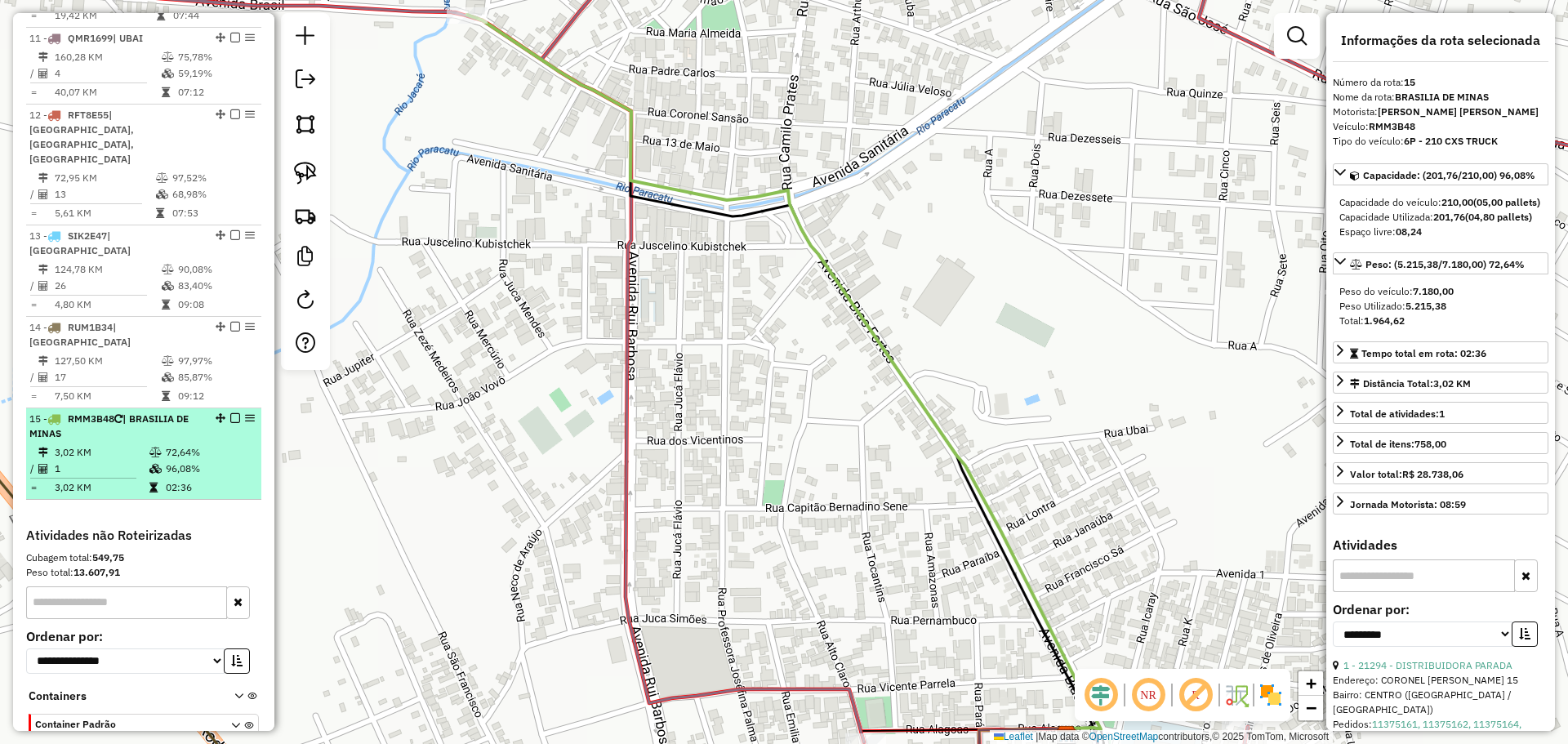
click at [110, 444] on td "3,02 KM" at bounding box center [101, 452] width 95 height 16
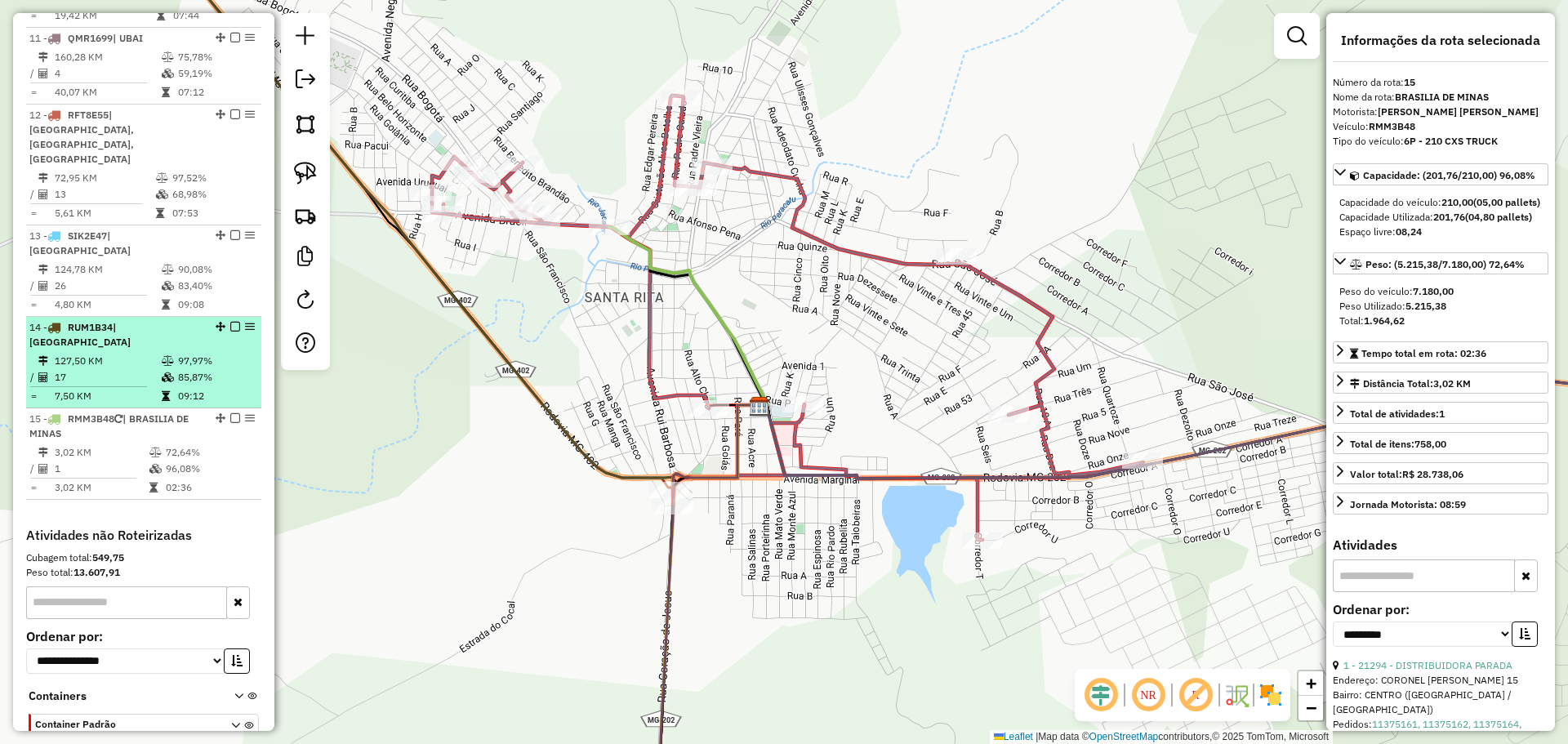
click at [169, 317] on li "14 - RUM1B34 | [GEOGRAPHIC_DATA] 127,50 KM 97,97% / 17 85,87% = 7,50 KM 09:12" at bounding box center [143, 362] width 235 height 91
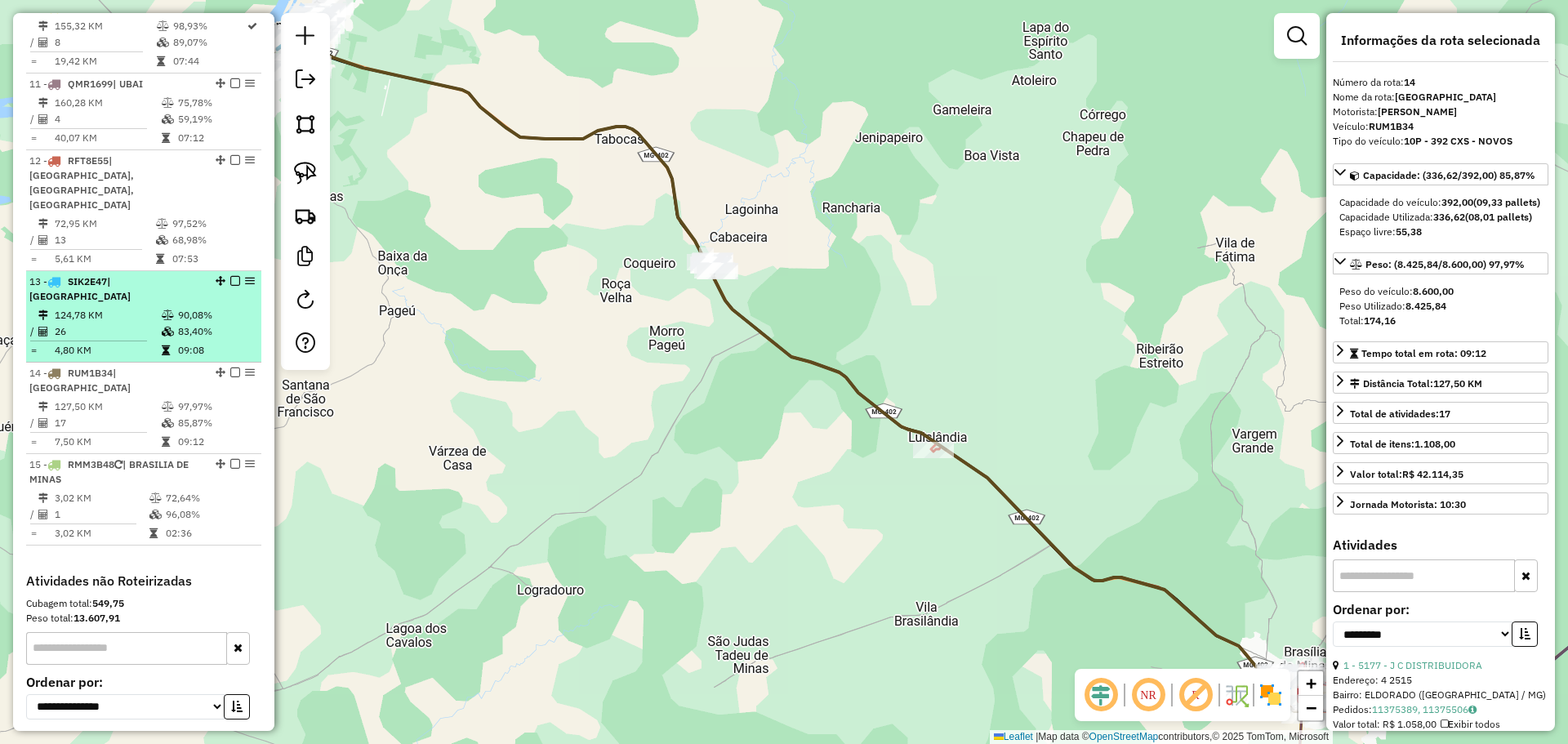
scroll to position [1391, 0]
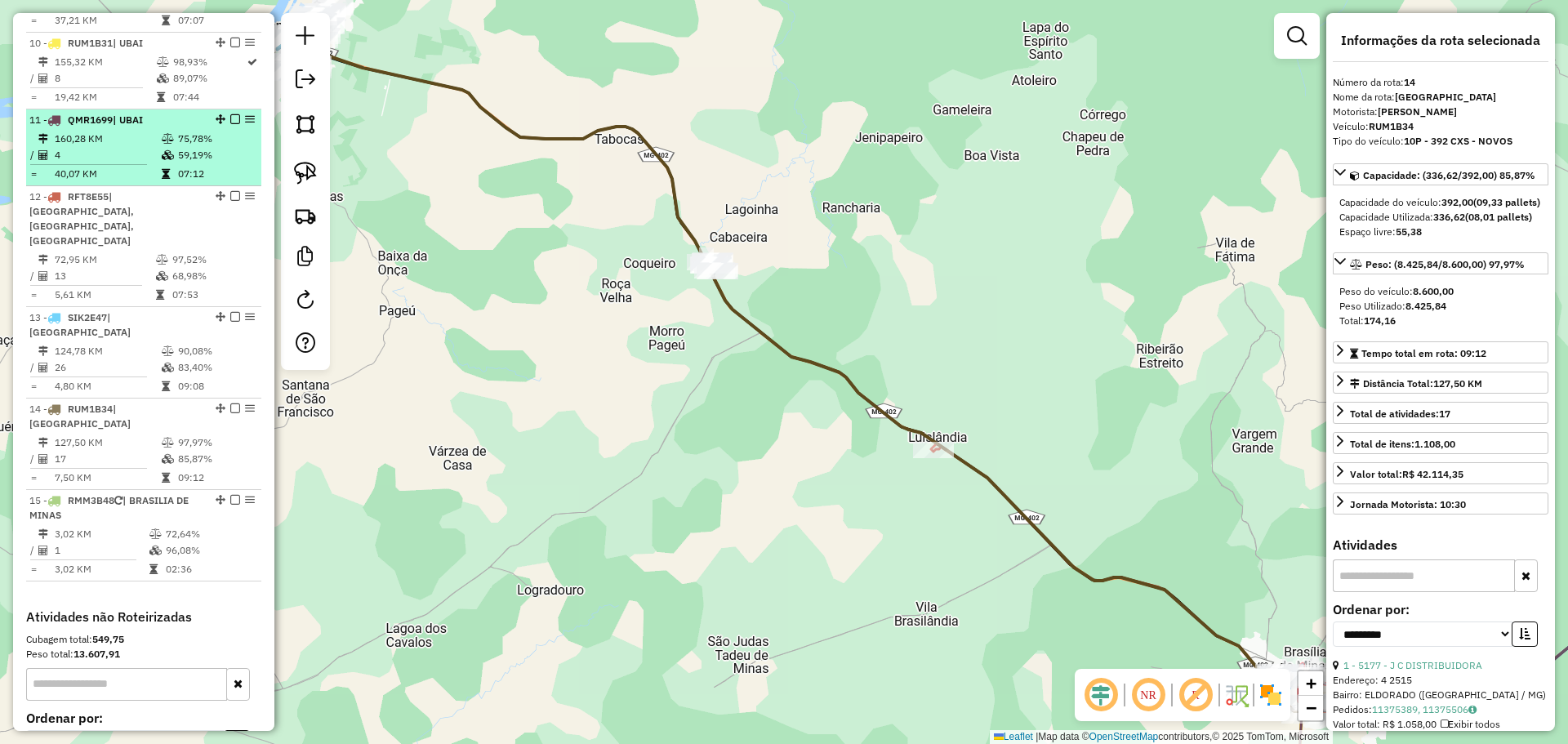
click at [90, 147] on td "4" at bounding box center [107, 155] width 107 height 16
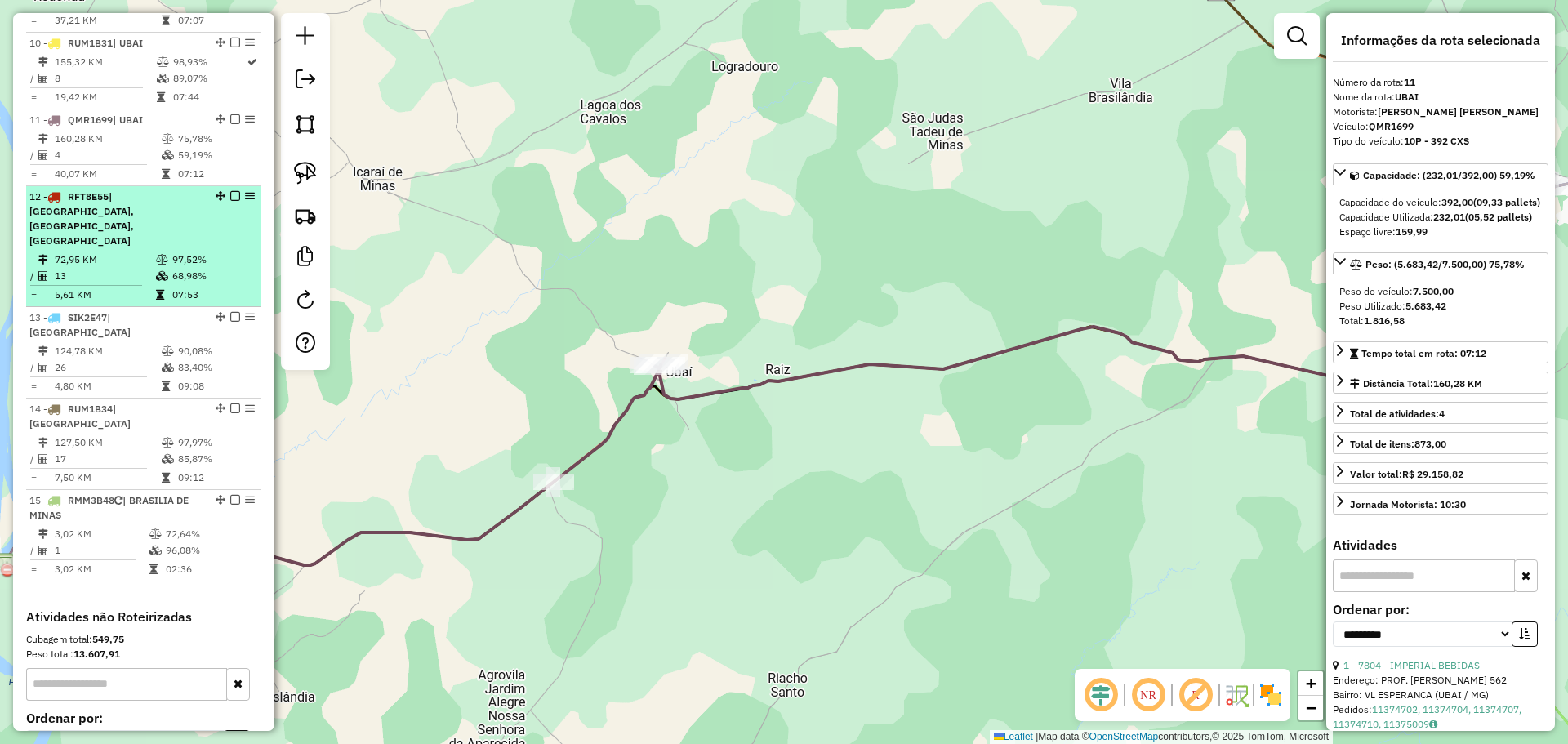
click at [150, 219] on div "12 - RFT8E55 | [GEOGRAPHIC_DATA], [GEOGRAPHIC_DATA], [GEOGRAPHIC_DATA]" at bounding box center [115, 218] width 173 height 59
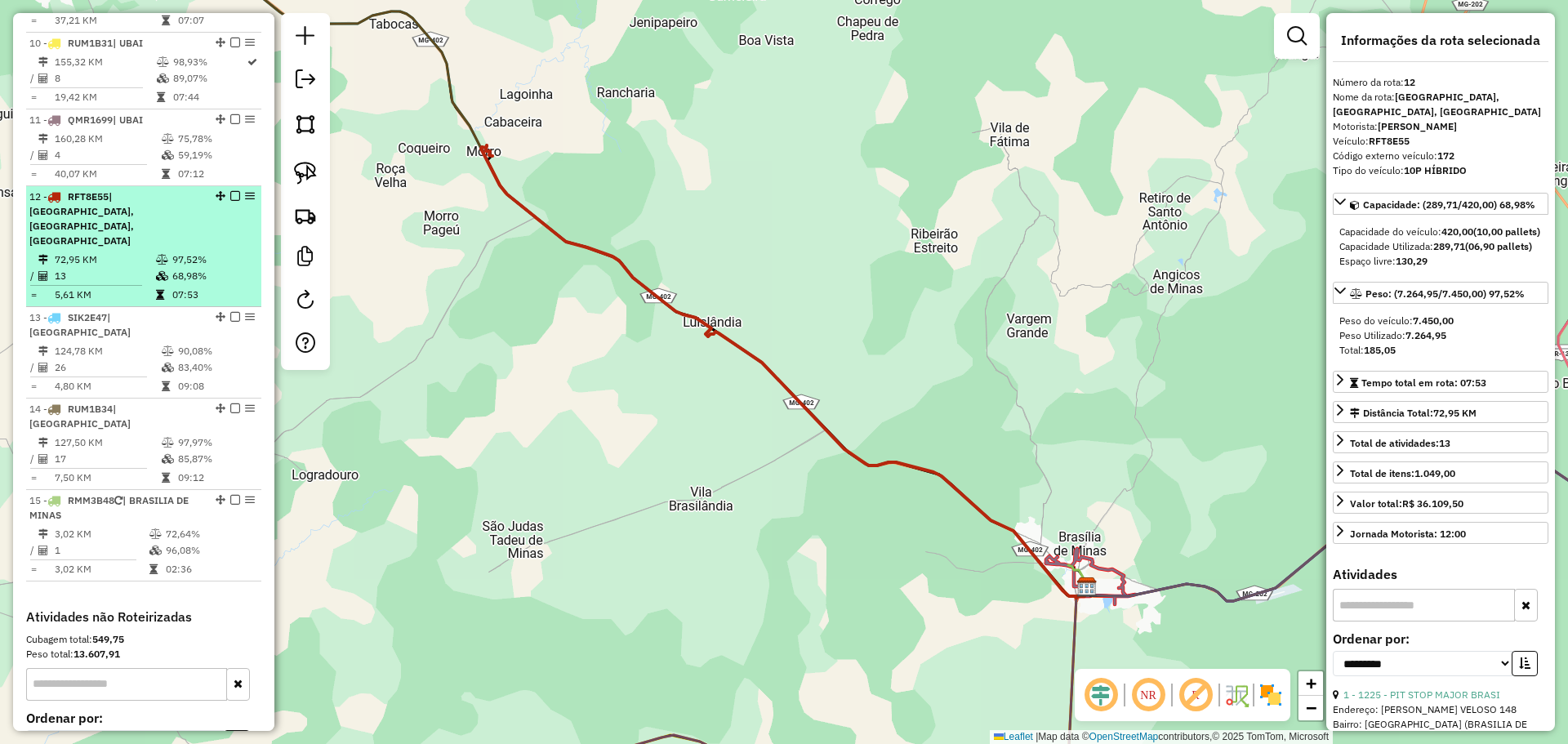
click at [150, 251] on td "72,95 KM" at bounding box center [104, 259] width 101 height 16
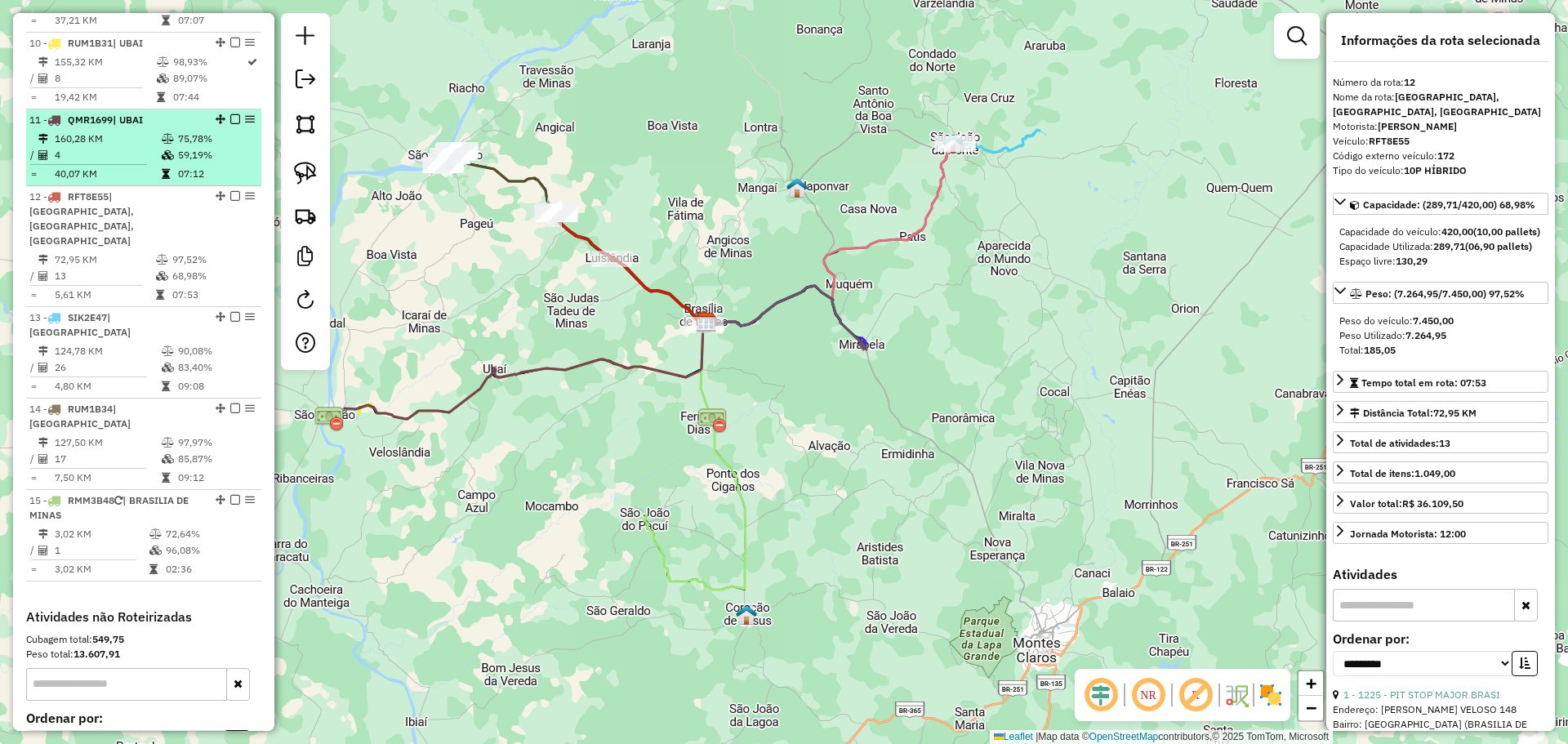
click at [149, 131] on td "160,28 KM" at bounding box center [107, 139] width 107 height 16
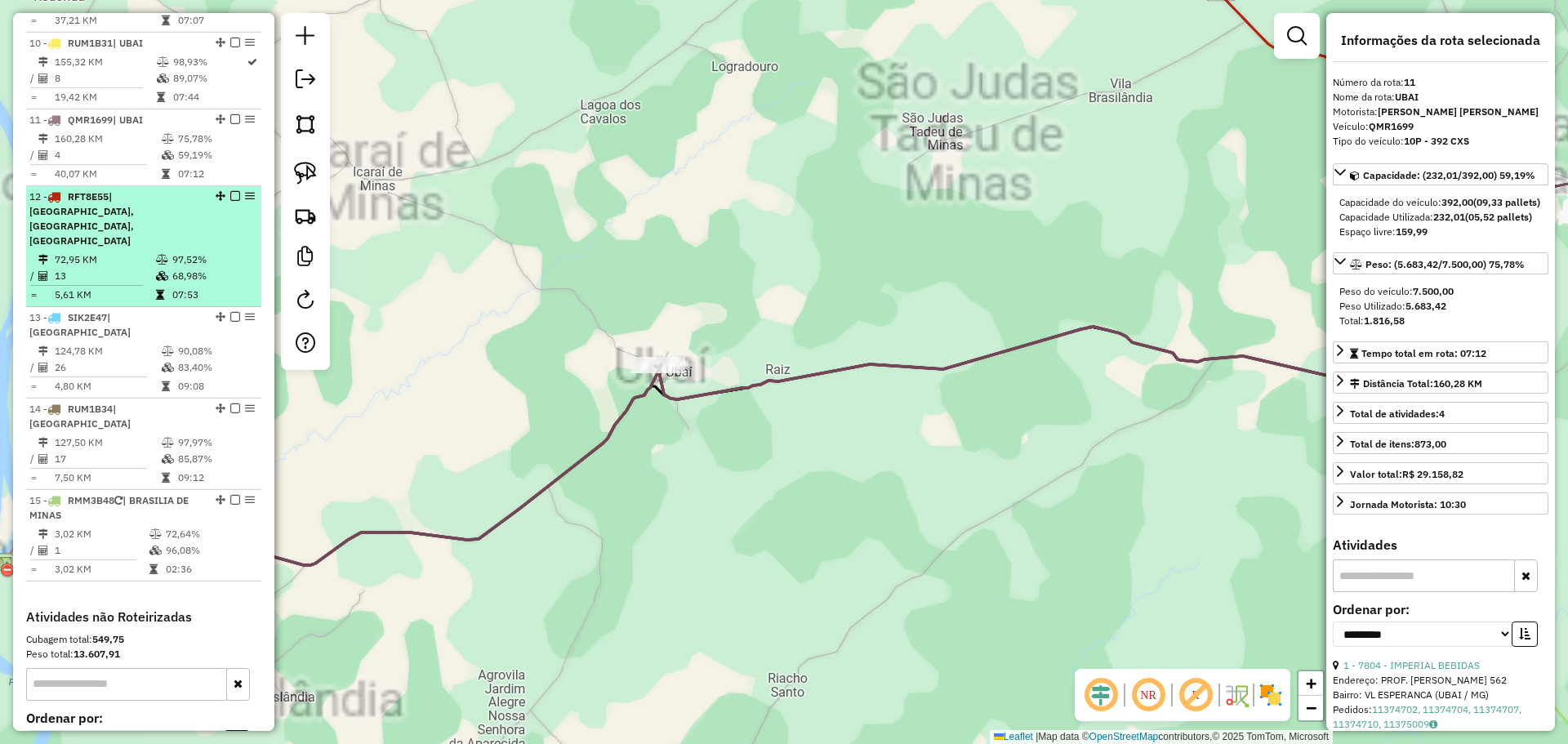
click at [134, 198] on span "| [GEOGRAPHIC_DATA], [GEOGRAPHIC_DATA], [GEOGRAPHIC_DATA]" at bounding box center [81, 218] width 105 height 56
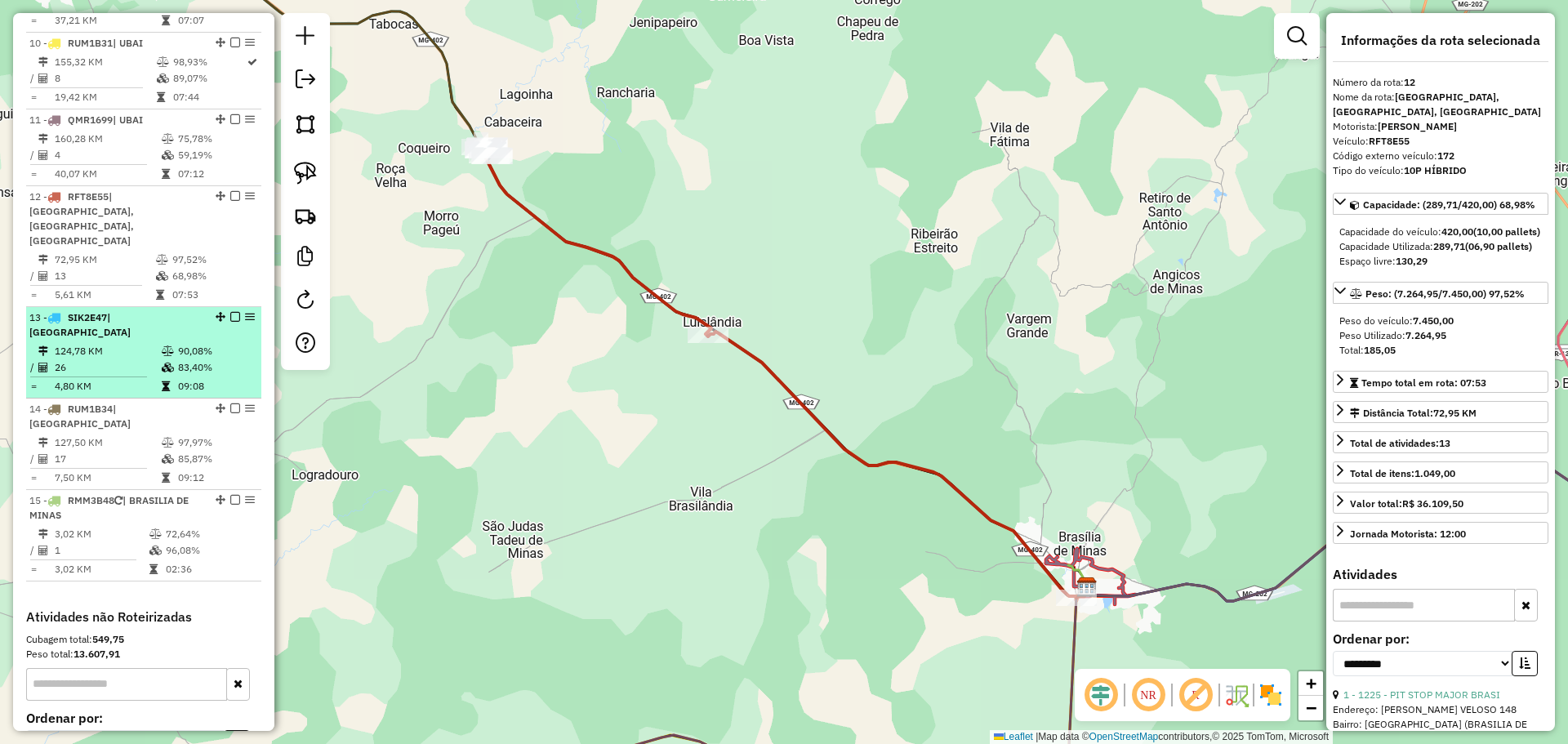
click at [153, 343] on td "124,78 KM" at bounding box center [107, 351] width 107 height 16
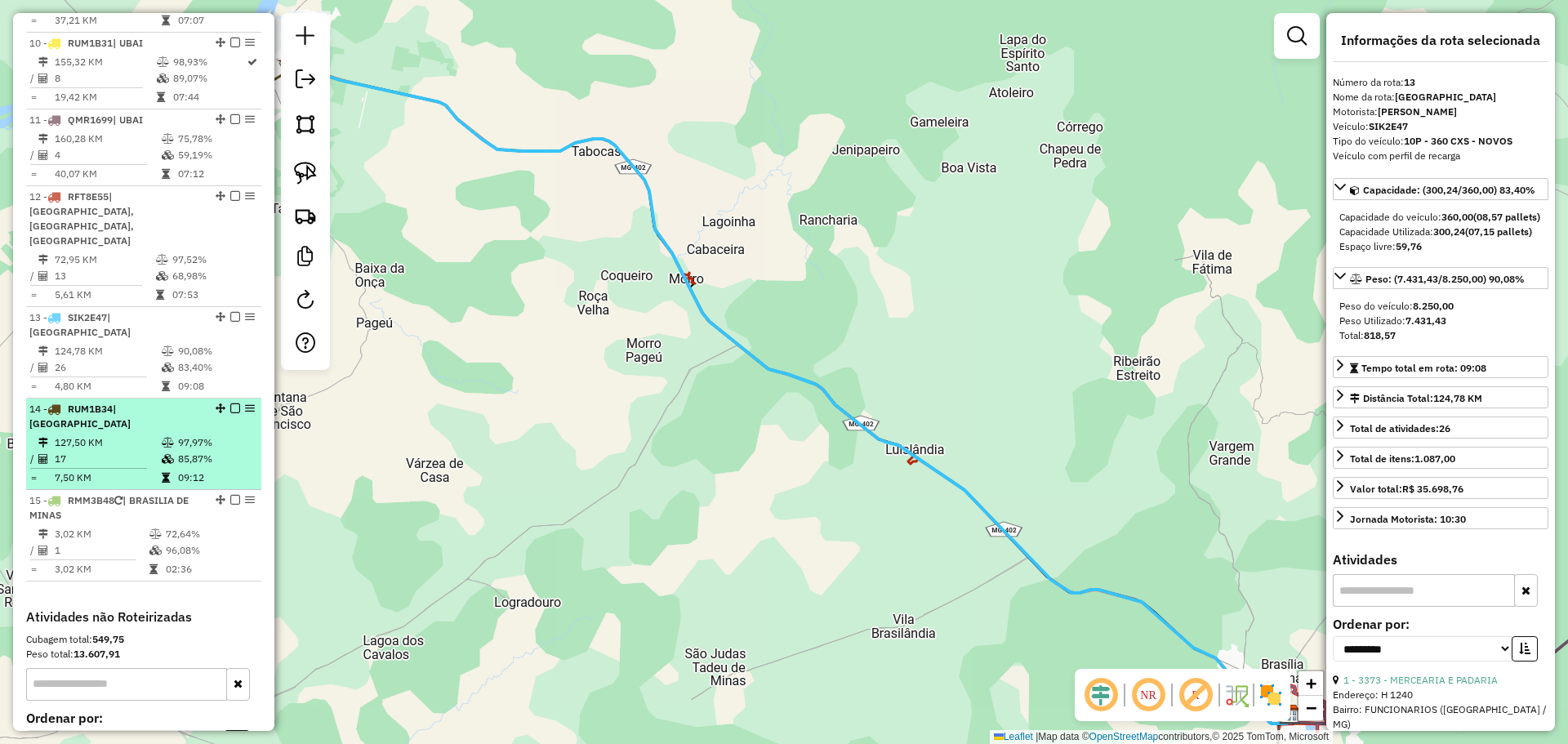
click at [179, 402] on div "14 - RUM1B34 | [GEOGRAPHIC_DATA]" at bounding box center [115, 416] width 173 height 29
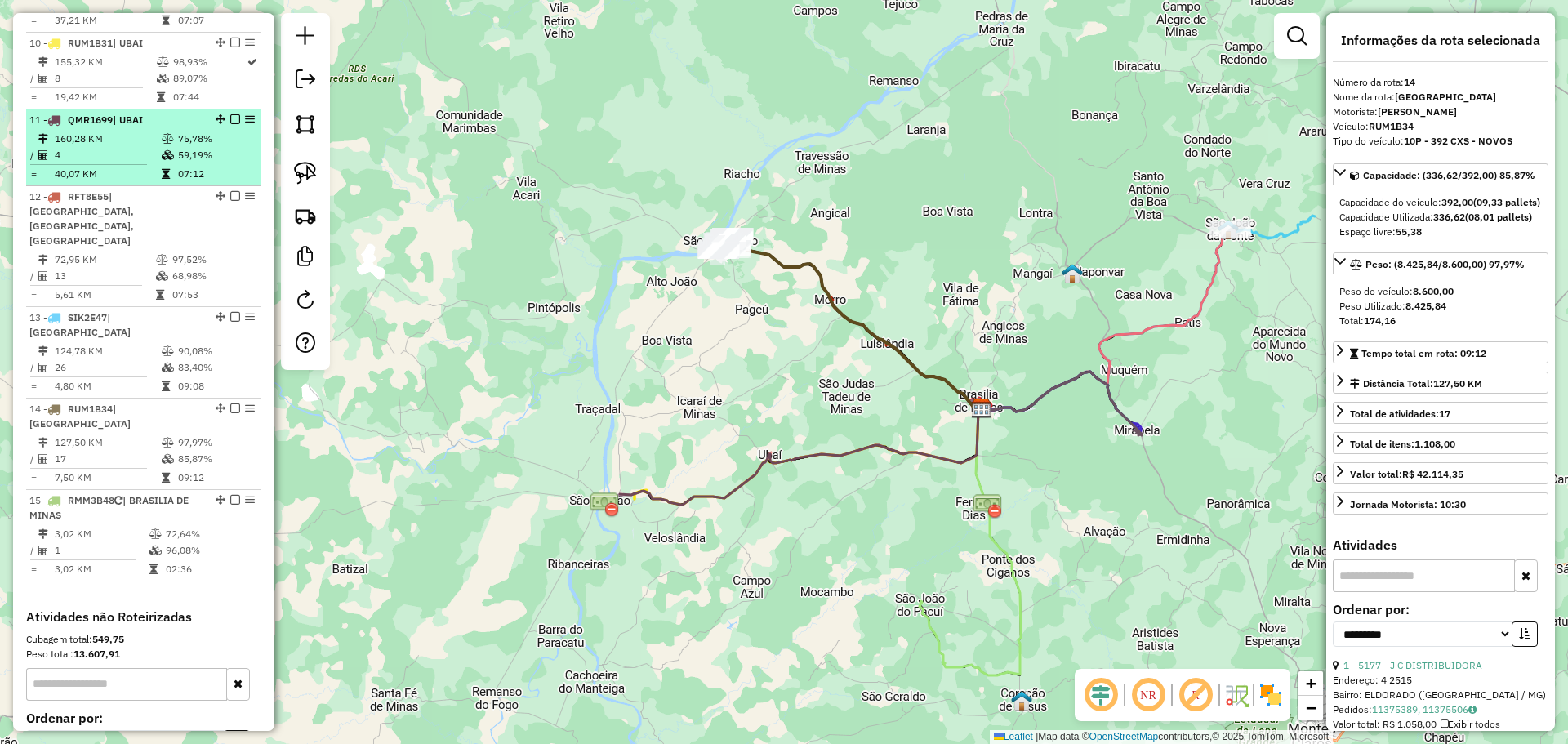
click at [173, 113] on div "11 - QMR1699 | UBAI" at bounding box center [115, 120] width 173 height 15
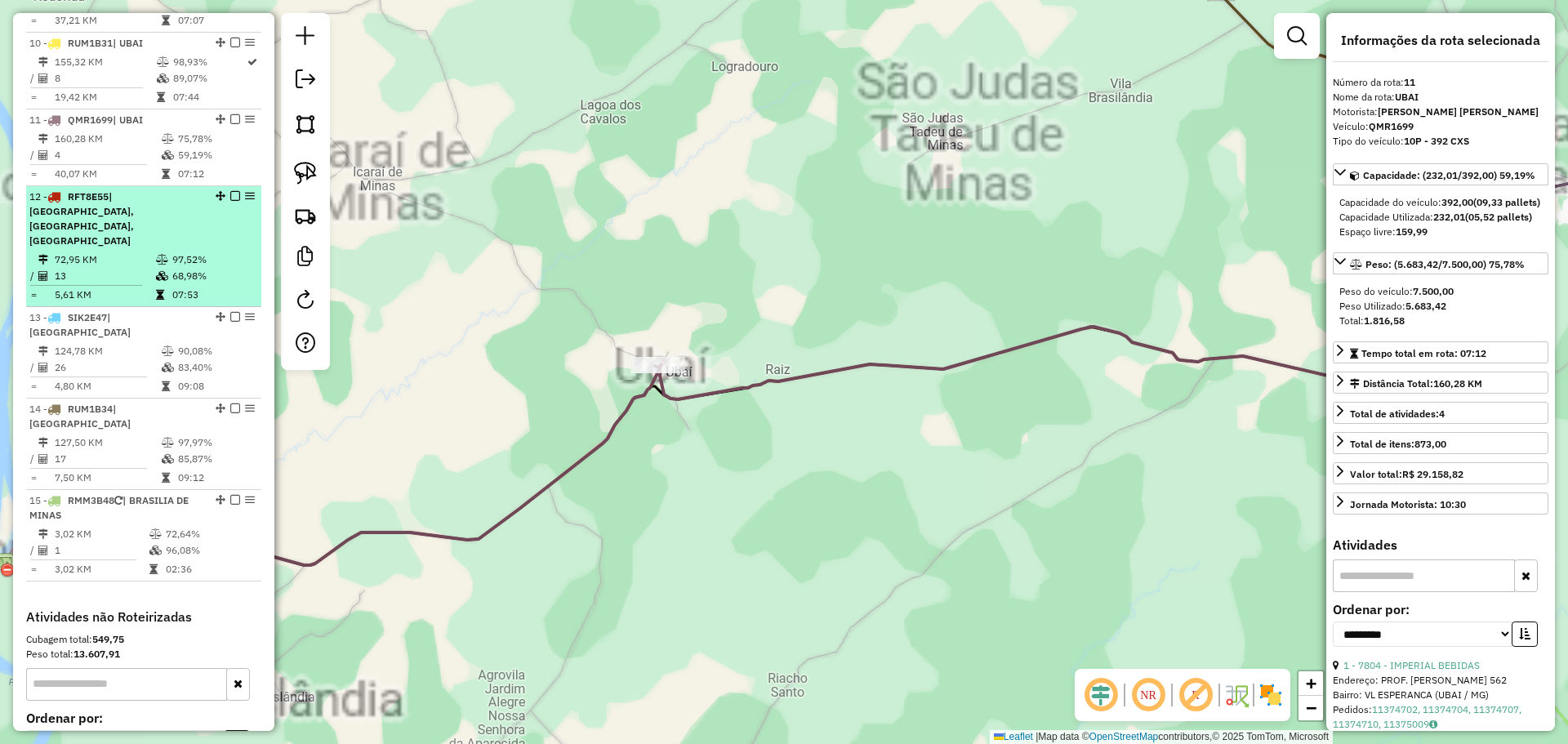
click at [160, 204] on div "12 - RFT8E55 | [GEOGRAPHIC_DATA], [GEOGRAPHIC_DATA], [GEOGRAPHIC_DATA]" at bounding box center [115, 218] width 173 height 59
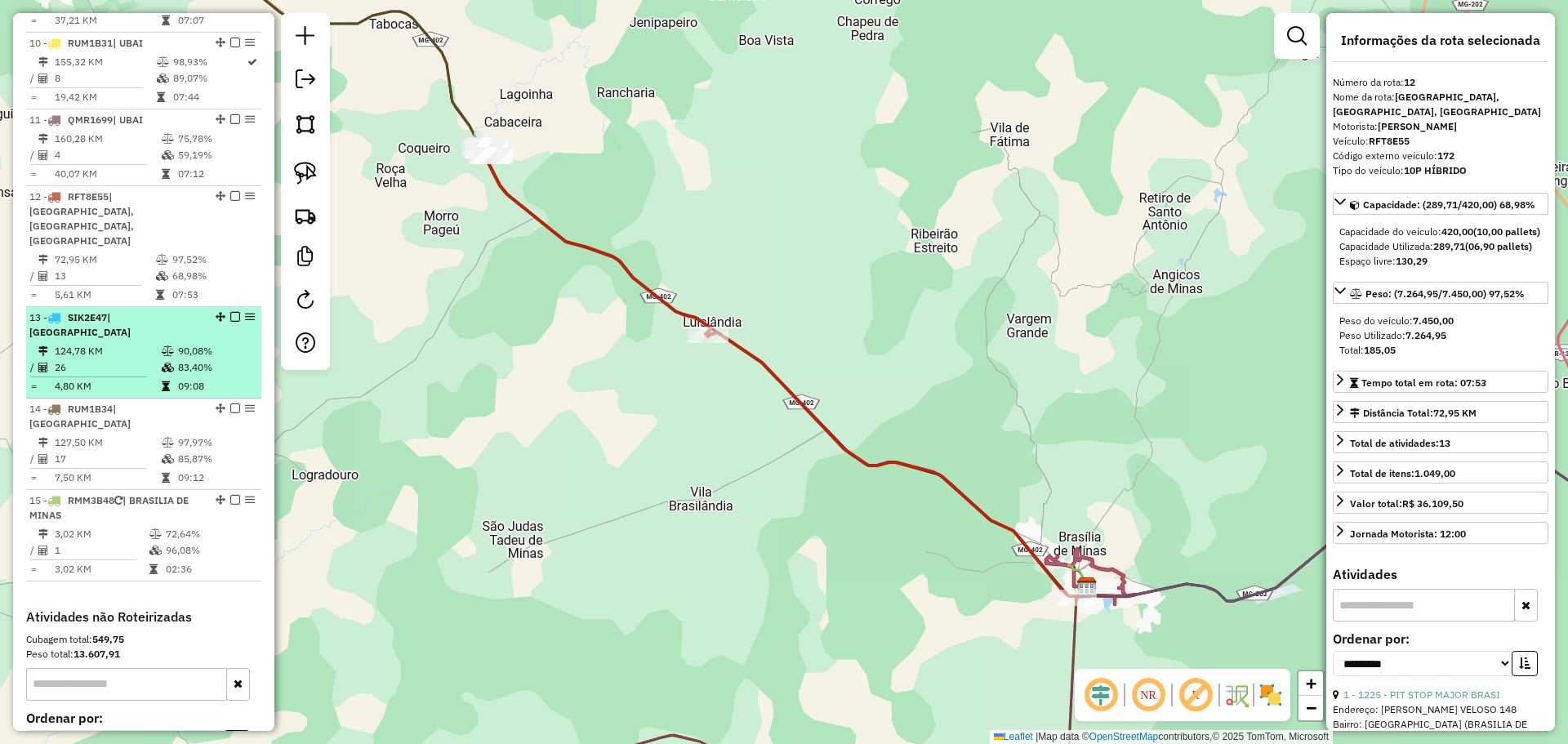
click at [161, 359] on td at bounding box center [169, 367] width 16 height 16
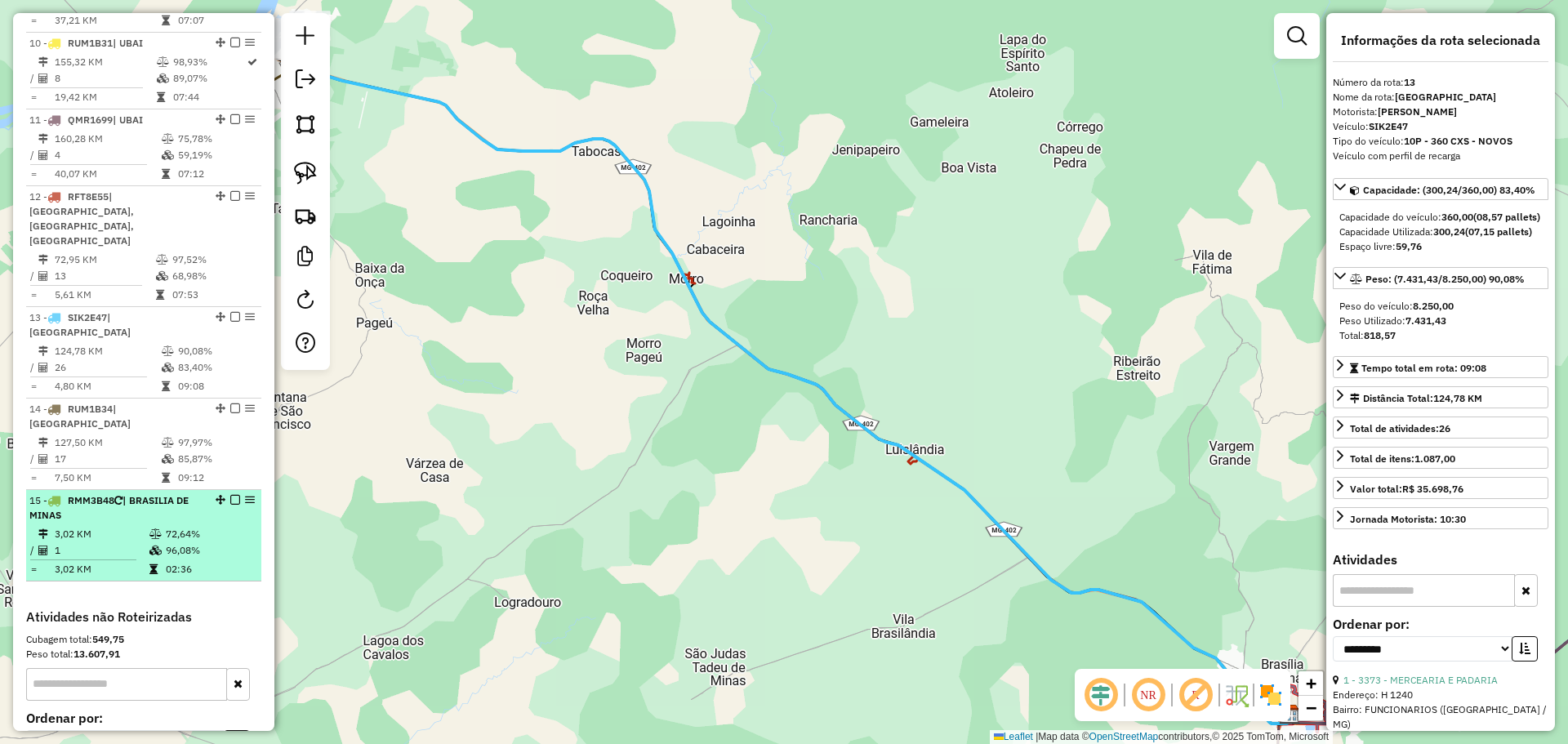
drag, startPoint x: 220, startPoint y: 278, endPoint x: 234, endPoint y: 461, distance: 184.3
